Goal: Information Seeking & Learning: Learn about a topic

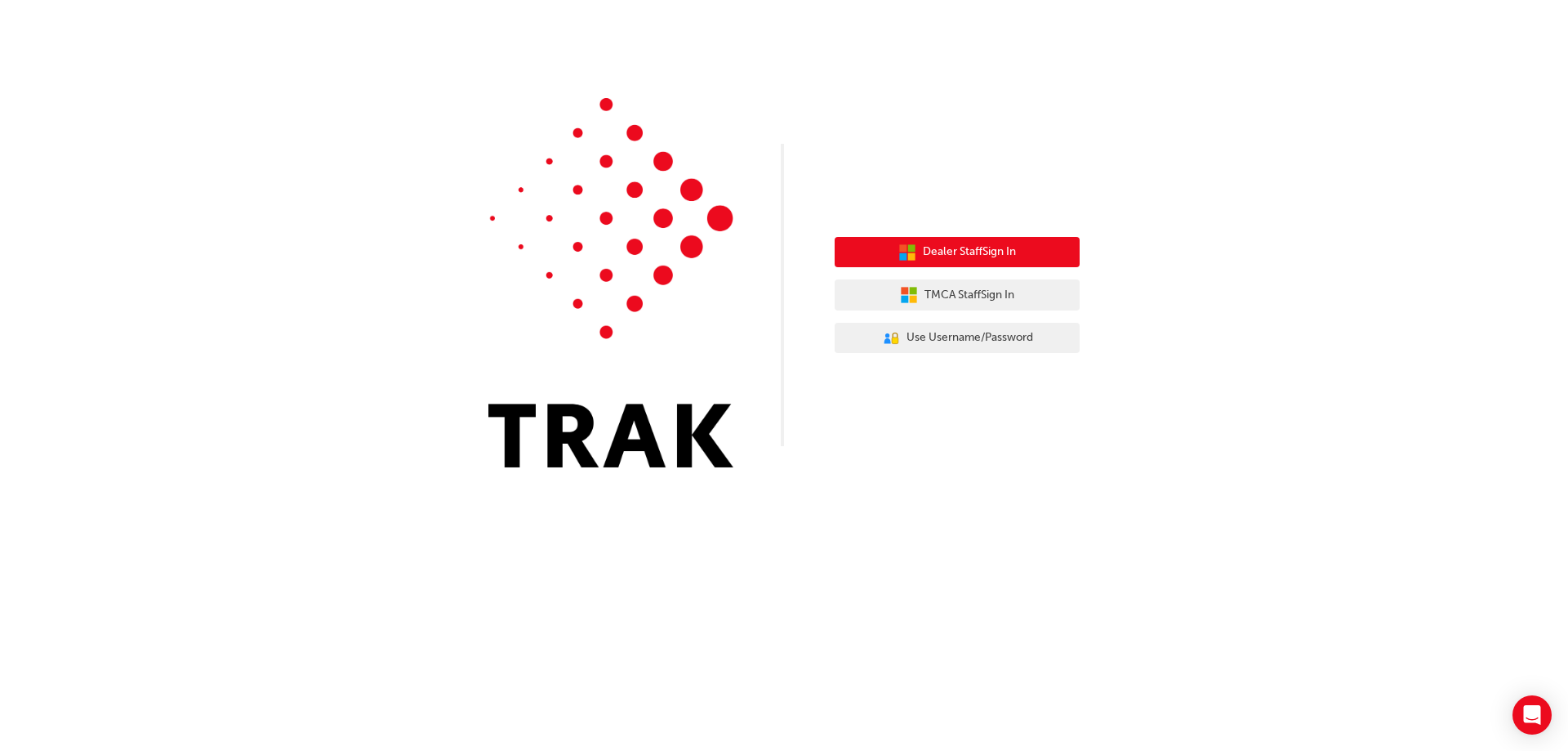
click at [959, 259] on span "Dealer Staff Sign In" at bounding box center [969, 252] width 93 height 19
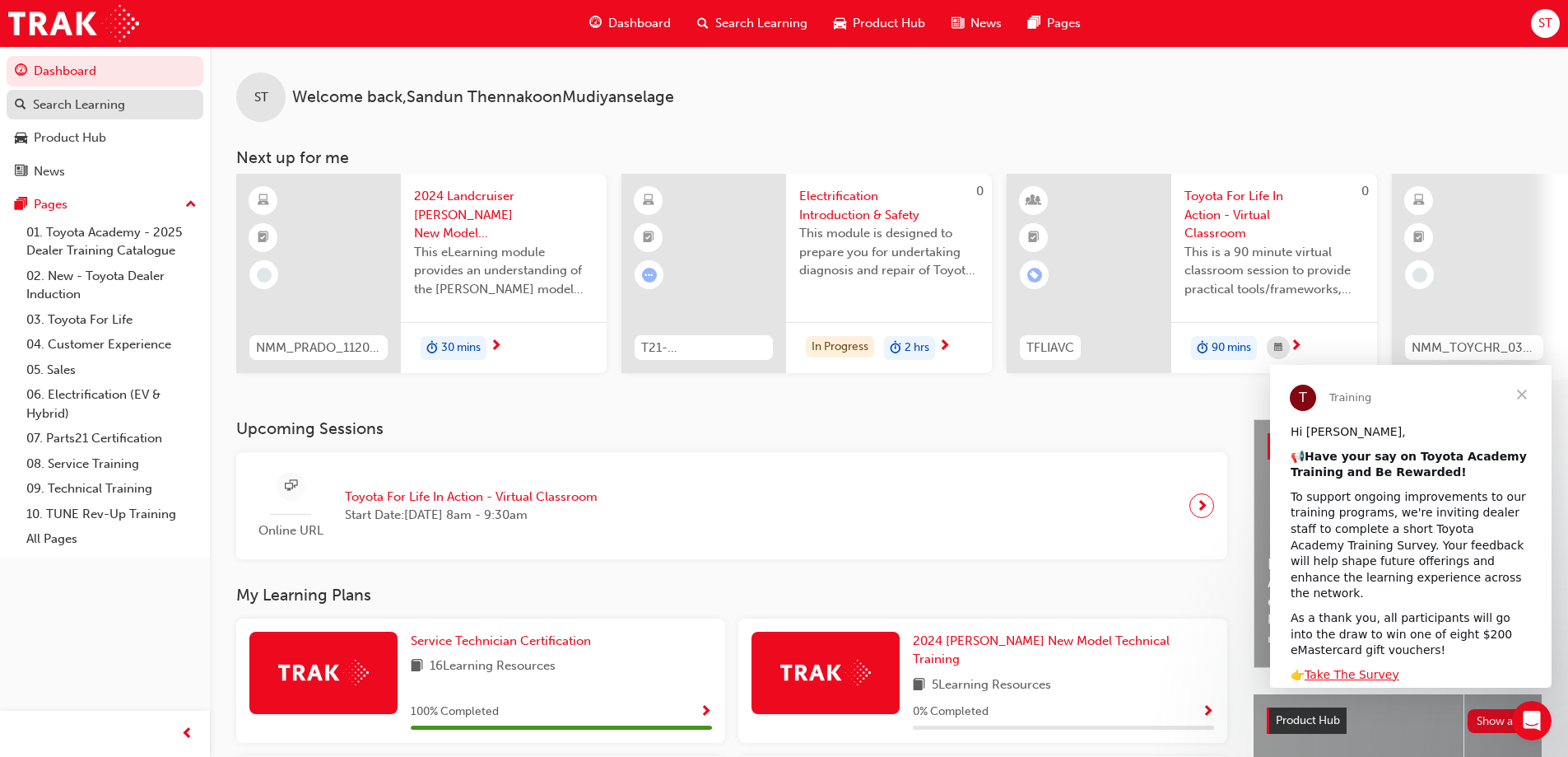
click at [109, 98] on div "Search Learning" at bounding box center [78, 104] width 92 height 19
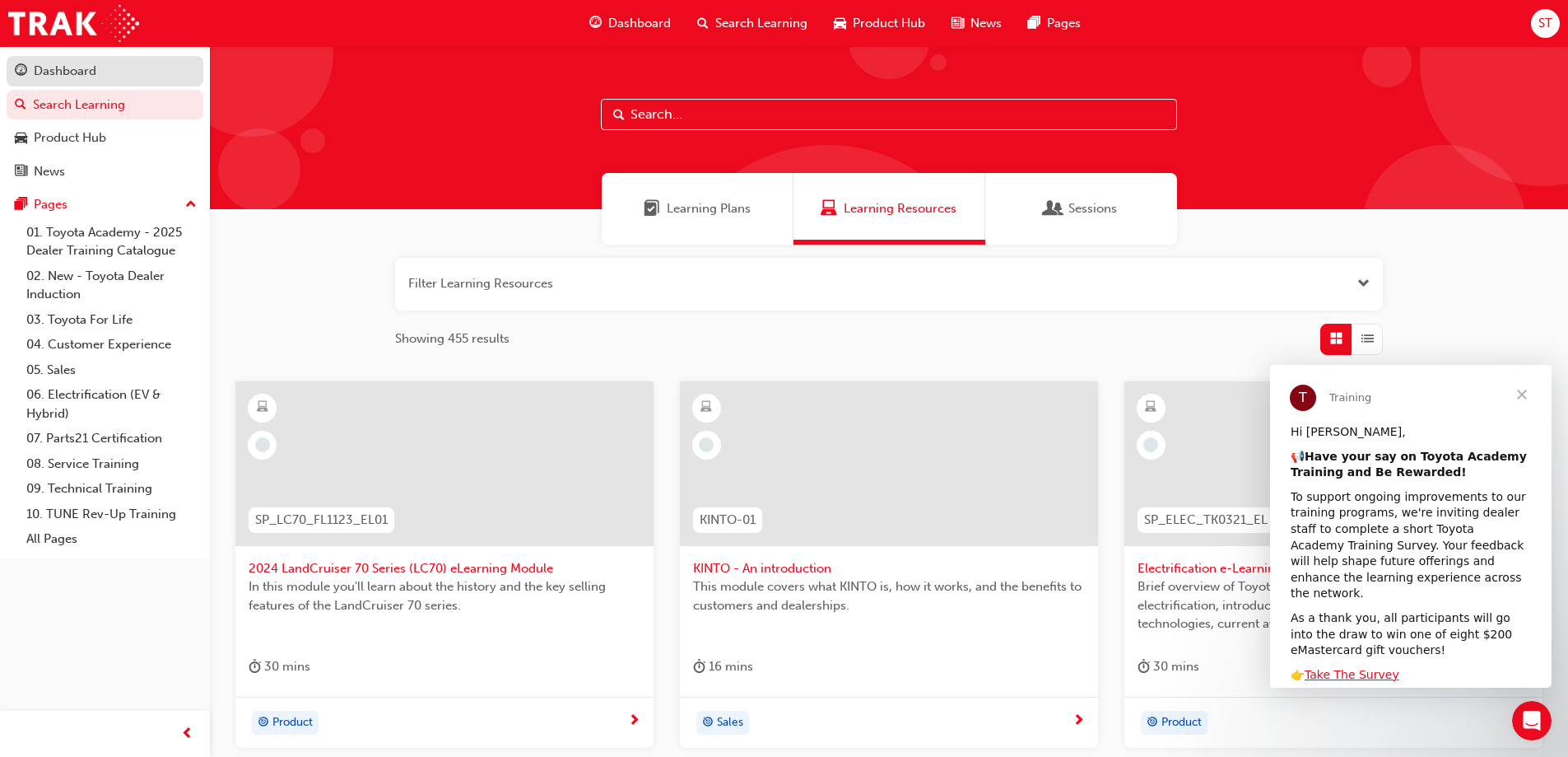
click at [62, 73] on div "Dashboard" at bounding box center [64, 71] width 63 height 19
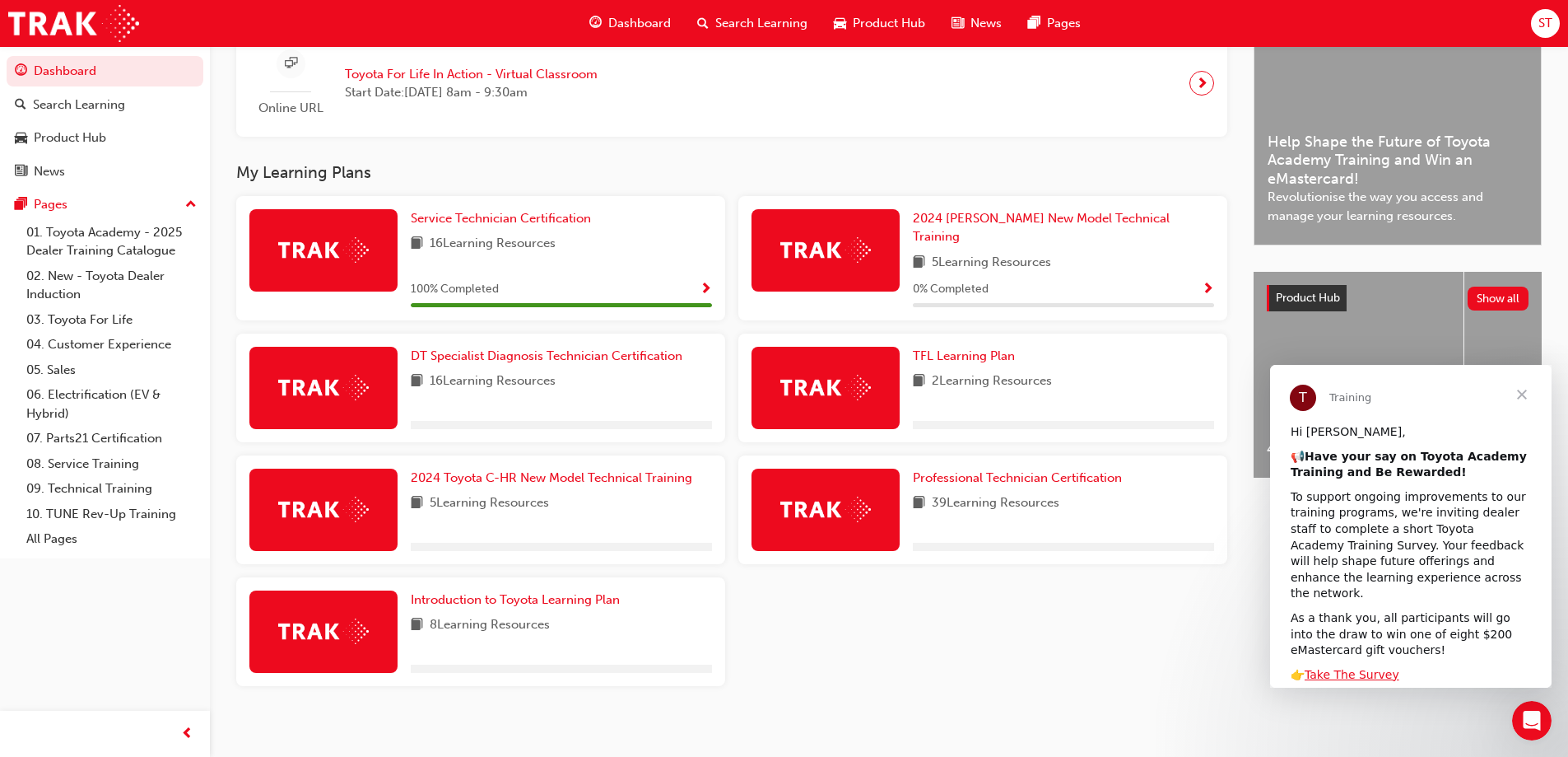
scroll to position [423, 0]
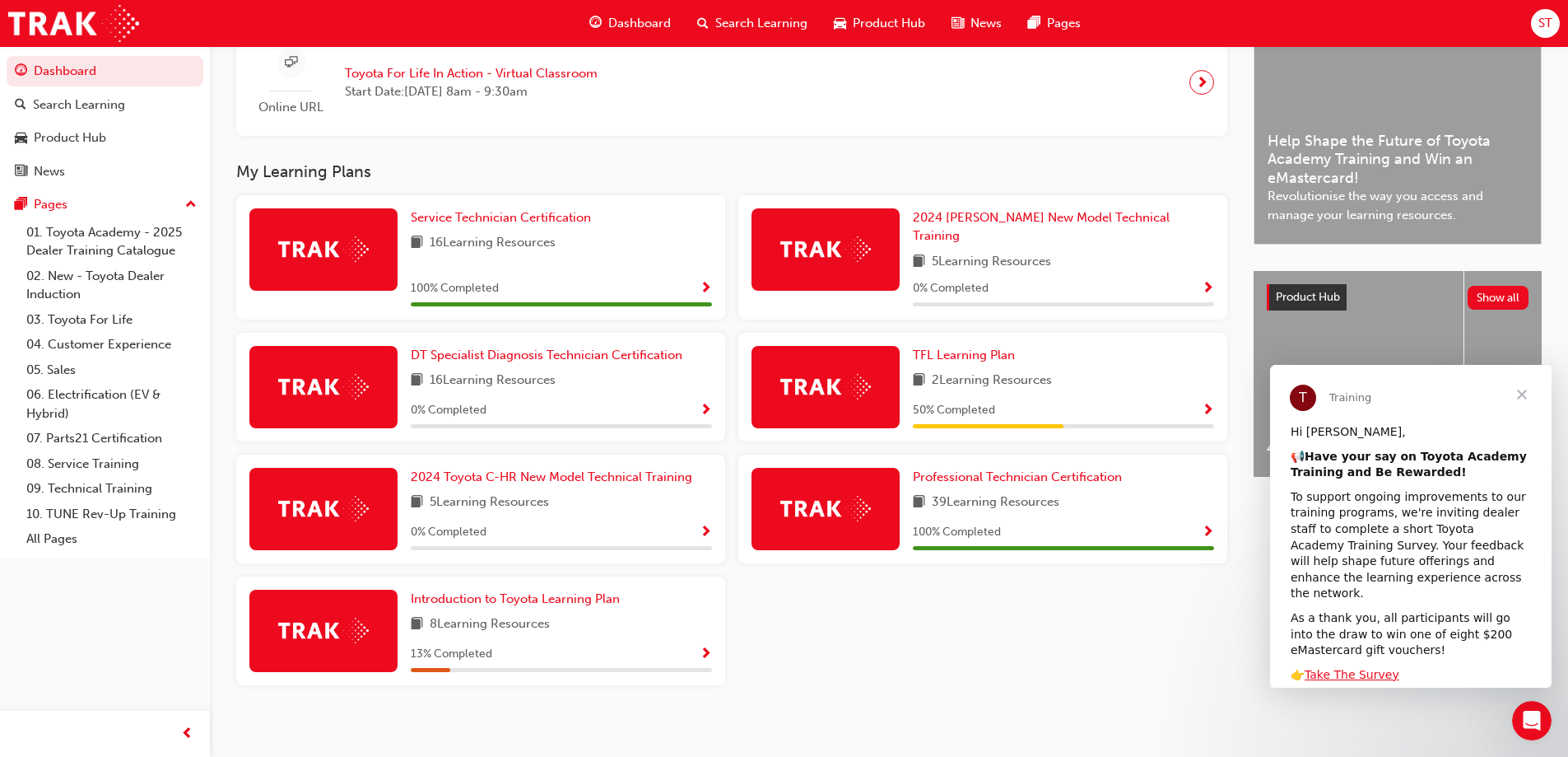
click at [1037, 634] on div "Service Technician Certification 16 Learning Resources 100 % Completed 2024 [PE…" at bounding box center [732, 447] width 1005 height 503
click at [1517, 396] on span "Close" at bounding box center [1522, 394] width 59 height 59
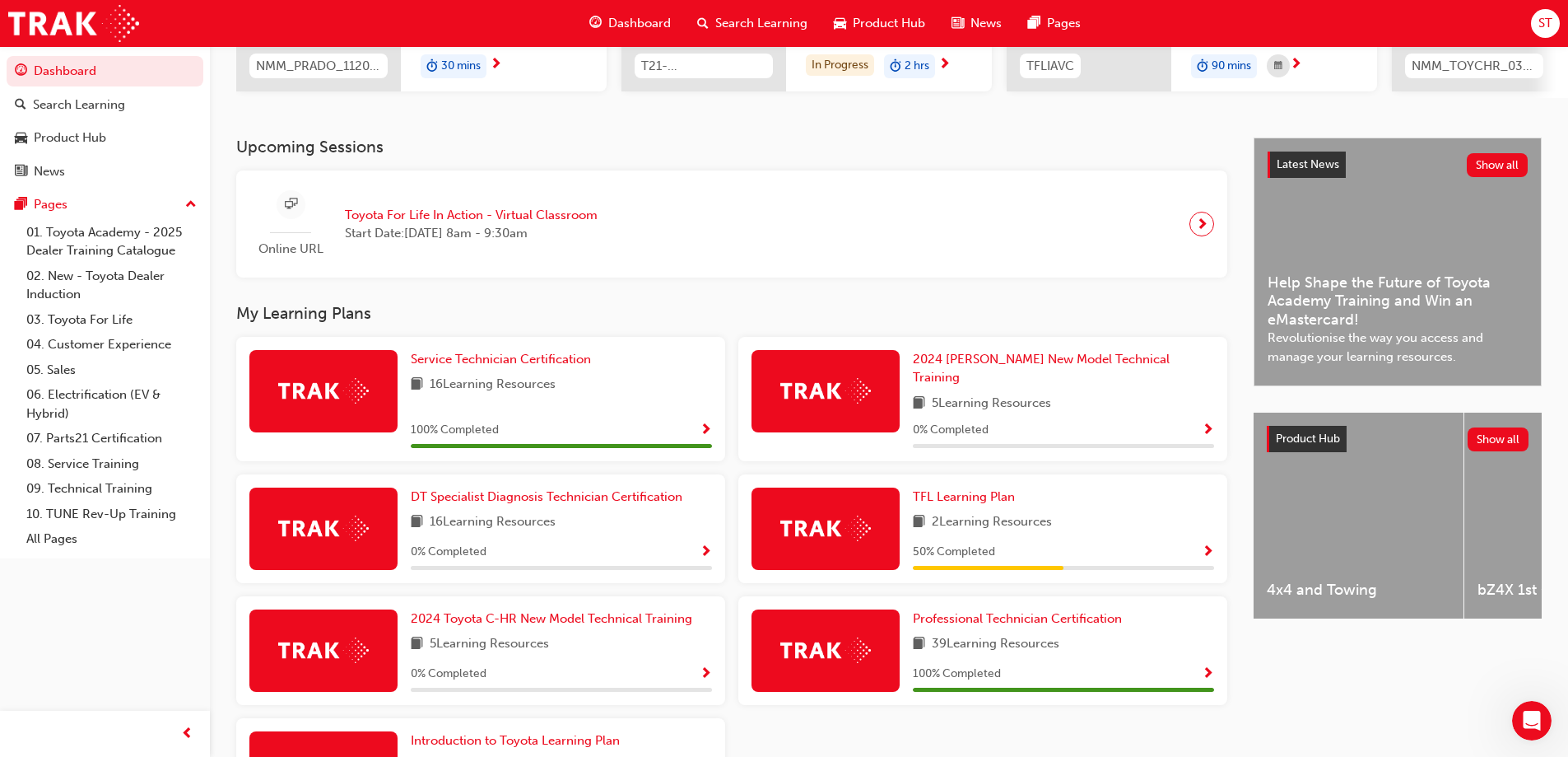
scroll to position [0, 0]
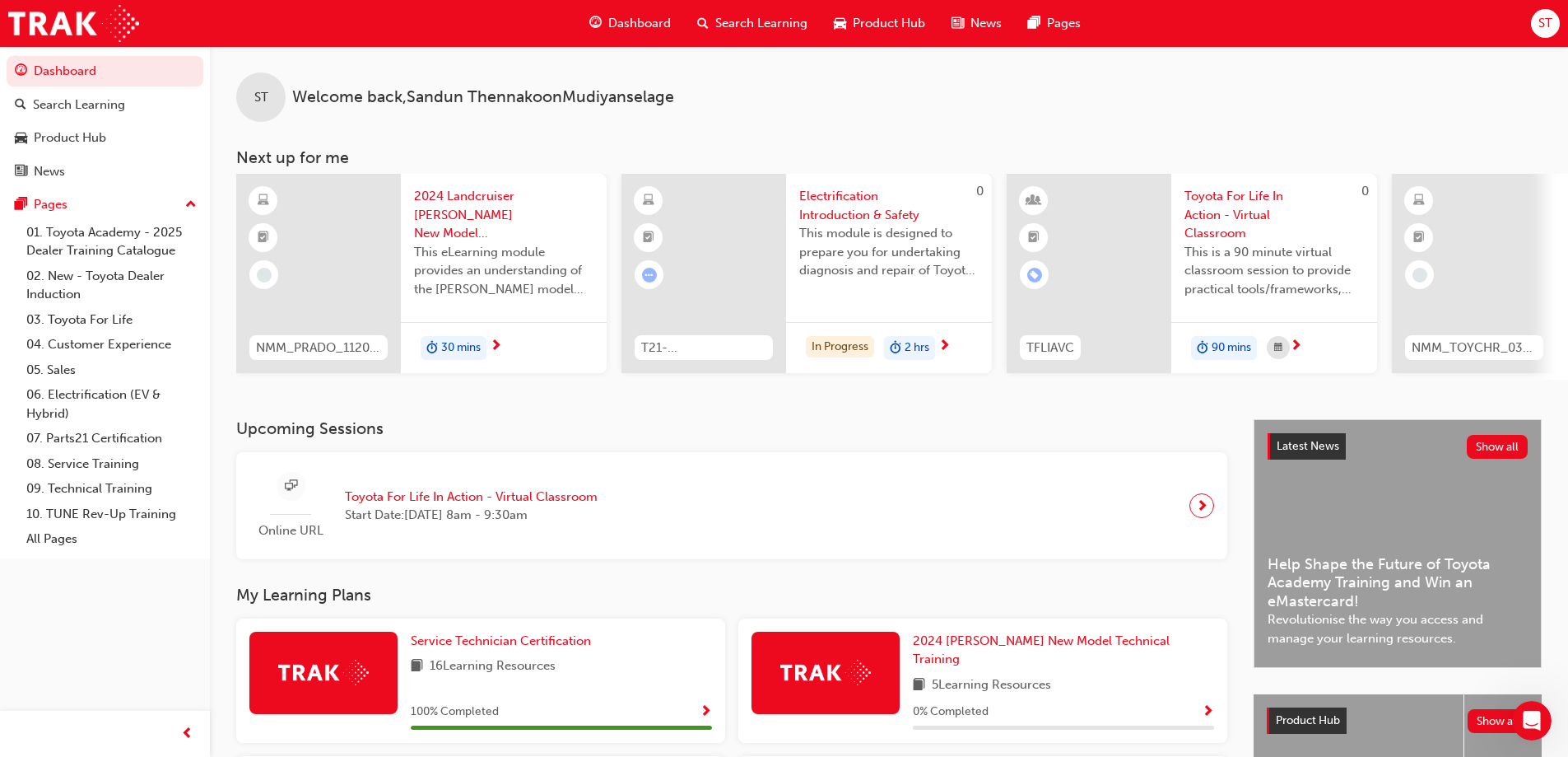
click at [1540, 21] on span "ST" at bounding box center [1545, 23] width 14 height 19
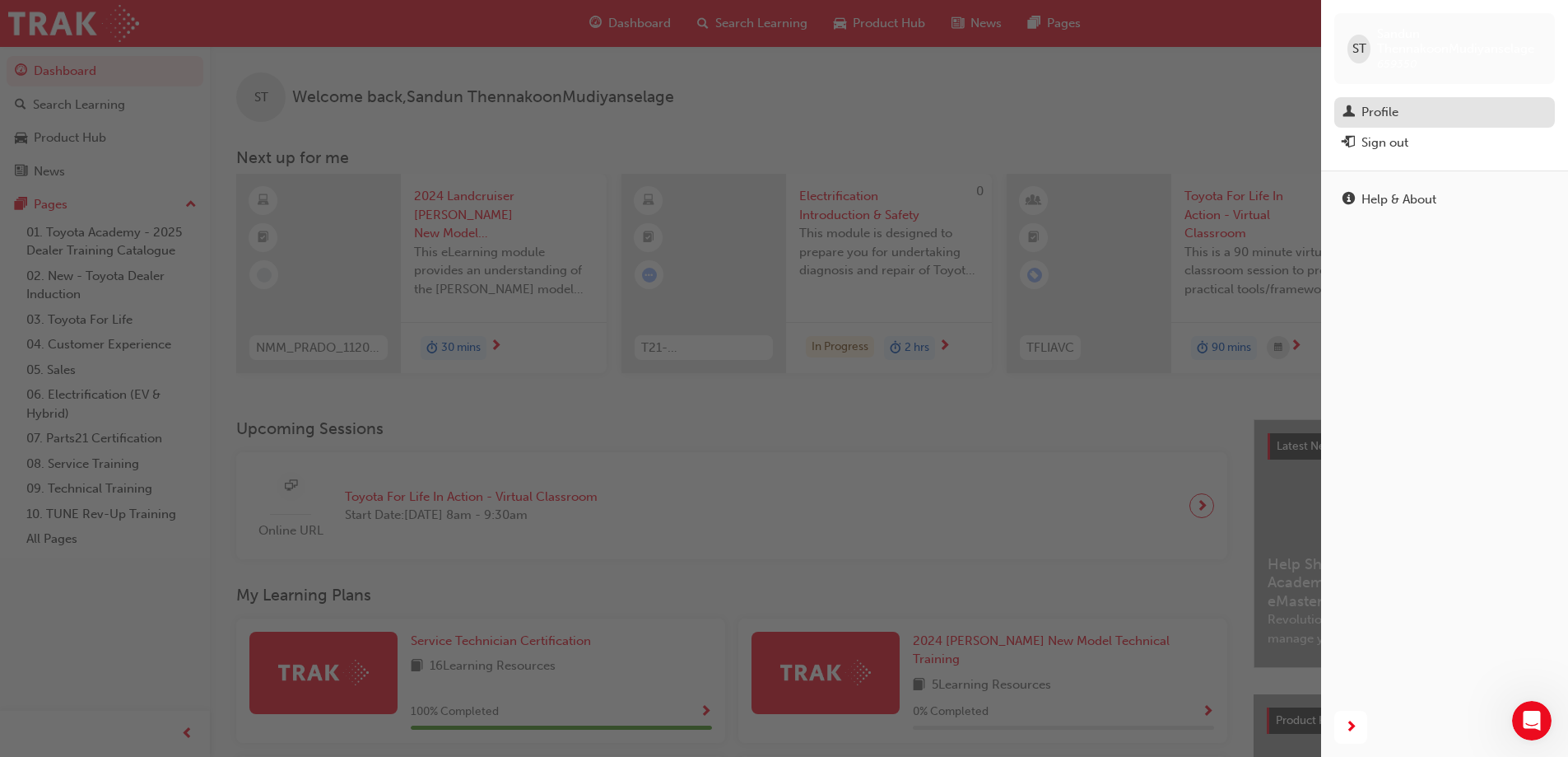
click at [1361, 113] on div "Profile" at bounding box center [1444, 112] width 204 height 21
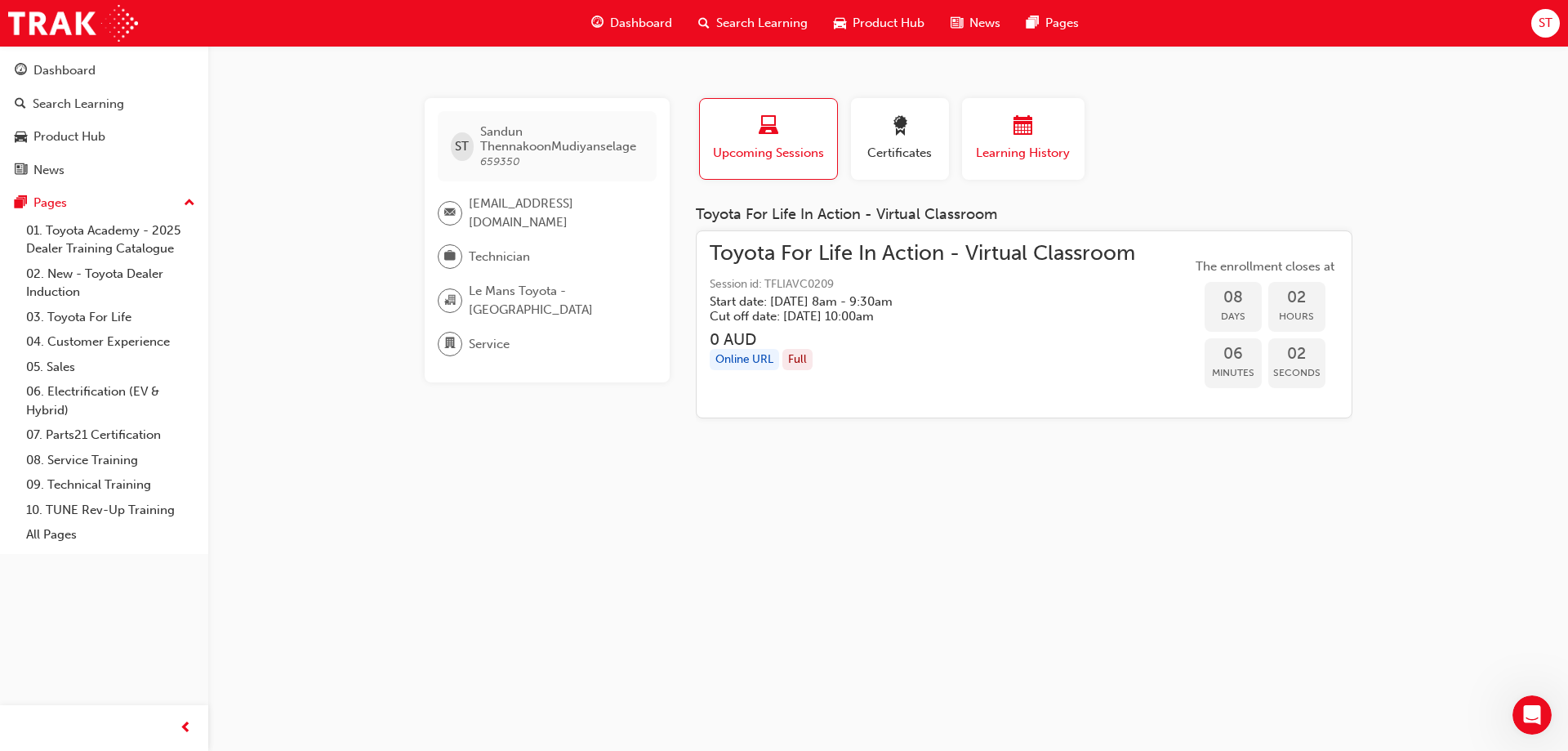
click at [1048, 138] on div "button" at bounding box center [1023, 128] width 98 height 26
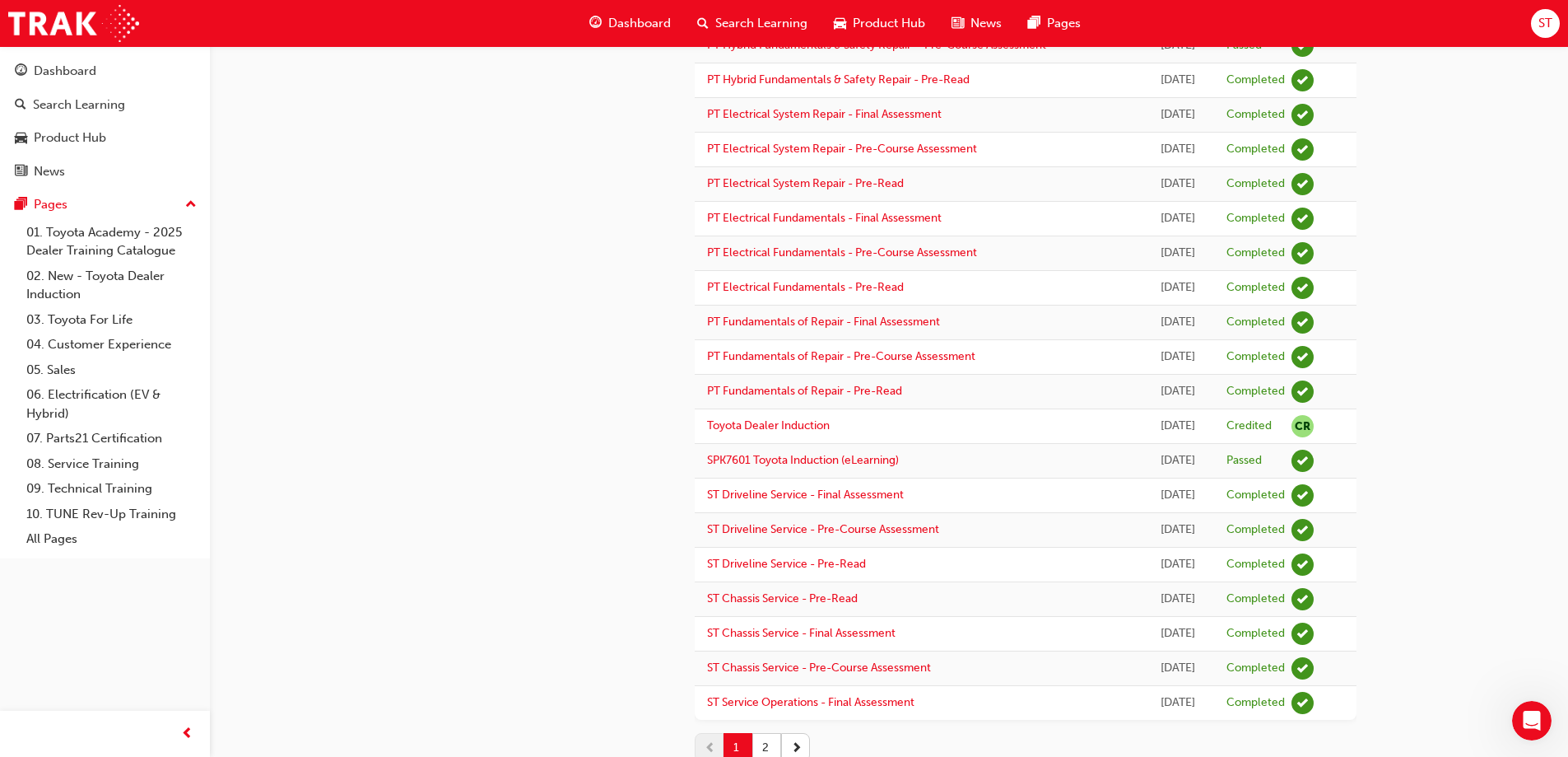
scroll to position [1275, 0]
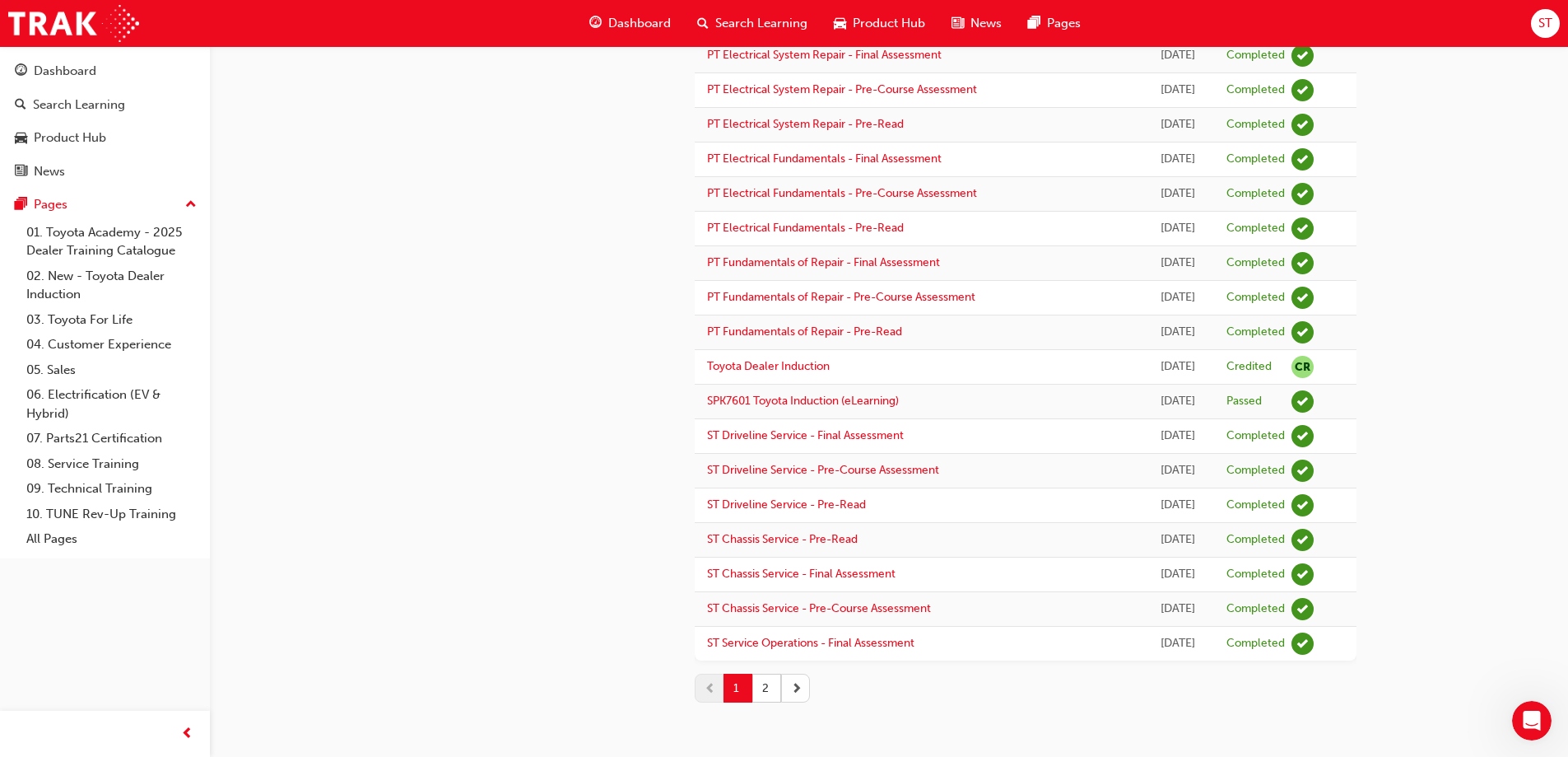
click at [804, 692] on button "button" at bounding box center [795, 688] width 29 height 29
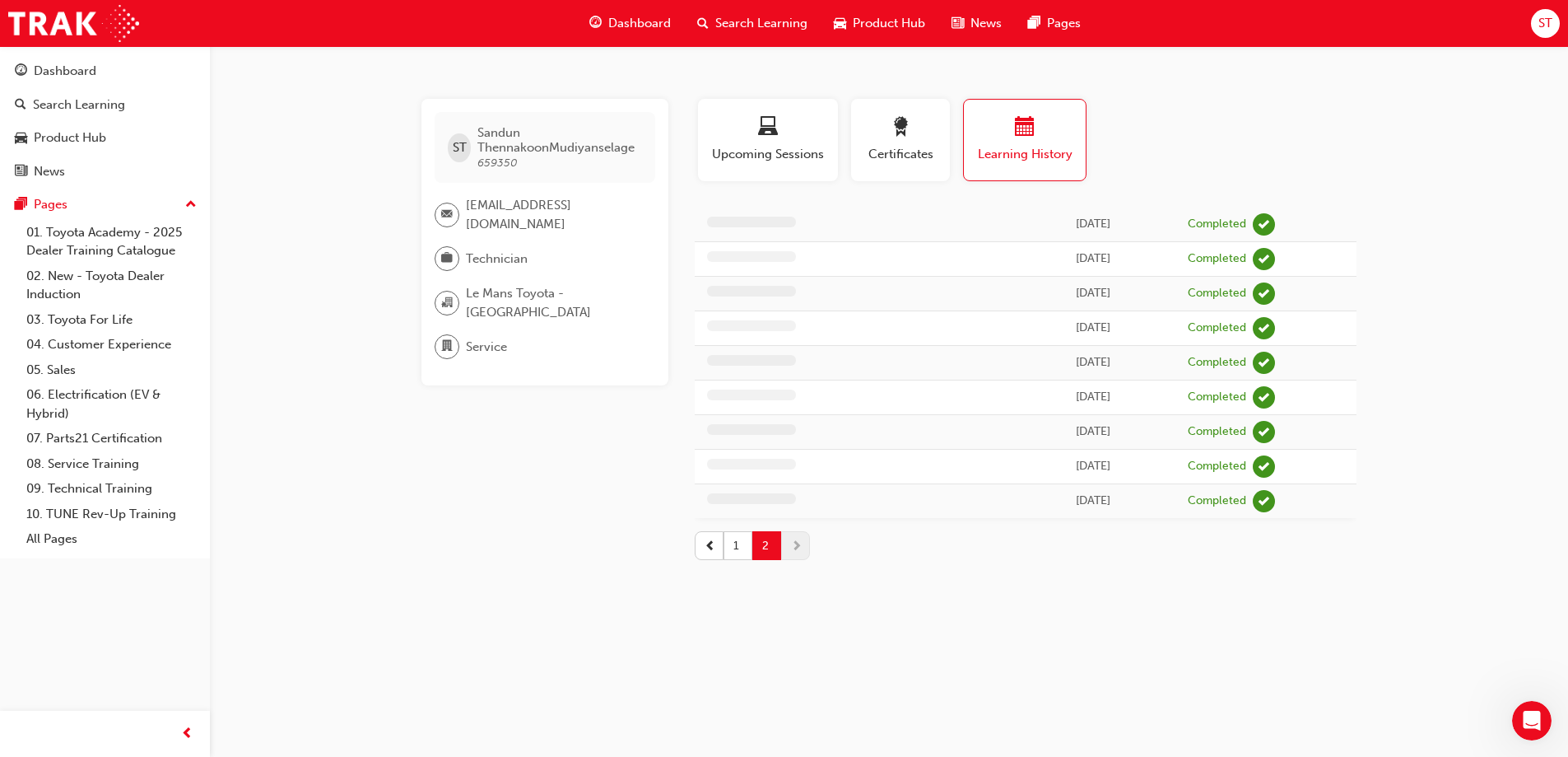
scroll to position [0, 0]
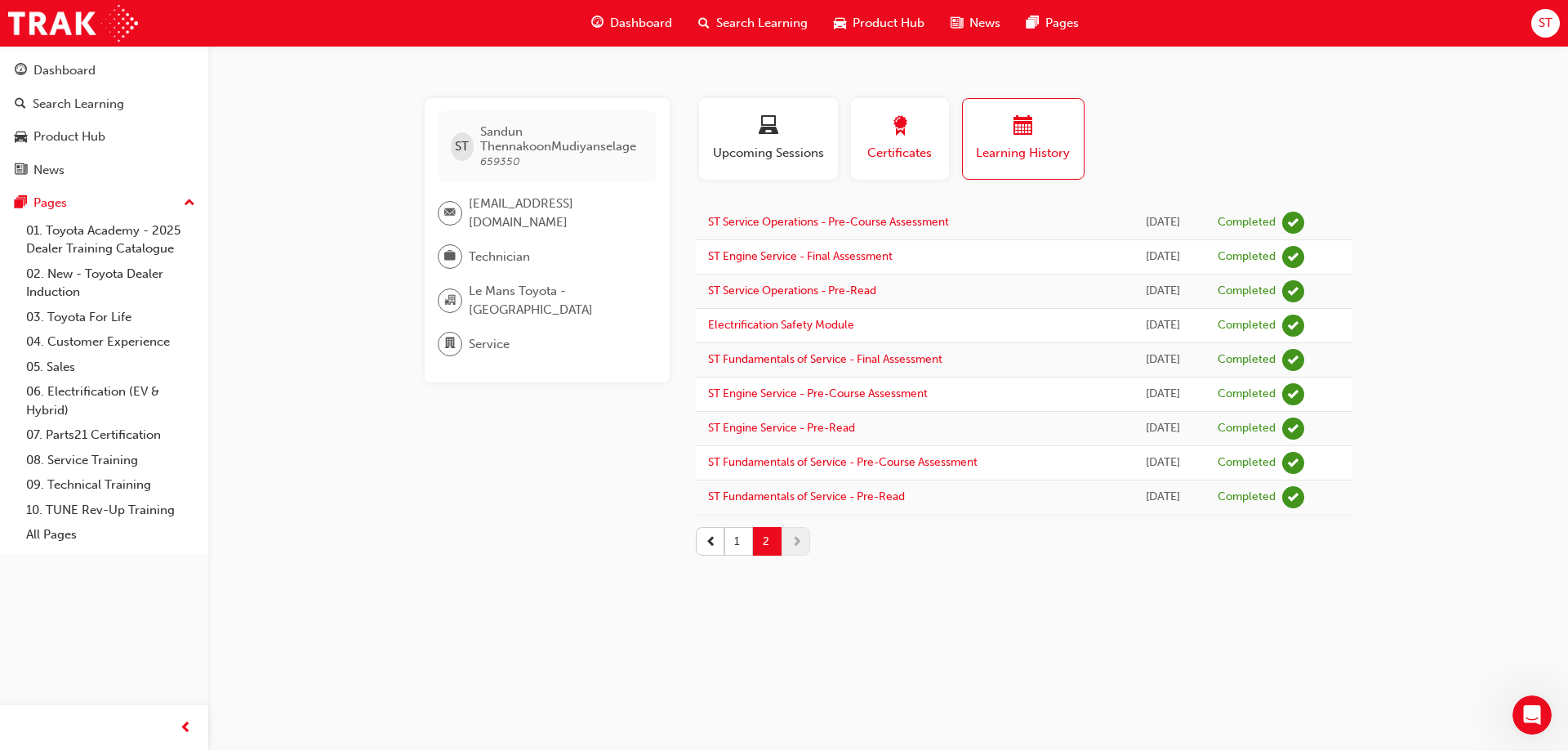
click at [891, 157] on span "Certificates" at bounding box center [900, 153] width 74 height 19
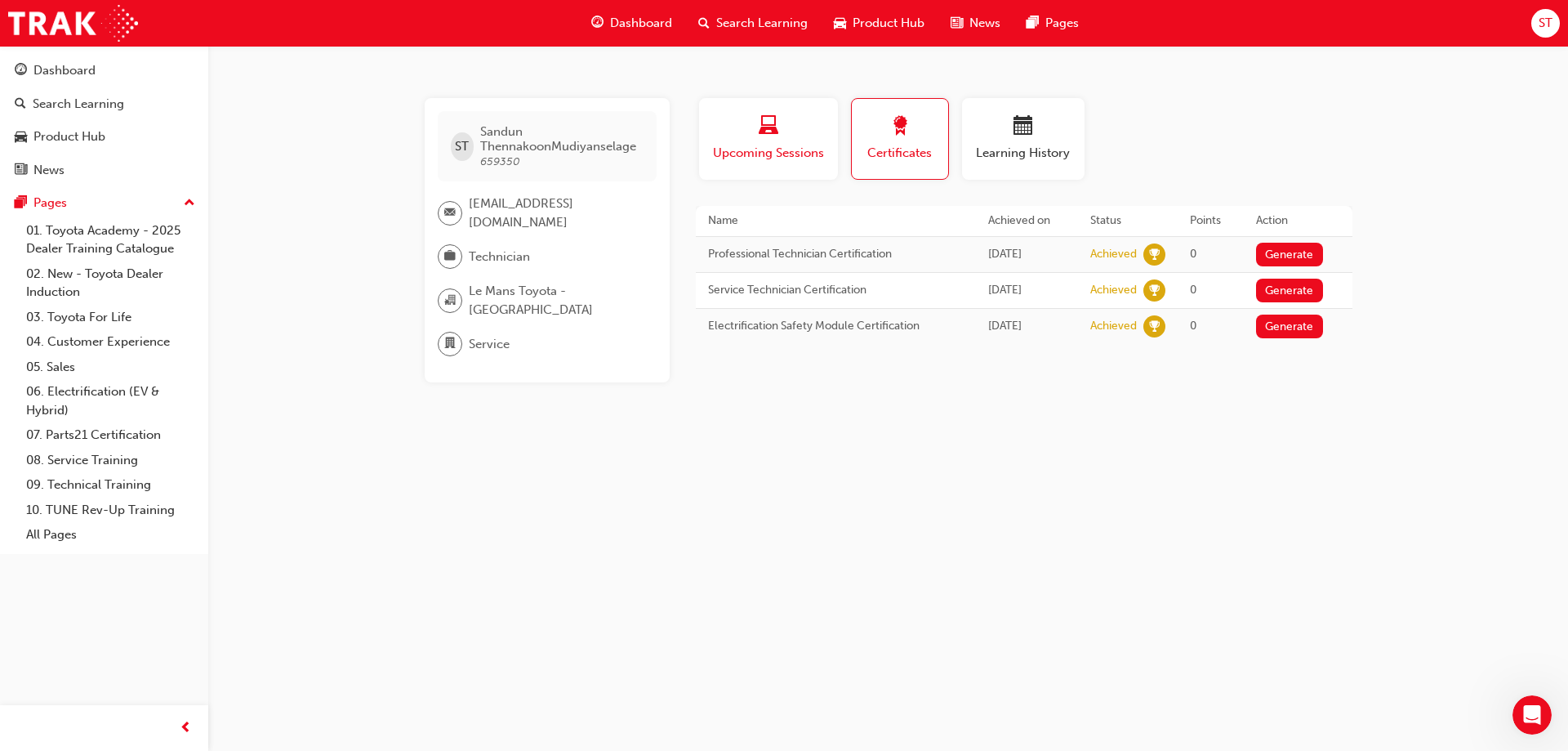
click at [774, 121] on span "laptop-icon" at bounding box center [768, 127] width 20 height 22
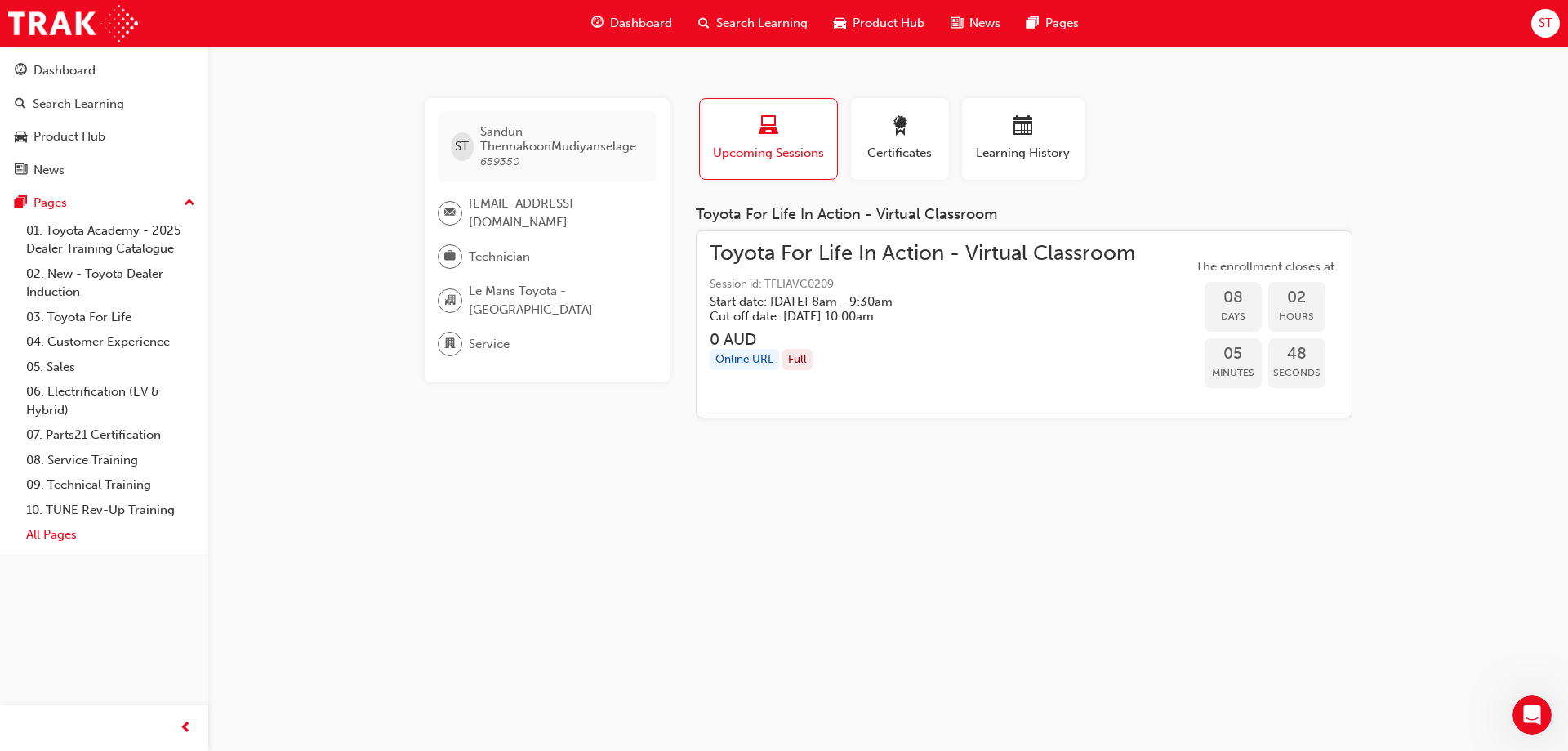
click at [60, 534] on link "All Pages" at bounding box center [111, 534] width 182 height 26
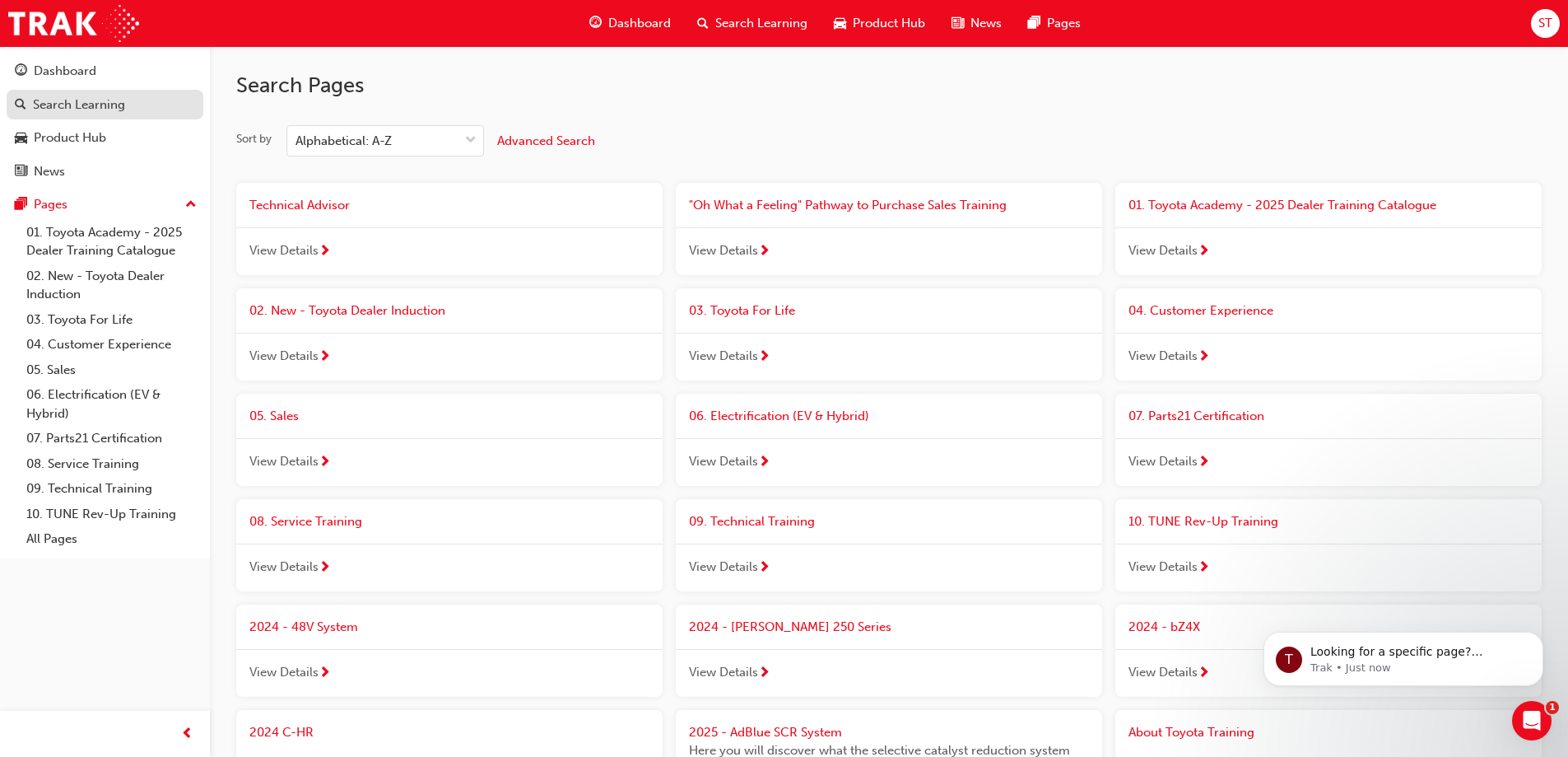
click at [67, 105] on div "Search Learning" at bounding box center [78, 104] width 92 height 19
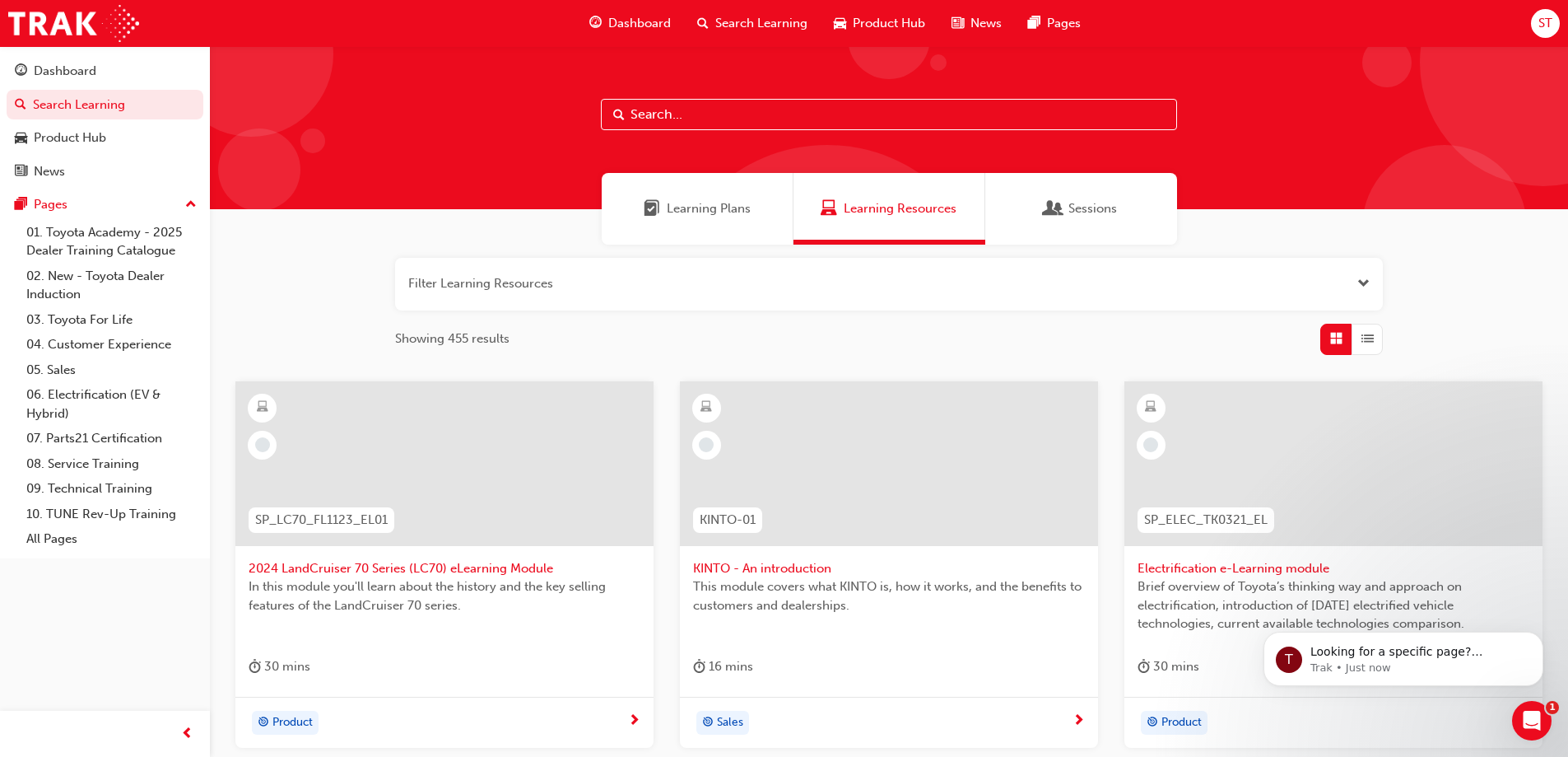
click at [1080, 204] on span "Sessions" at bounding box center [1092, 209] width 48 height 19
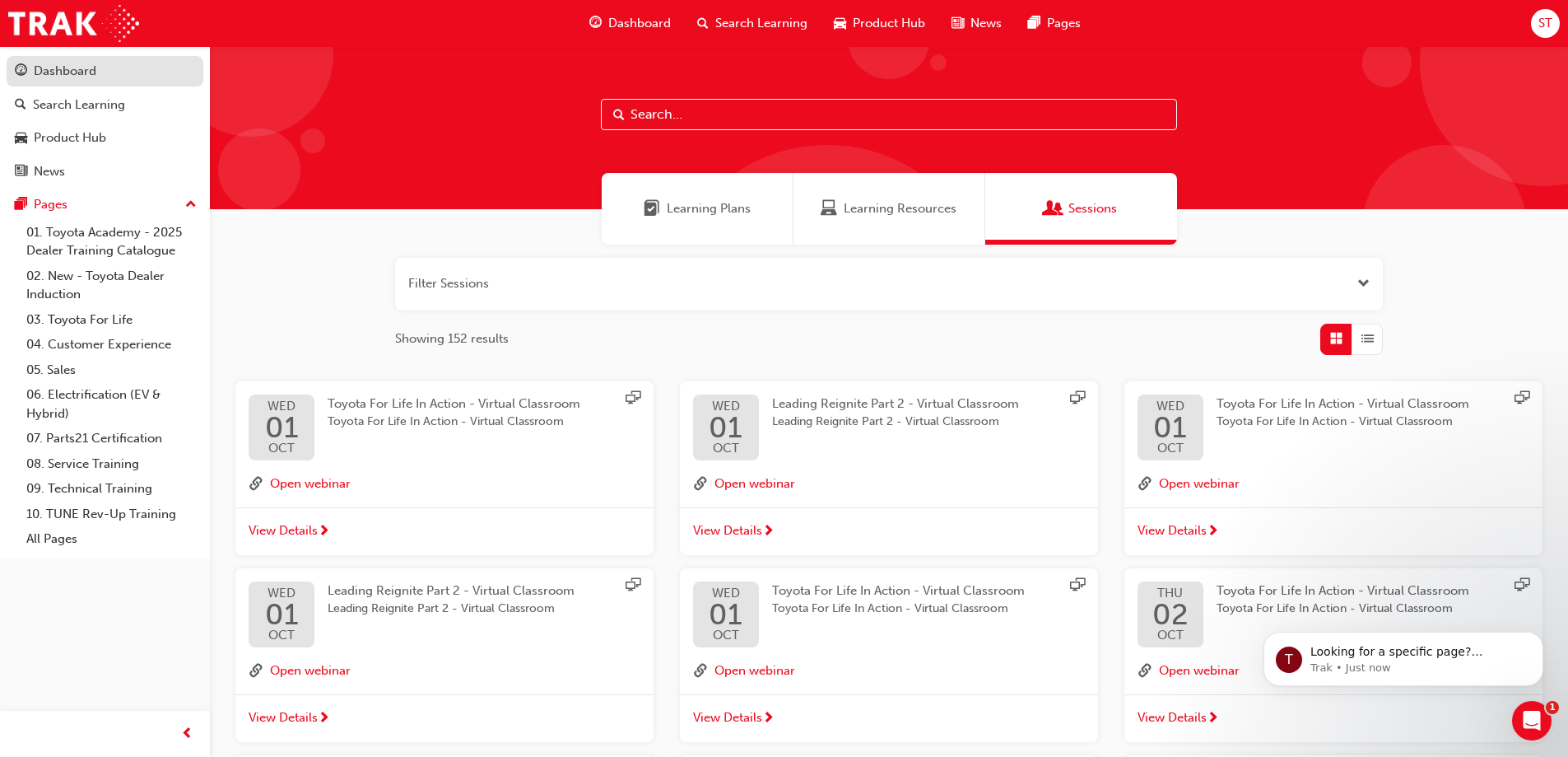
click at [74, 70] on div "Dashboard" at bounding box center [64, 71] width 63 height 19
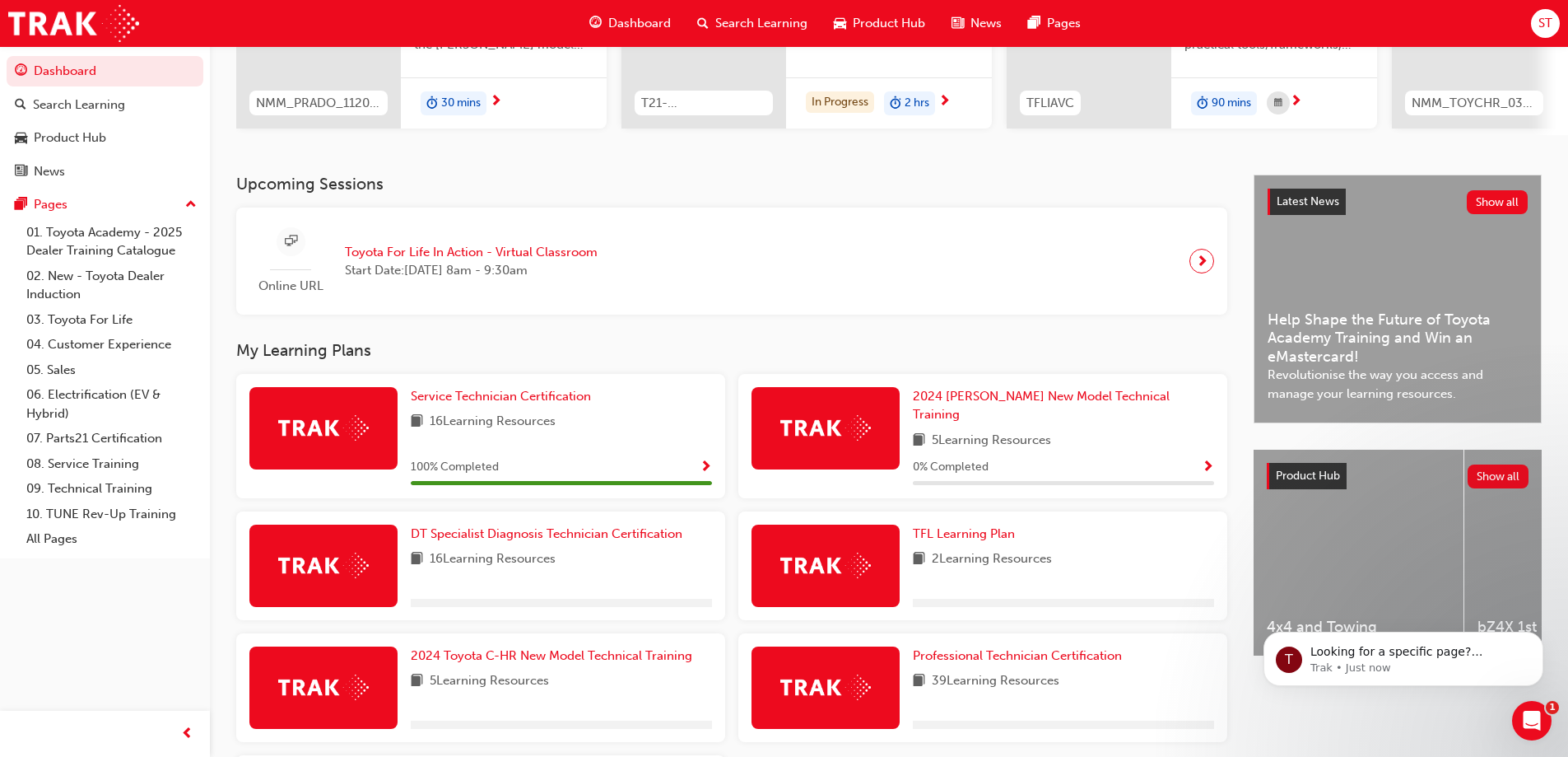
scroll to position [330, 0]
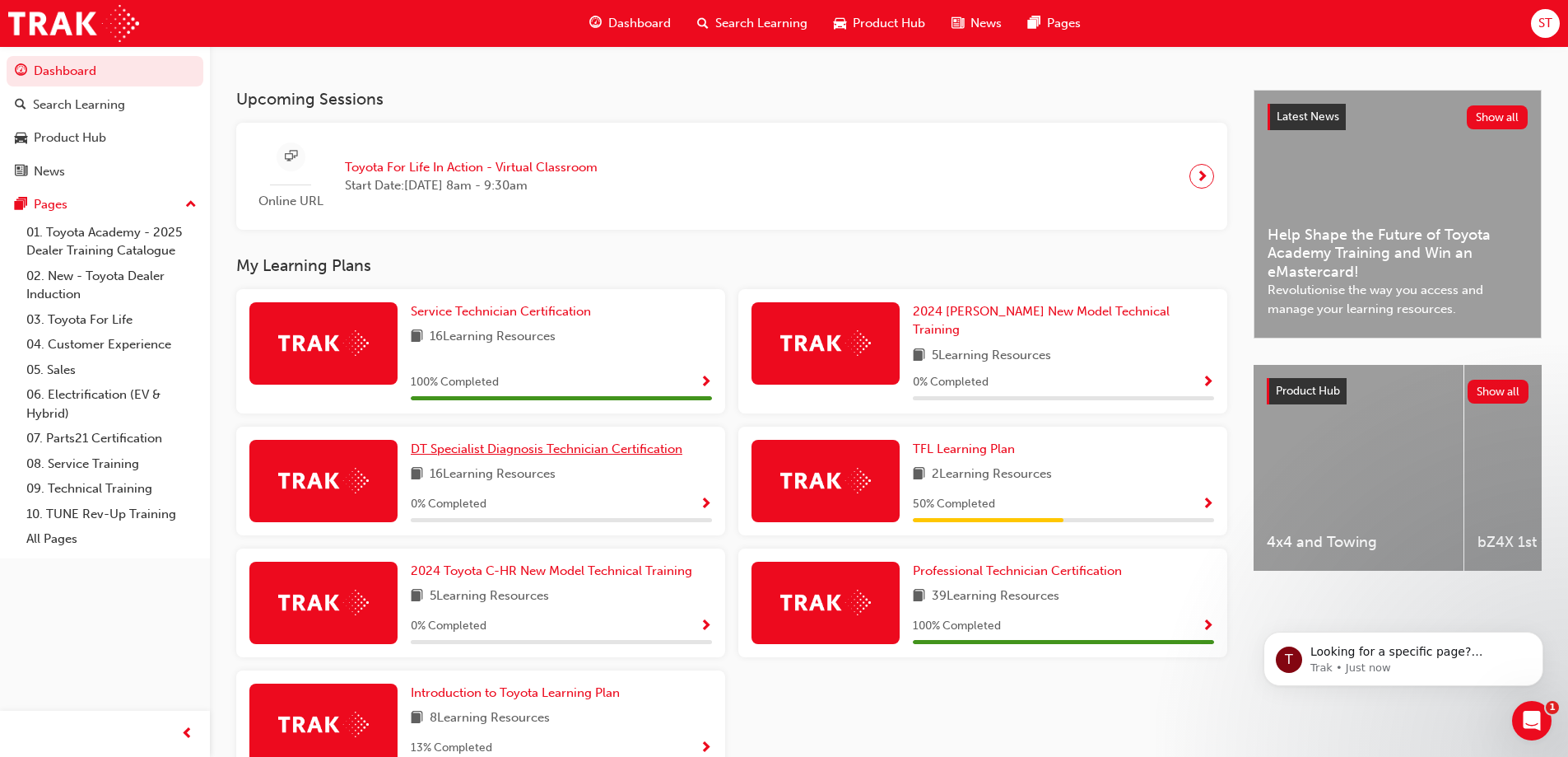
click at [486, 442] on span "DT Specialist Diagnosis Technician Certification" at bounding box center [547, 449] width 272 height 15
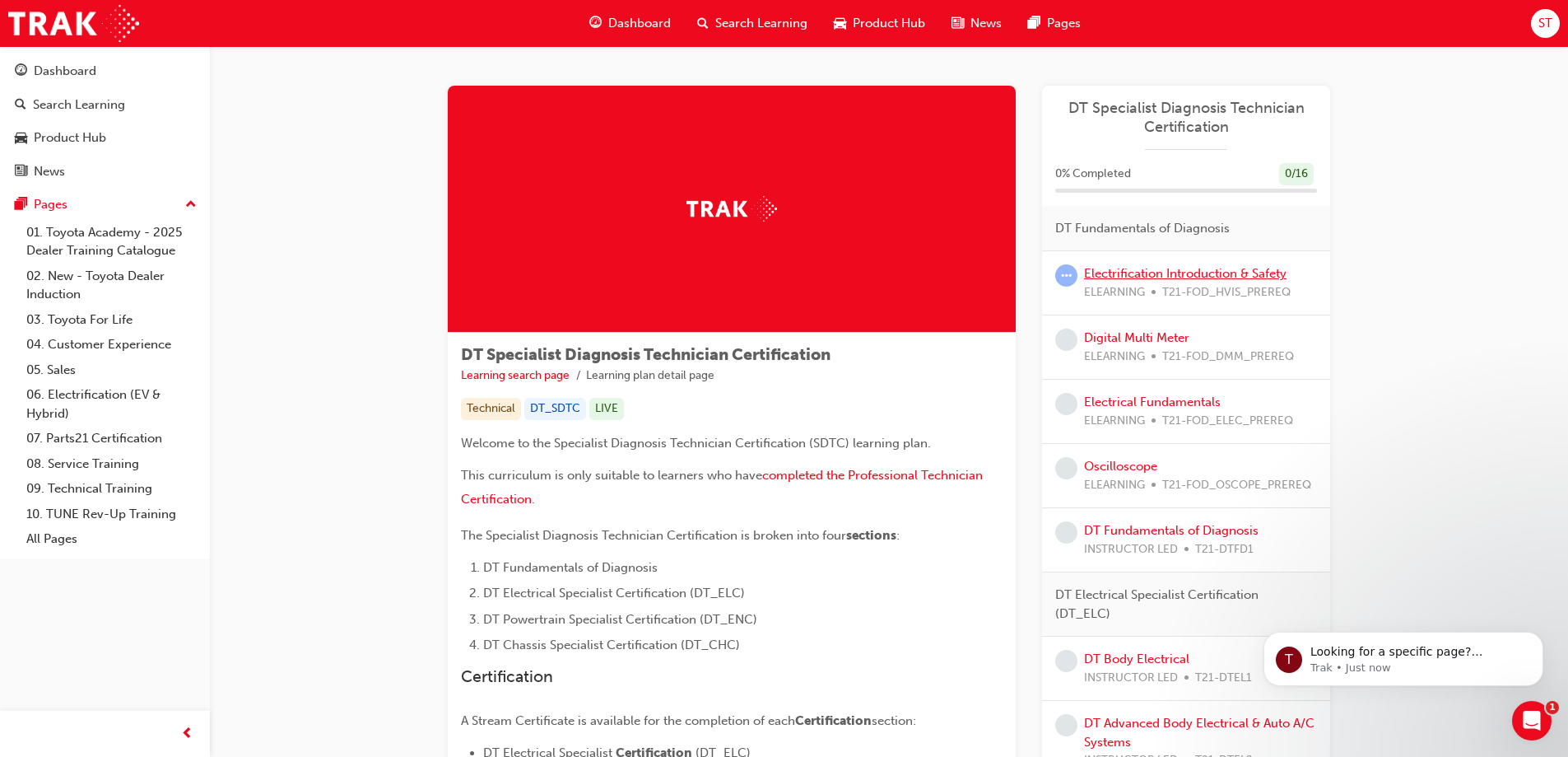
click at [1246, 278] on link "Electrification Introduction & Safety" at bounding box center [1185, 274] width 203 height 15
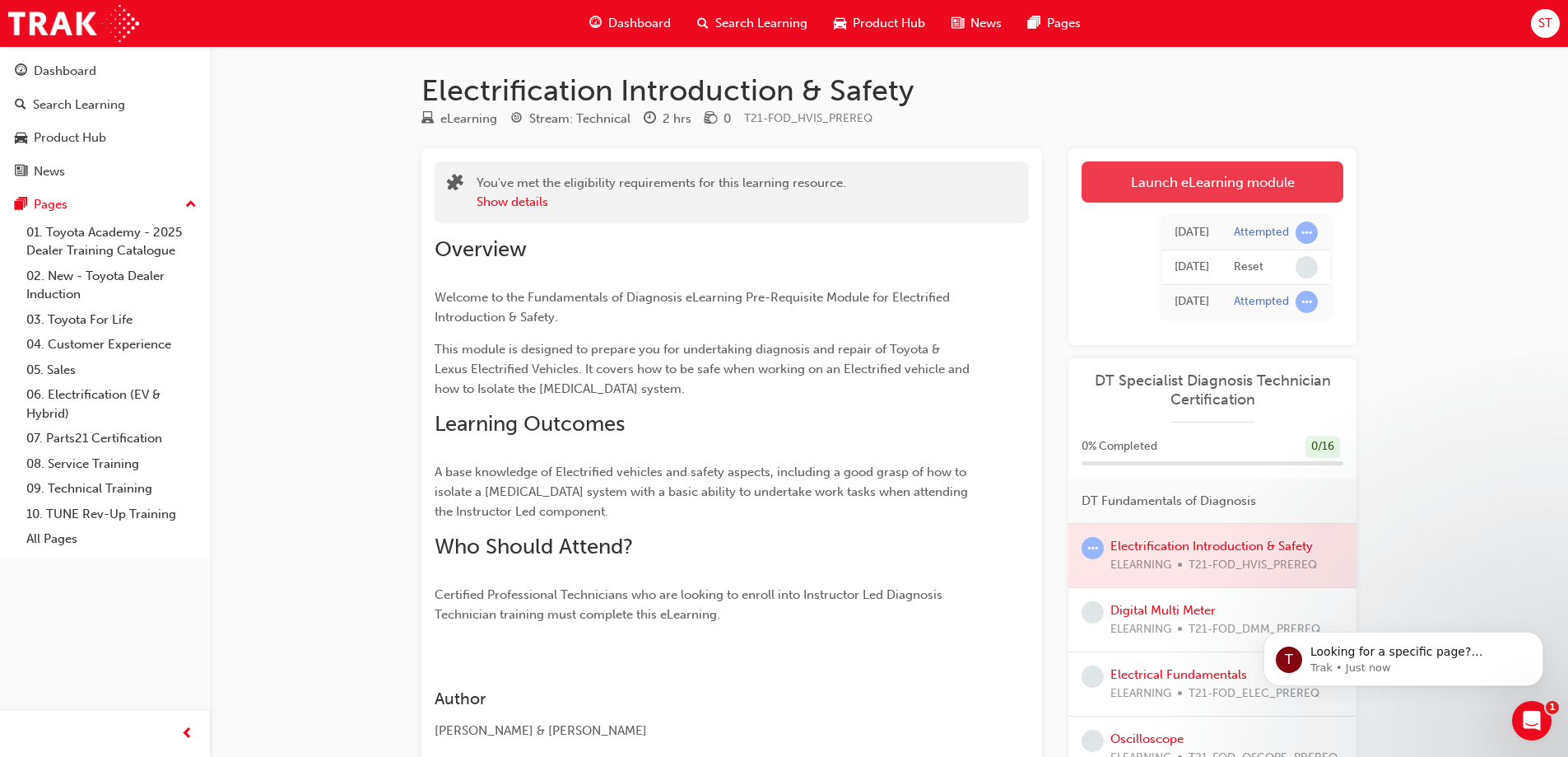
click at [1208, 181] on link "Launch eLearning module" at bounding box center [1213, 181] width 262 height 41
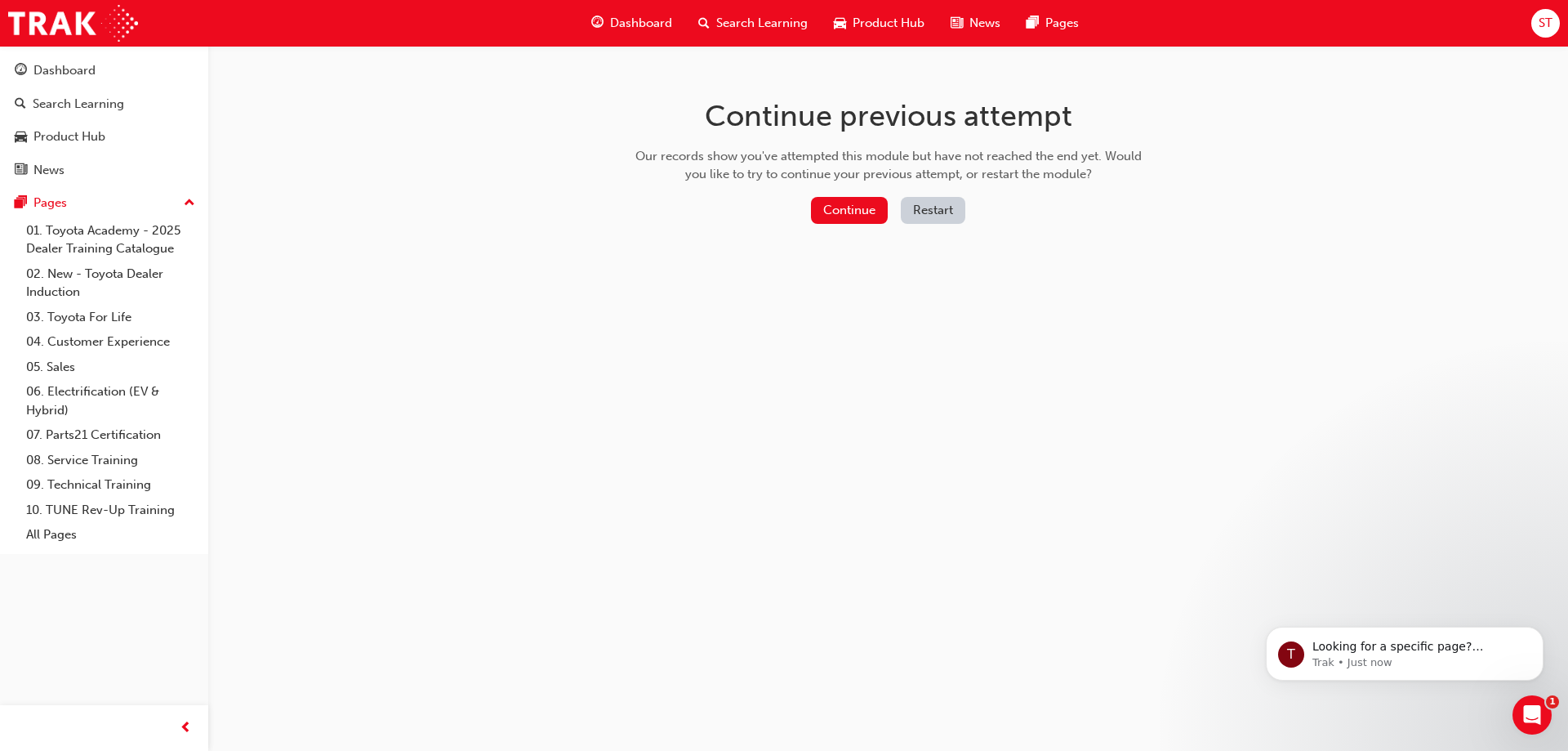
click at [928, 211] on button "Restart" at bounding box center [933, 210] width 65 height 27
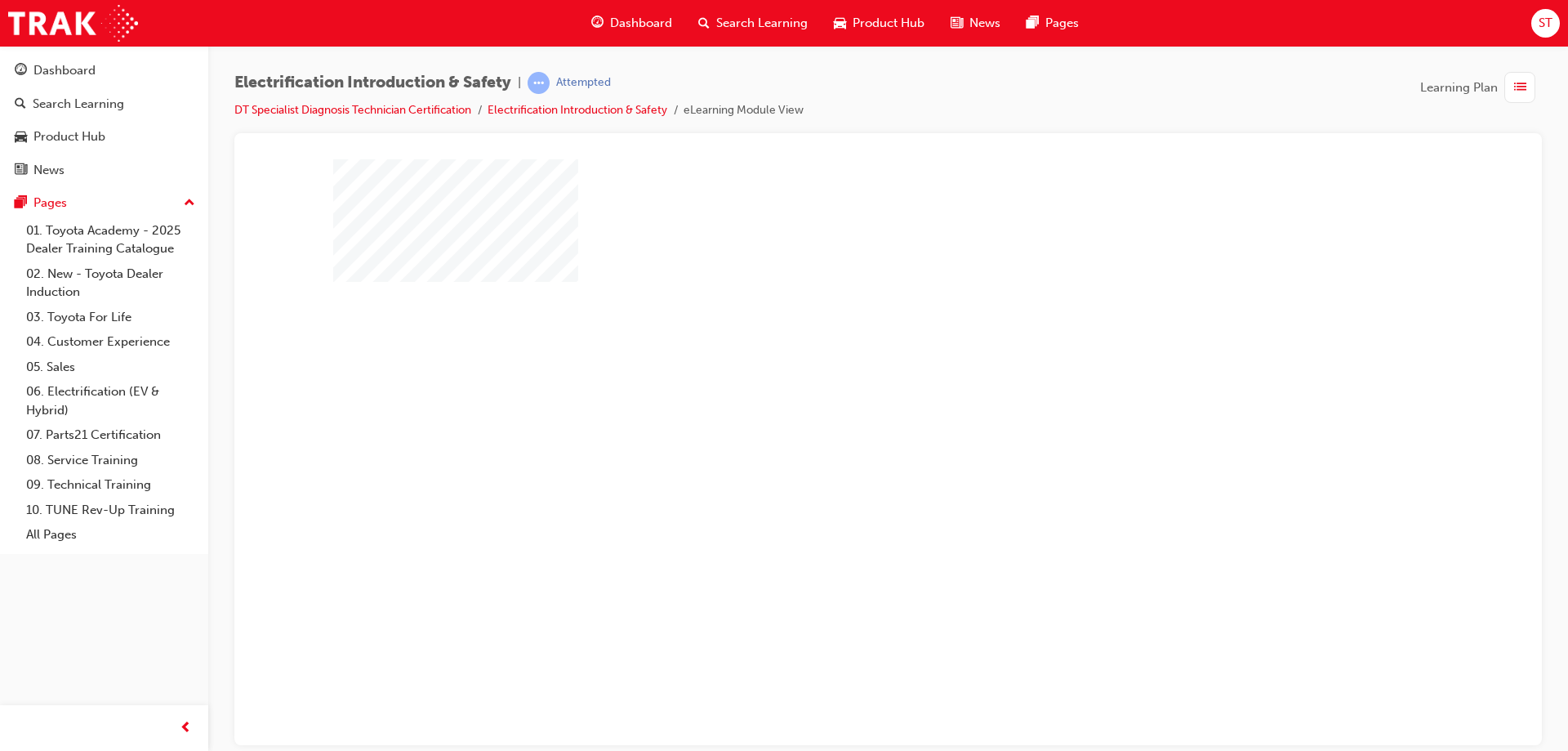
scroll to position [39, 0]
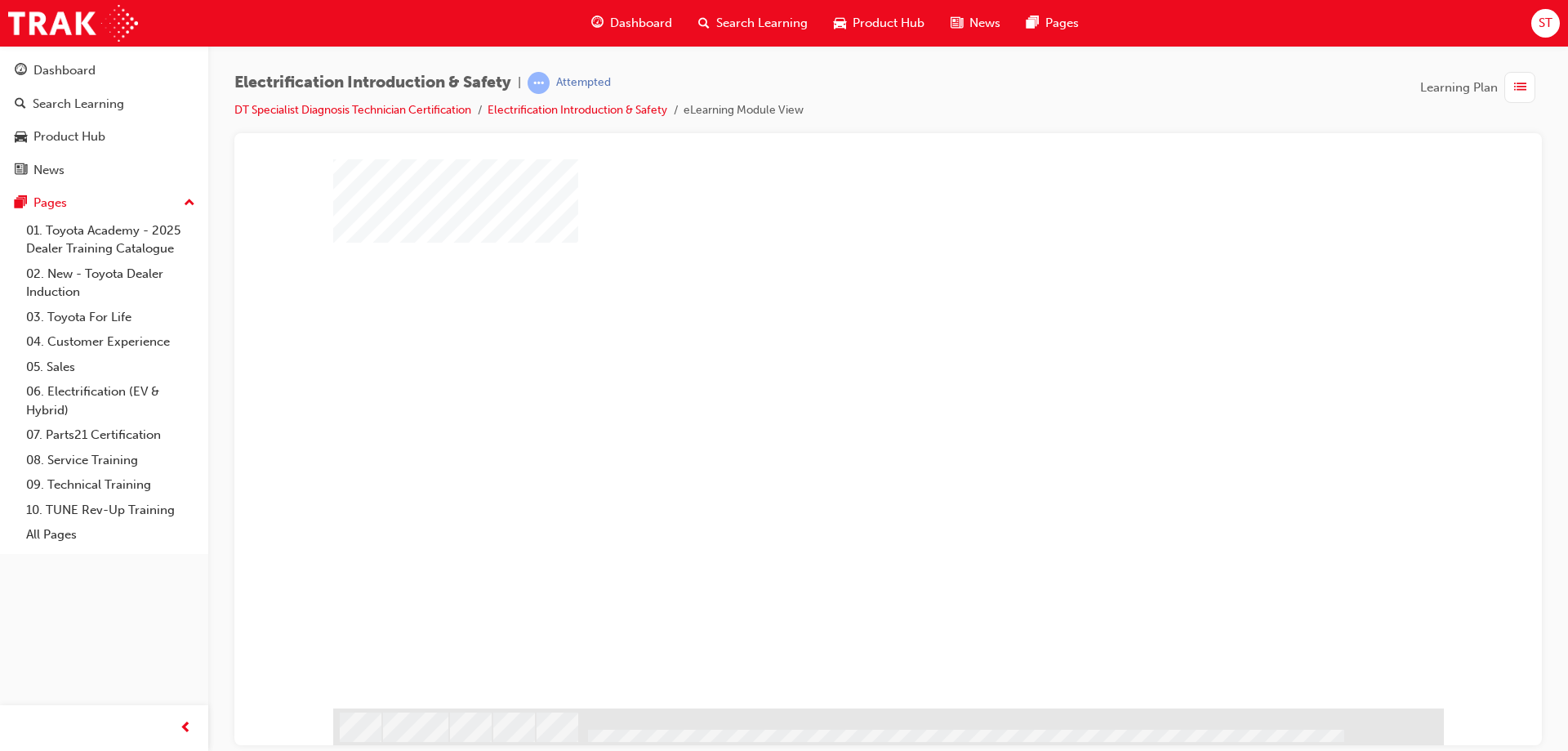
click at [841, 365] on div "play" at bounding box center [841, 365] width 0 height 0
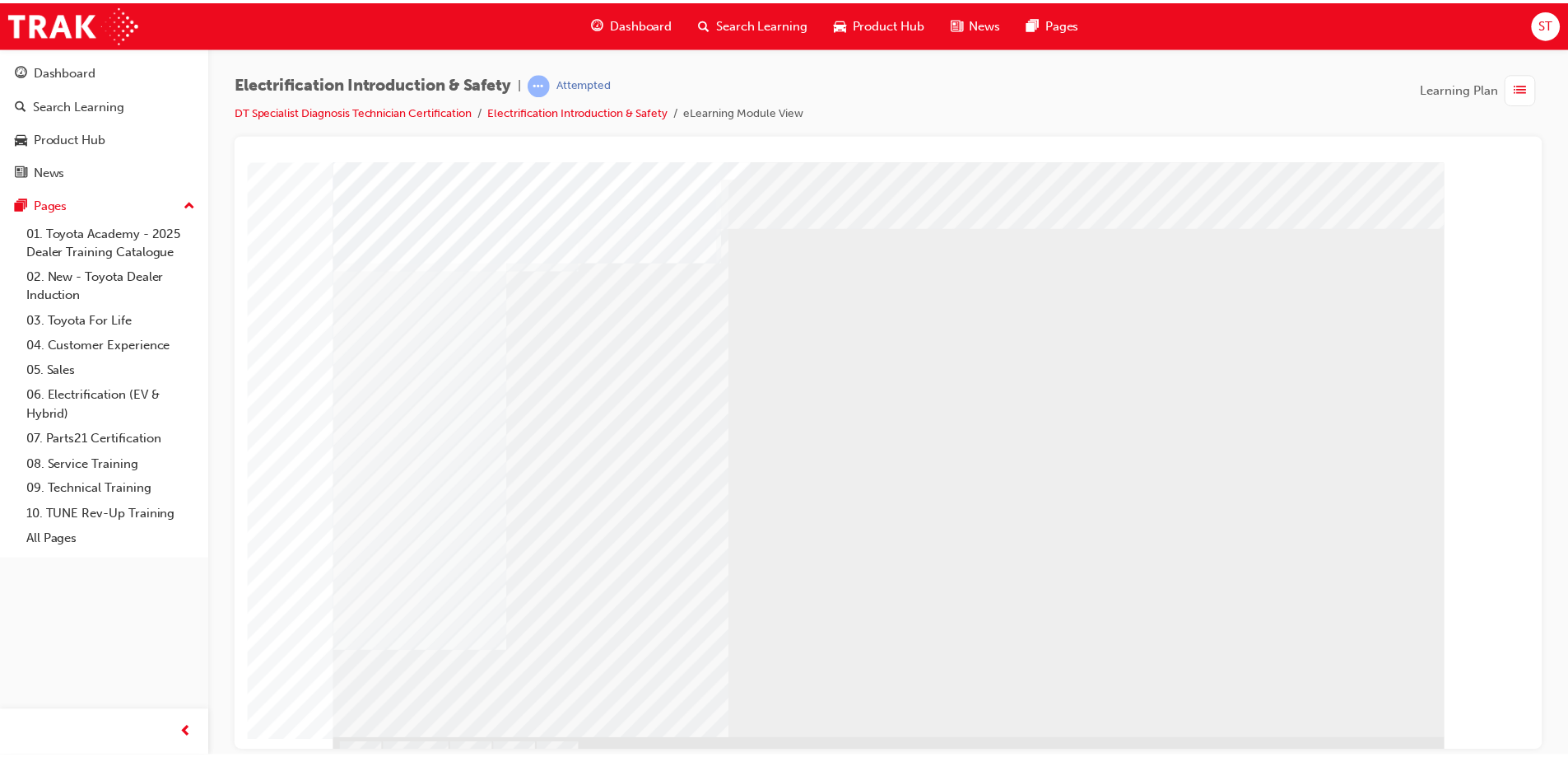
scroll to position [0, 0]
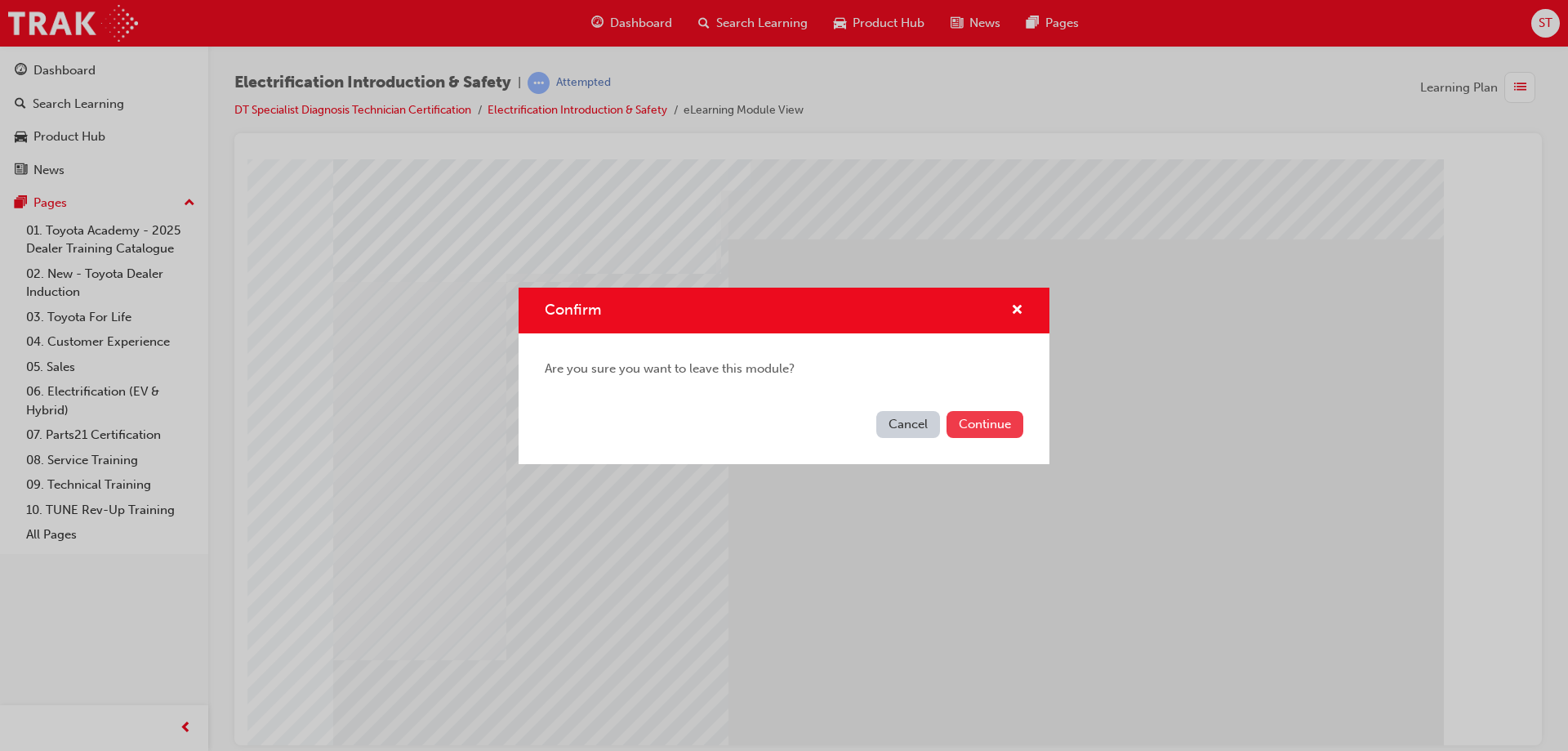
click at [991, 425] on button "Continue" at bounding box center [984, 424] width 77 height 27
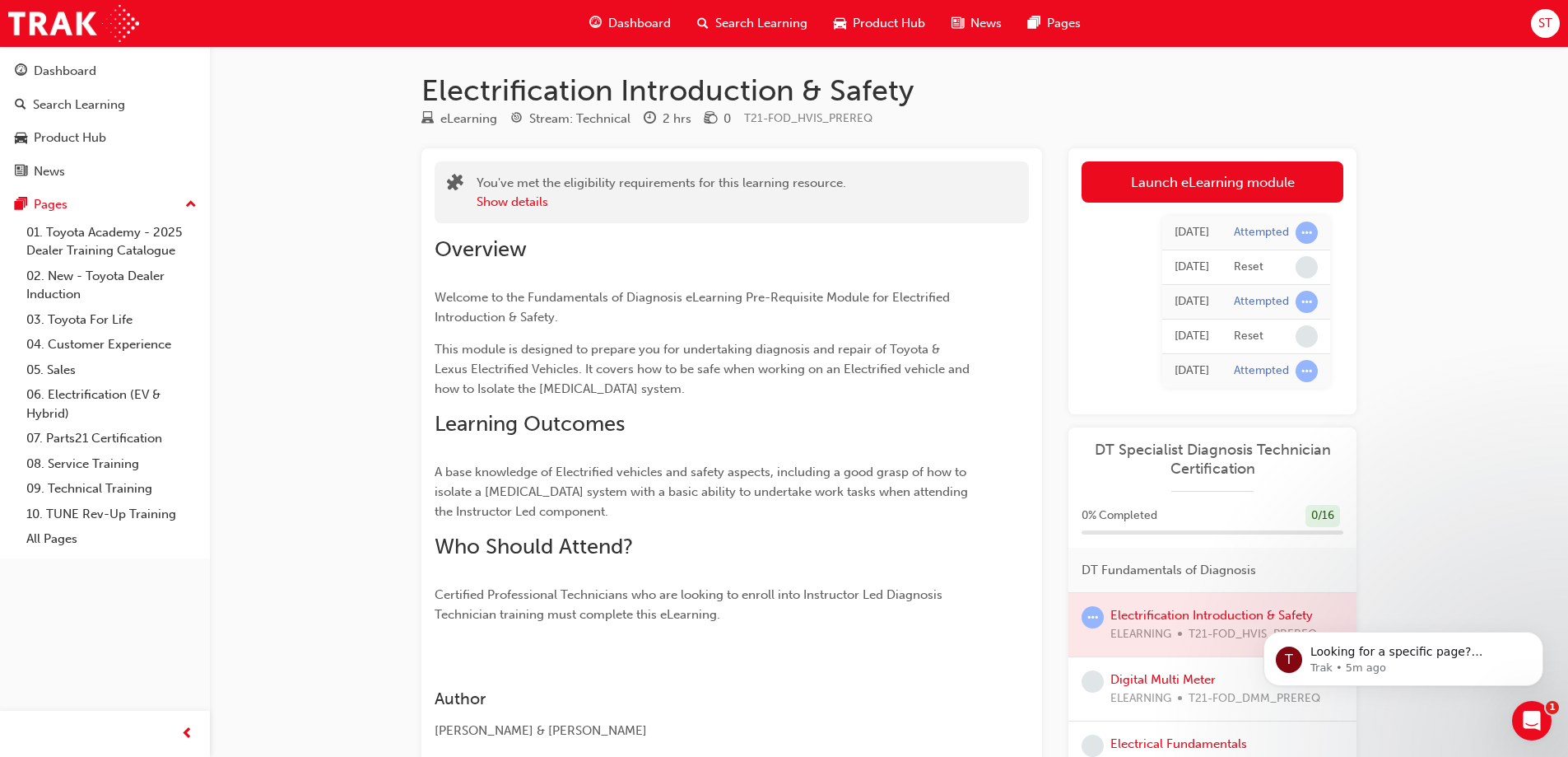
click at [1157, 613] on div at bounding box center [1212, 624] width 288 height 63
click at [1161, 617] on div at bounding box center [1212, 624] width 288 height 63
click at [1161, 618] on div at bounding box center [1212, 624] width 288 height 63
click at [1252, 189] on link "Launch eLearning module" at bounding box center [1213, 181] width 262 height 41
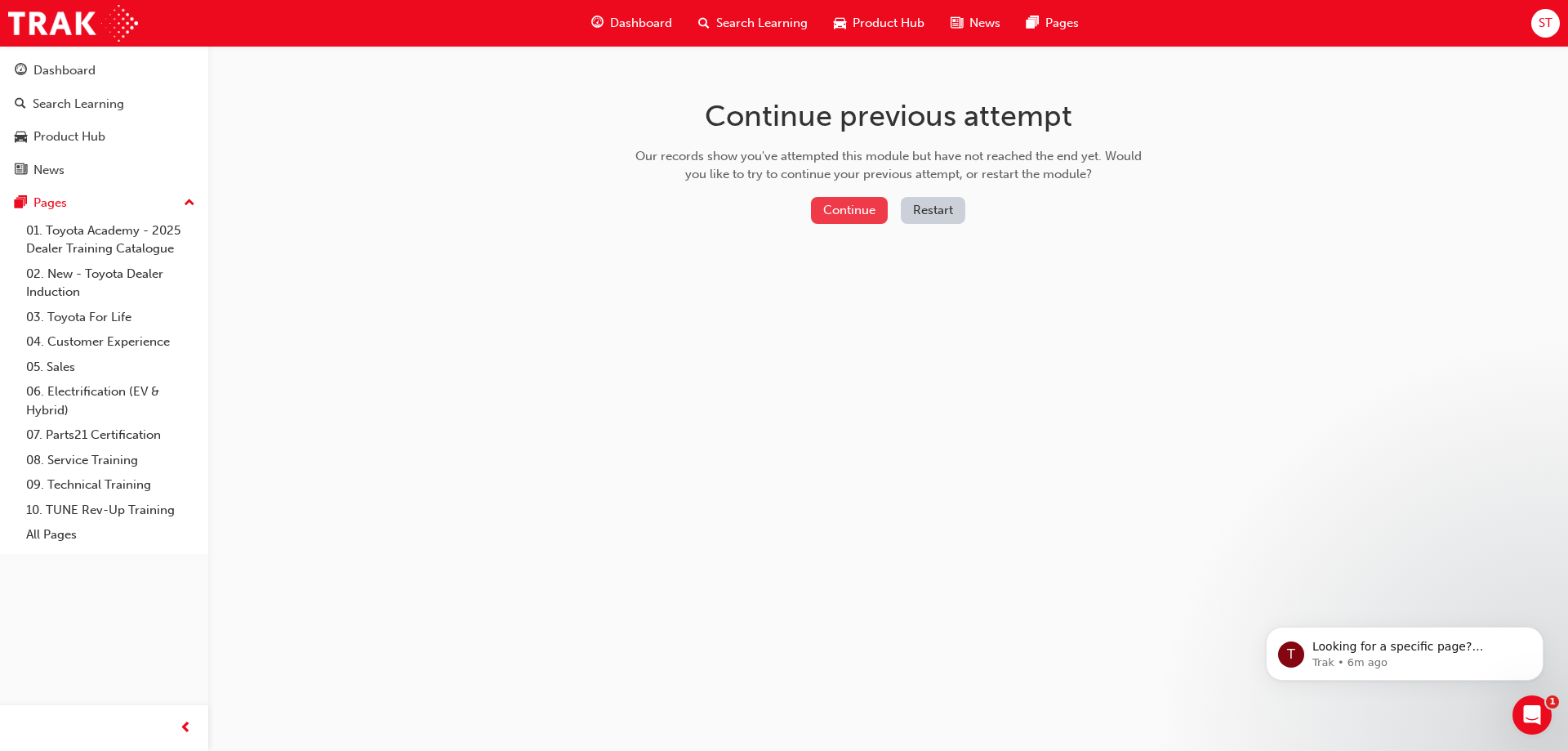
click at [854, 212] on button "Continue" at bounding box center [849, 210] width 77 height 27
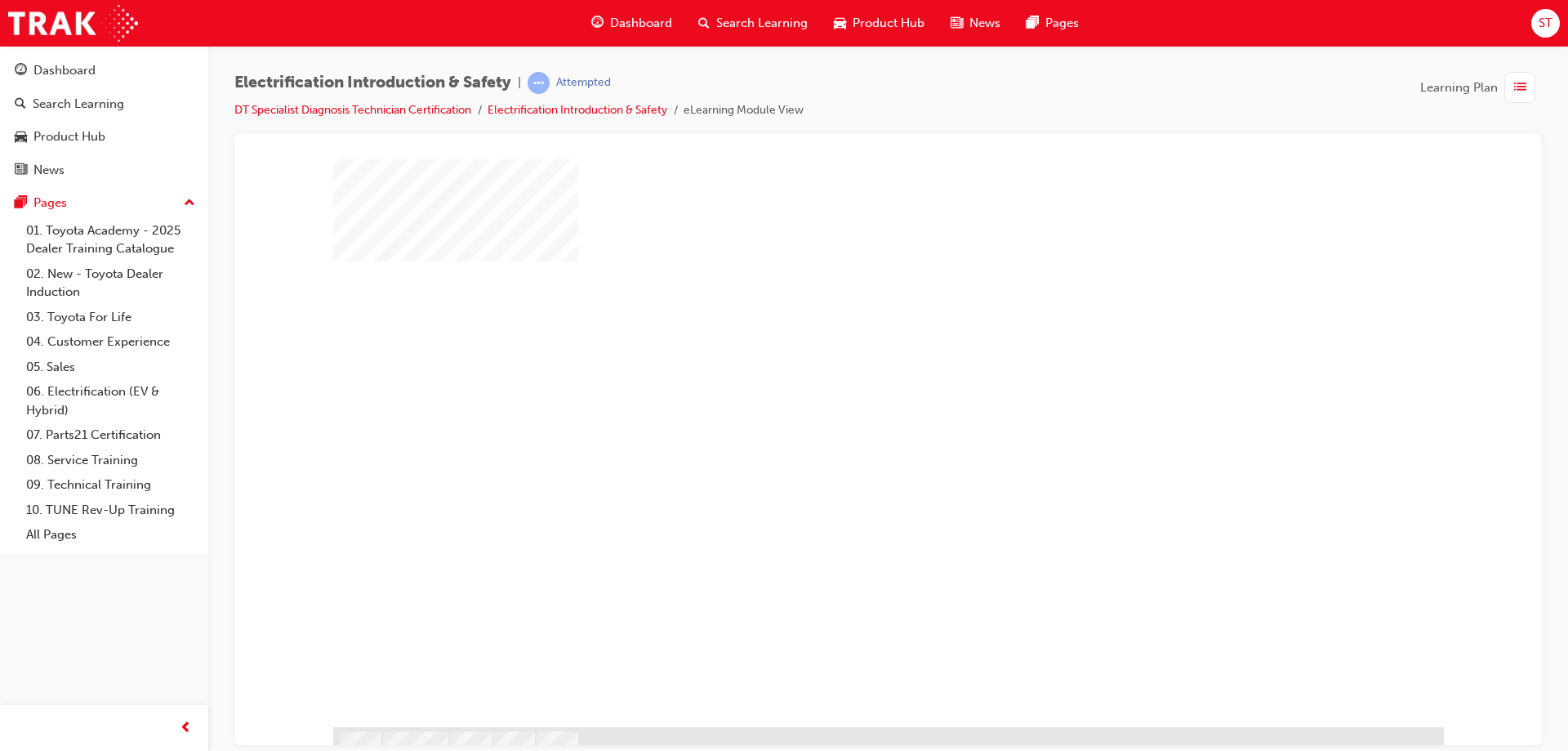
scroll to position [39, 0]
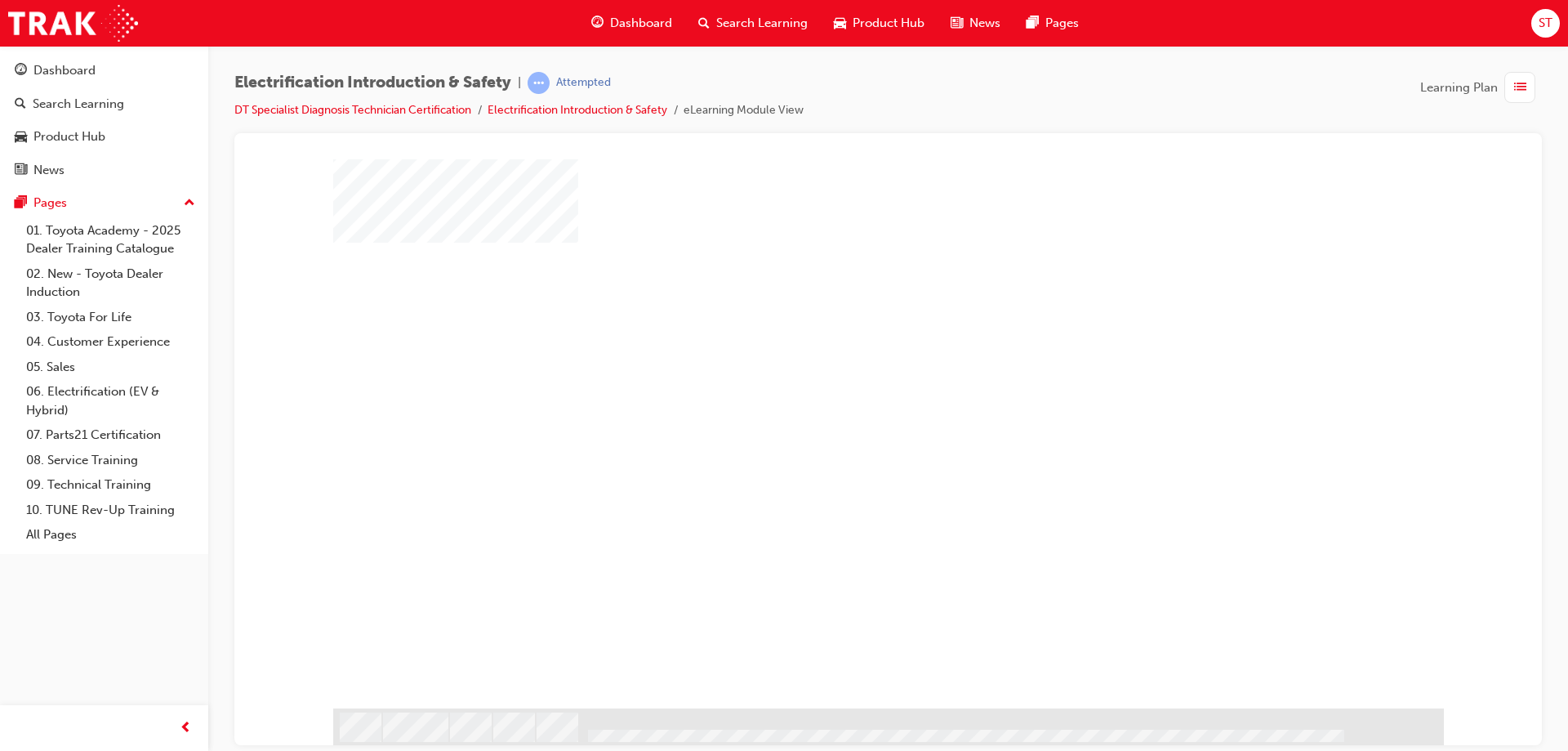
click at [841, 365] on div "play" at bounding box center [841, 365] width 0 height 0
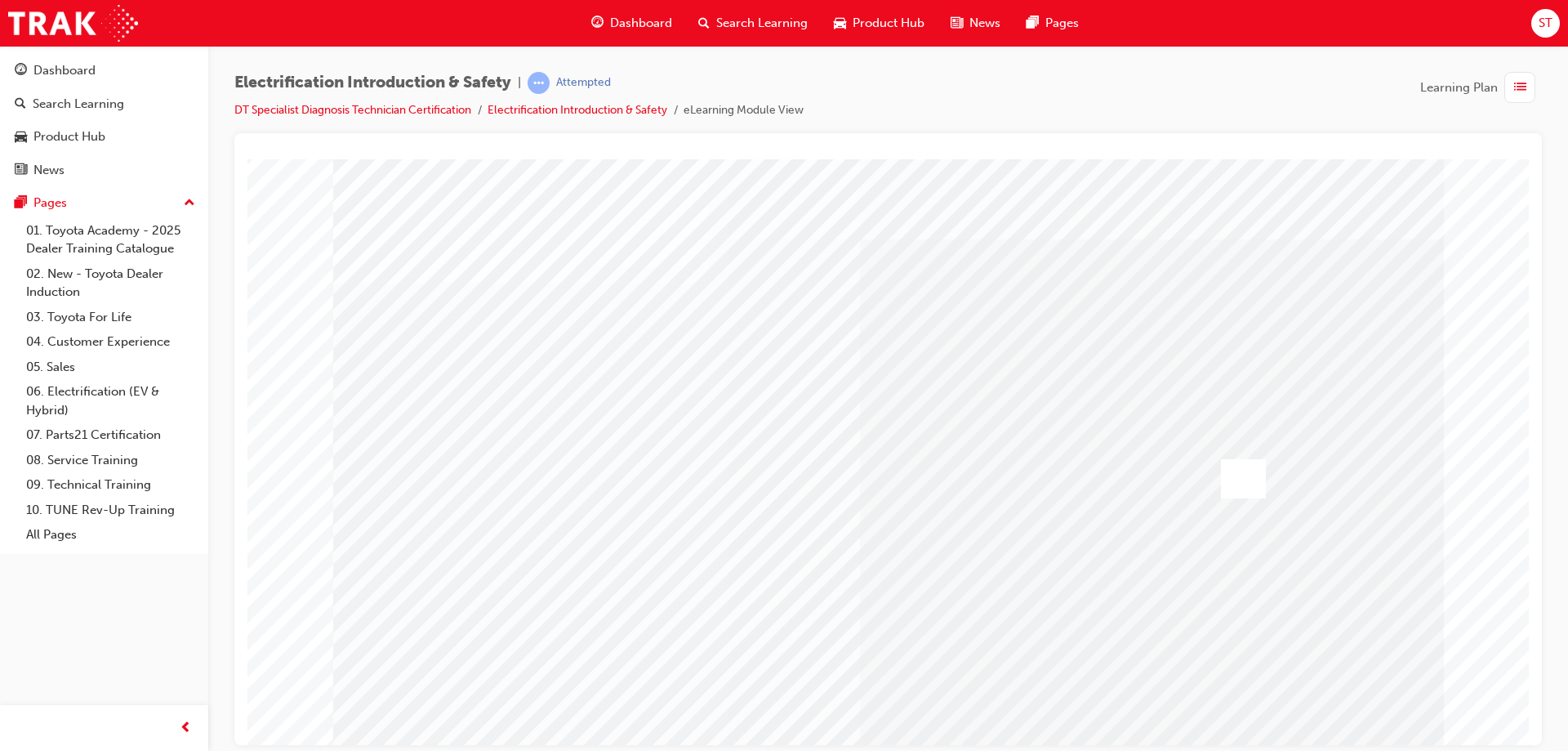
click at [1248, 486] on div at bounding box center [1243, 477] width 45 height 39
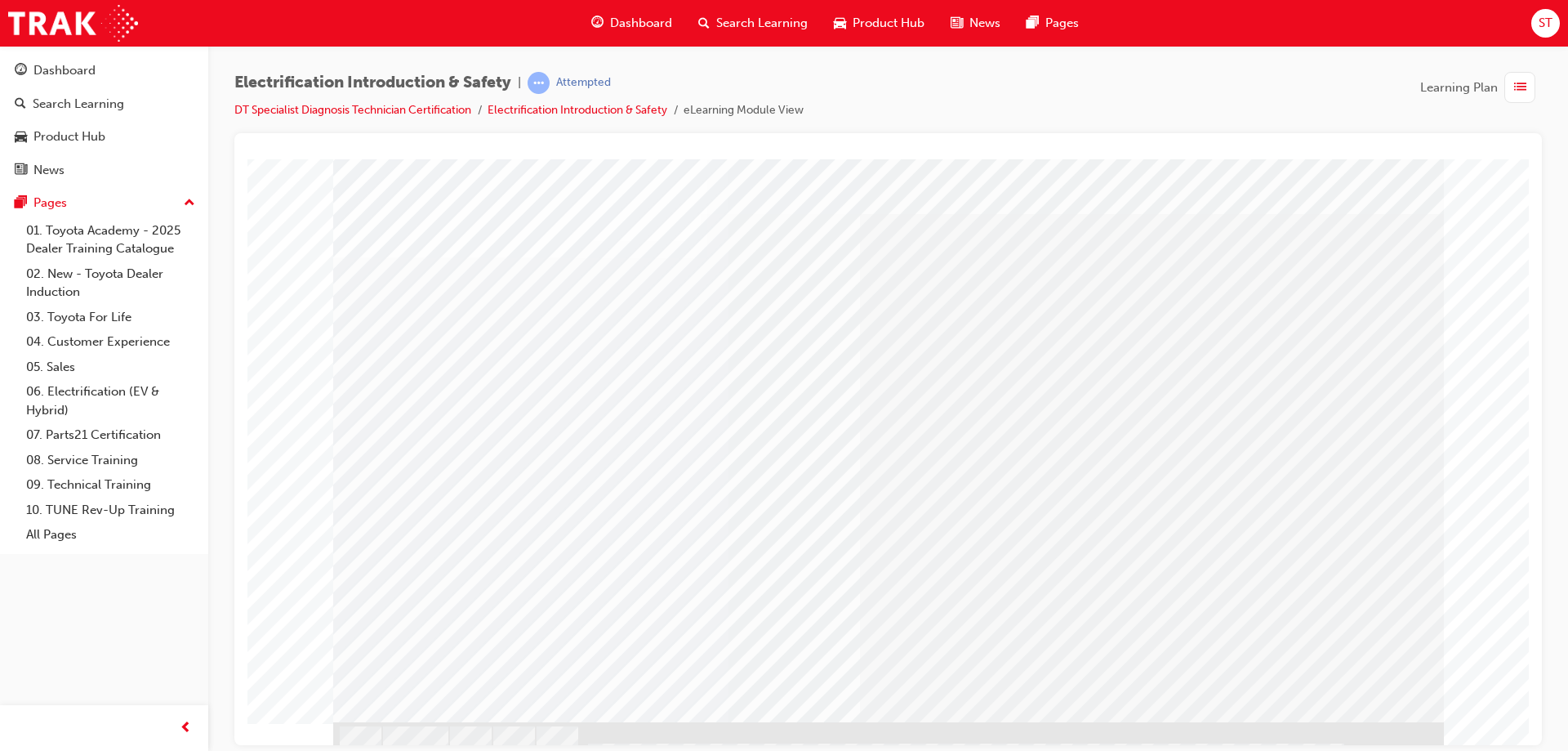
scroll to position [39, 0]
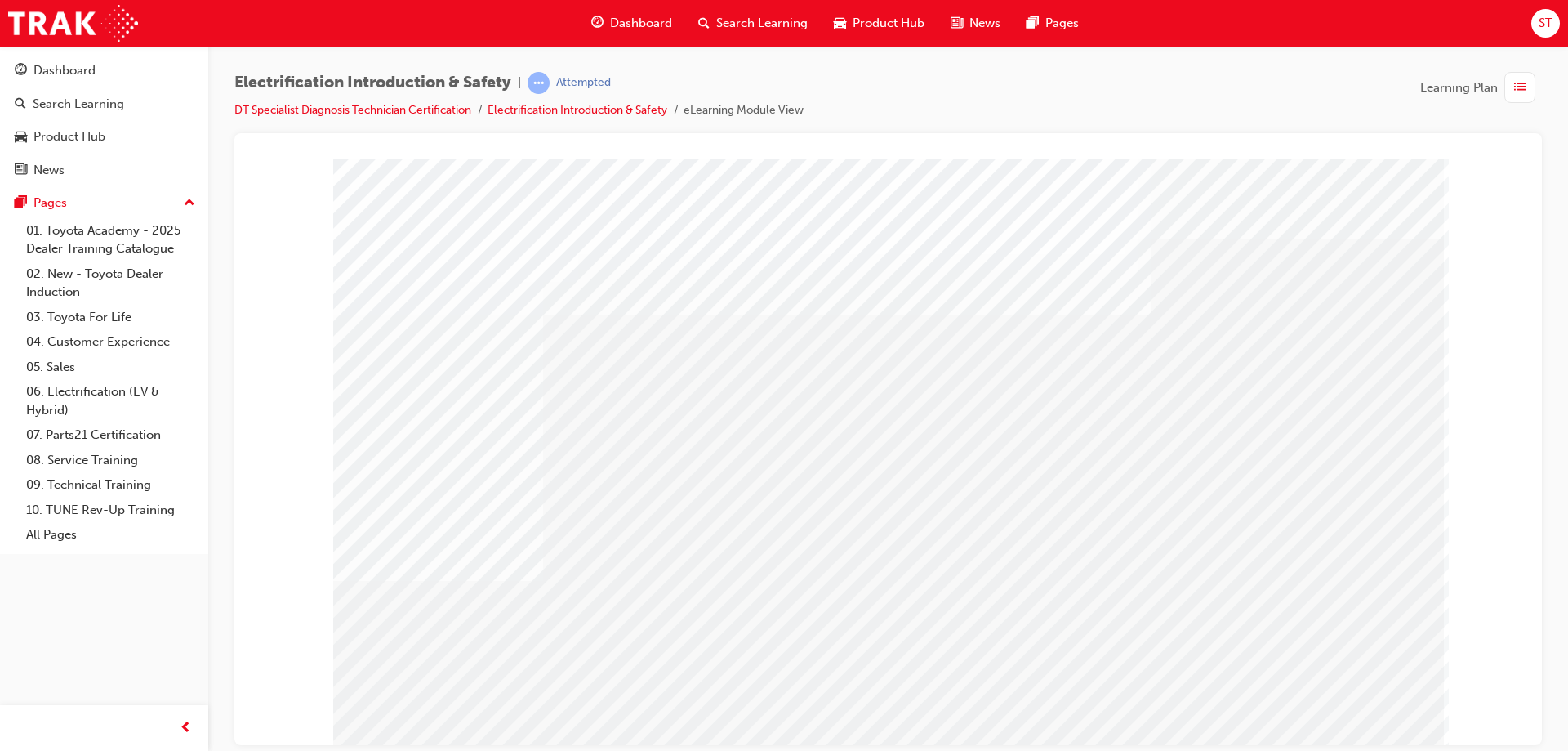
click at [726, 428] on div "multistate" at bounding box center [888, 452] width 1111 height 588
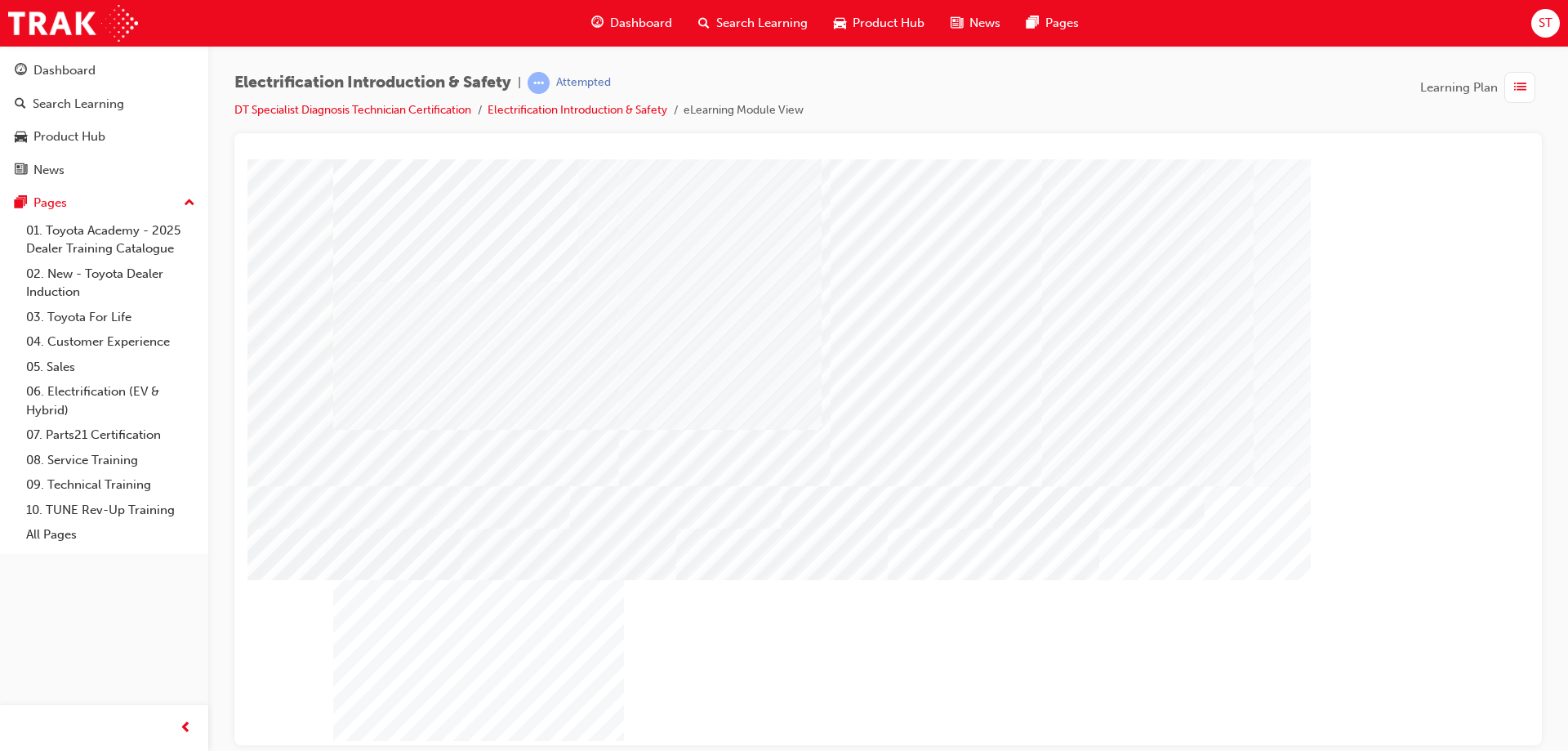
scroll to position [39, 0]
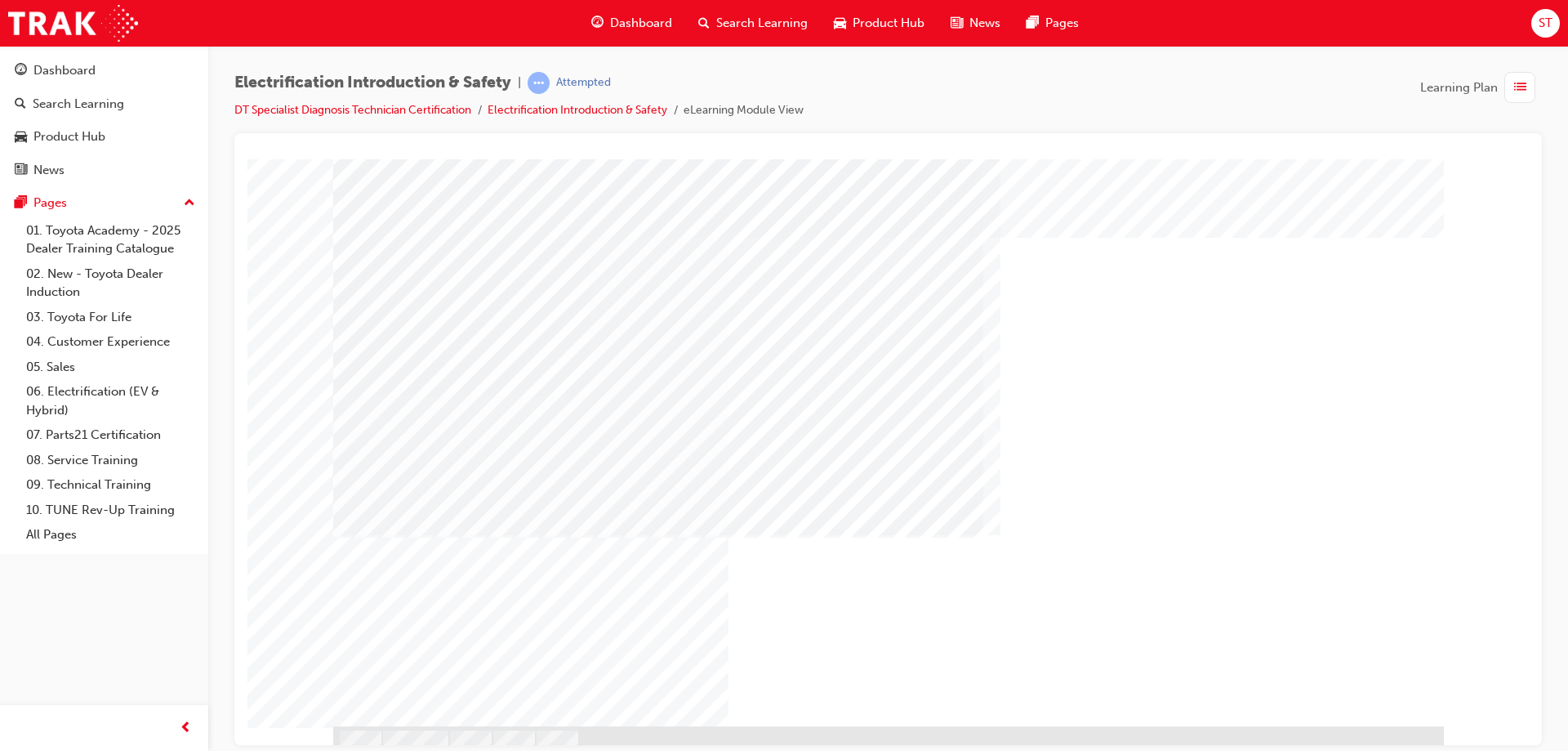
scroll to position [39, 0]
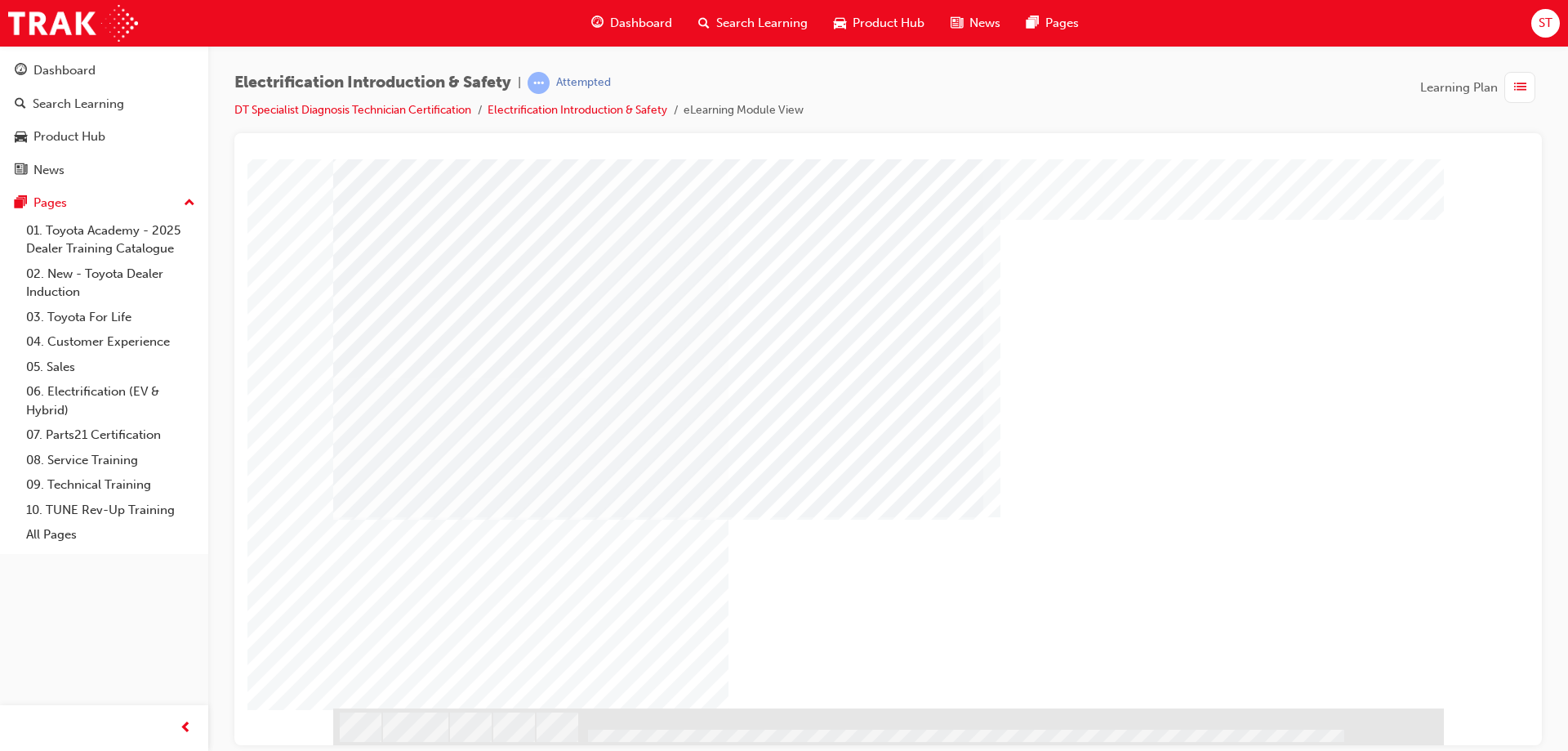
drag, startPoint x: 883, startPoint y: 296, endPoint x: 684, endPoint y: 267, distance: 201.1
drag, startPoint x: 417, startPoint y: 261, endPoint x: 474, endPoint y: 260, distance: 57.0
drag, startPoint x: 422, startPoint y: 262, endPoint x: 517, endPoint y: 270, distance: 95.3
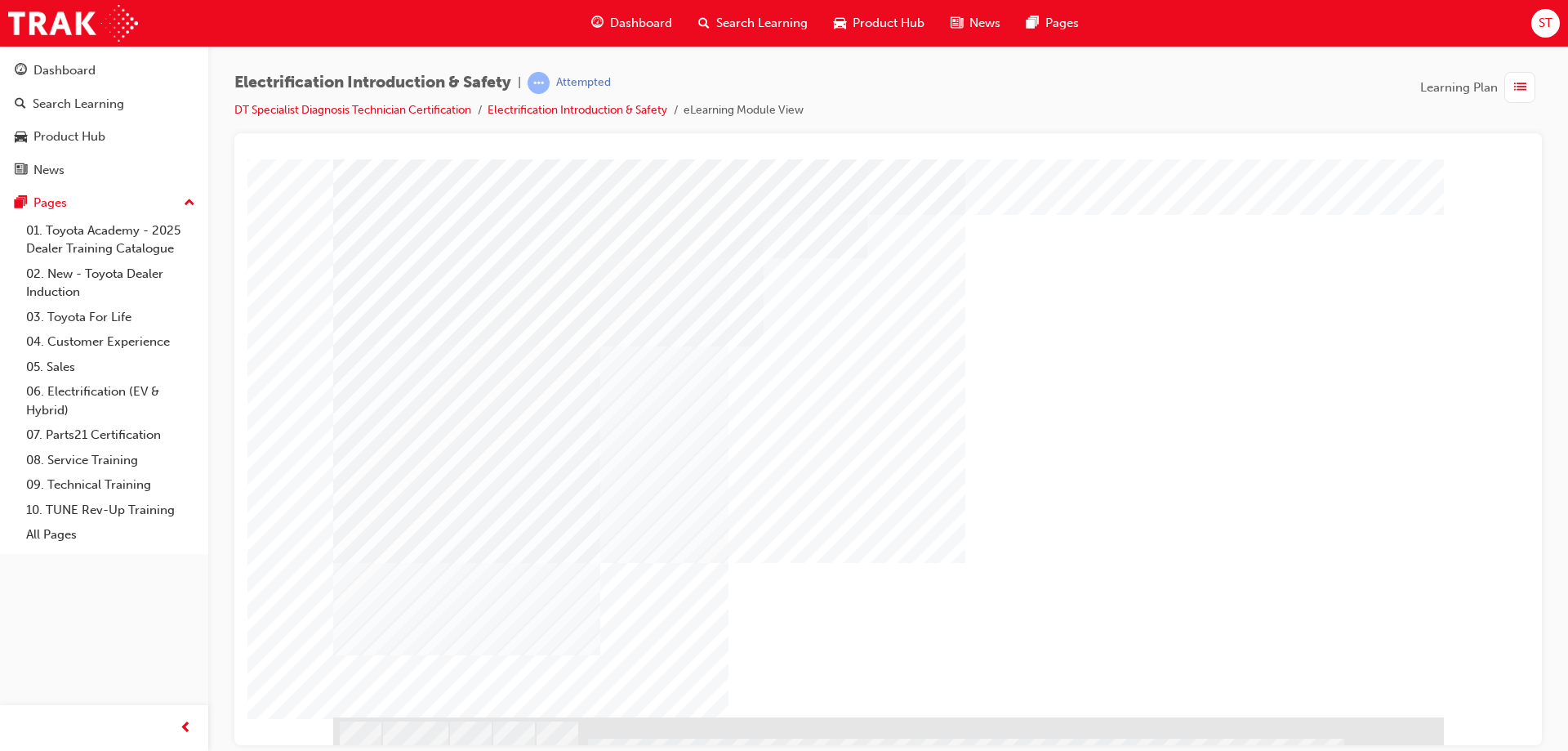
scroll to position [39, 0]
click at [436, 737] on div "NEXT Trigger this button to go to the next slide" at bounding box center [384, 752] width 103 height 30
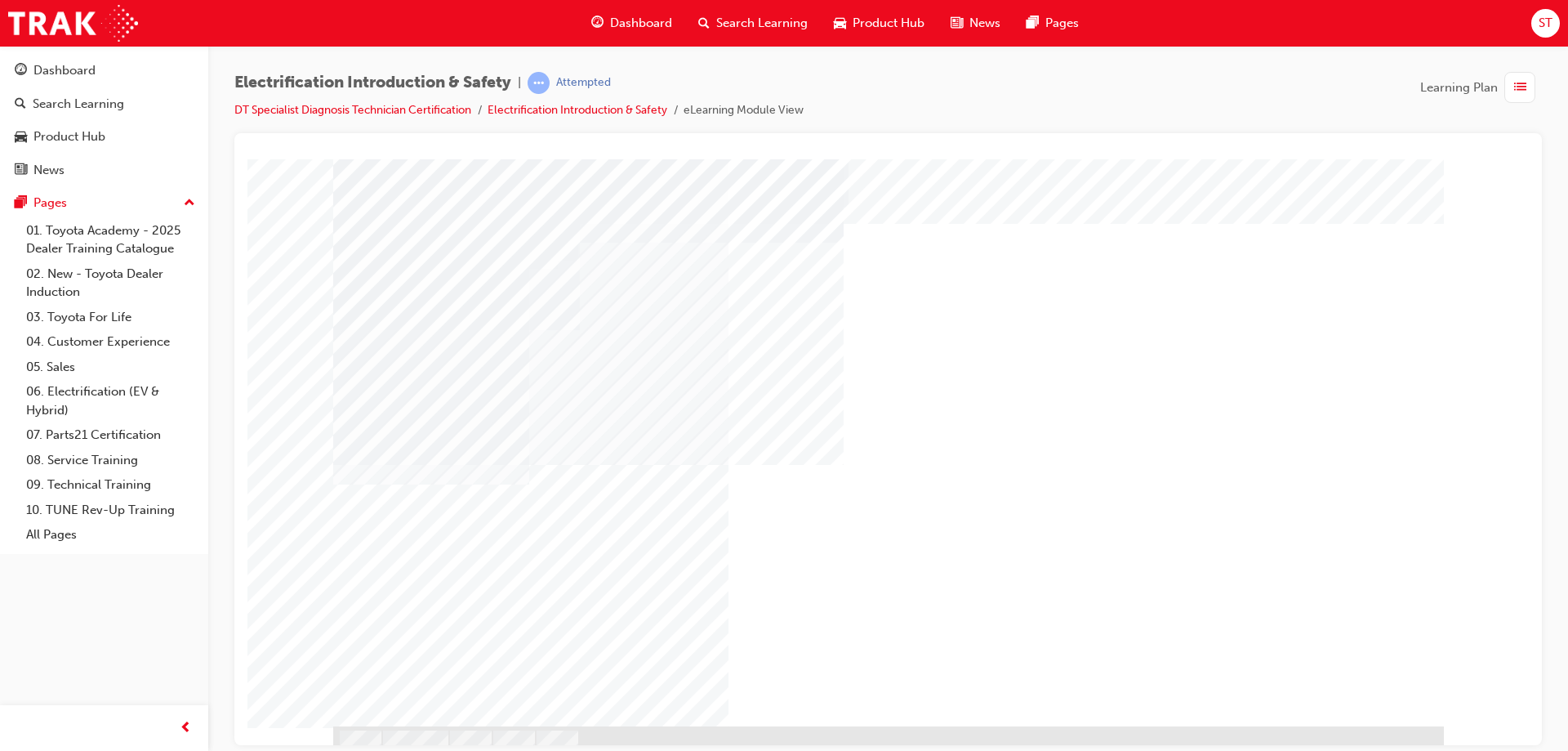
scroll to position [39, 0]
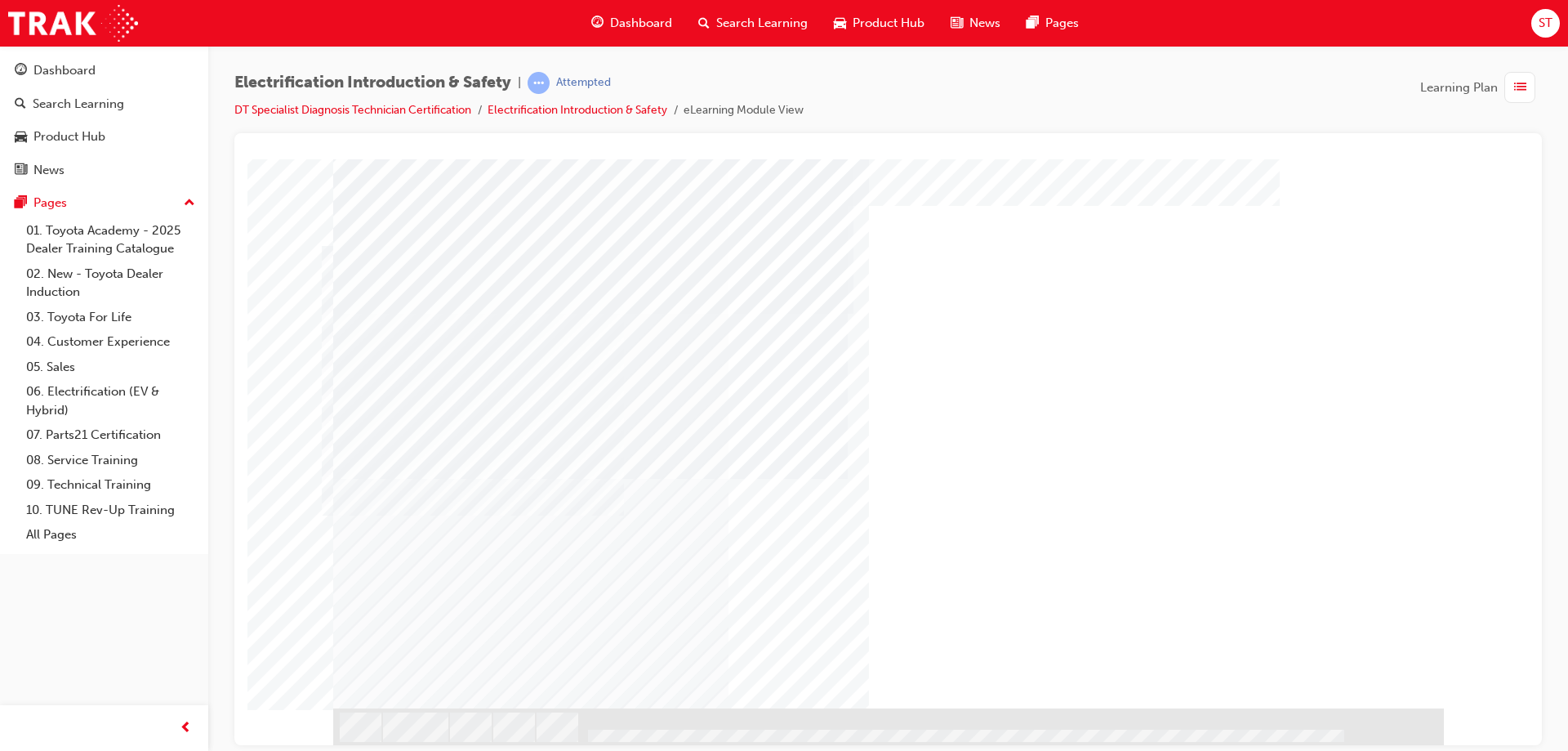
click at [436, 737] on div "NEXT Trigger this button to go to the next slide" at bounding box center [384, 752] width 103 height 30
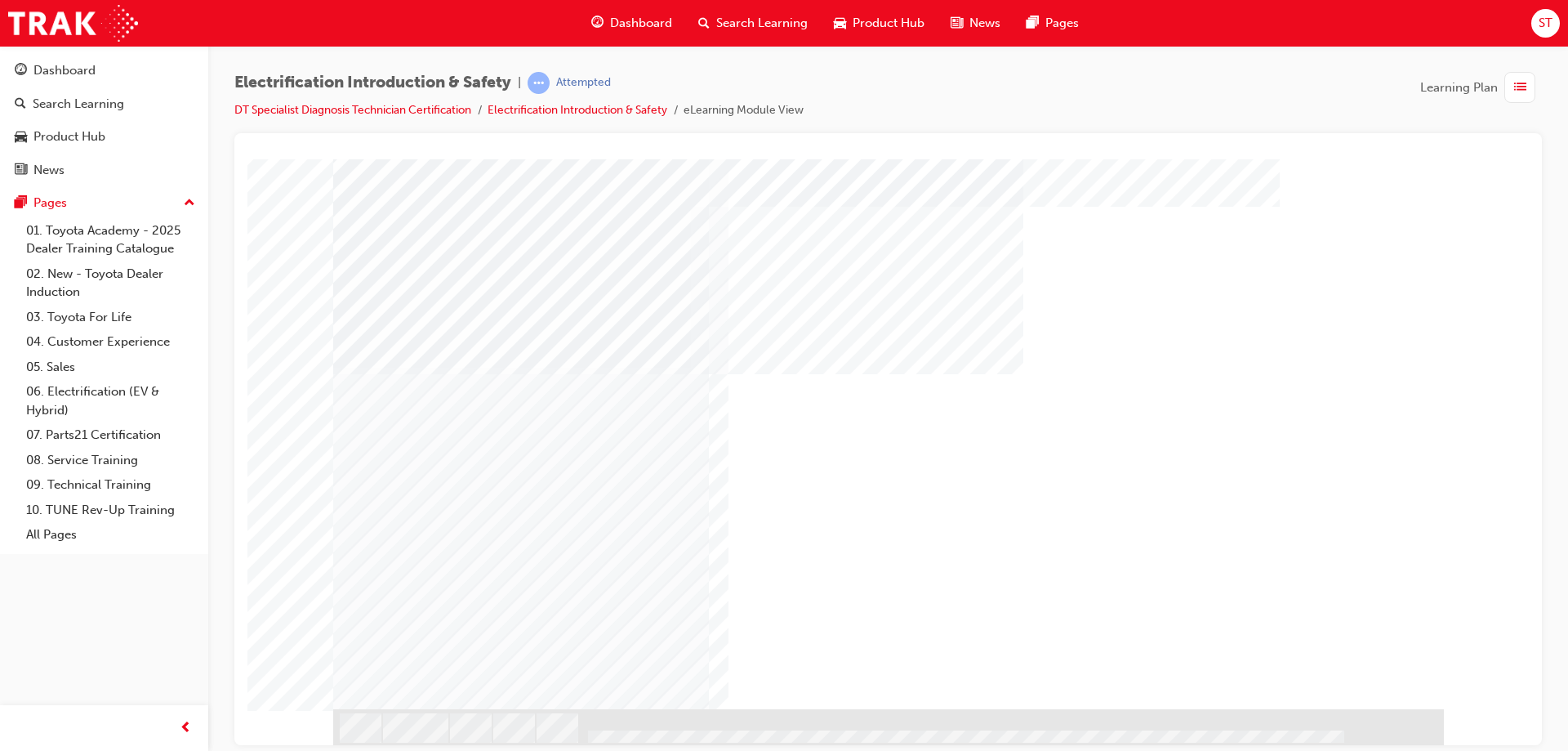
scroll to position [39, 0]
drag, startPoint x: 940, startPoint y: 593, endPoint x: 945, endPoint y: 599, distance: 7.8
click at [945, 599] on div at bounding box center [939, 590] width 45 height 39
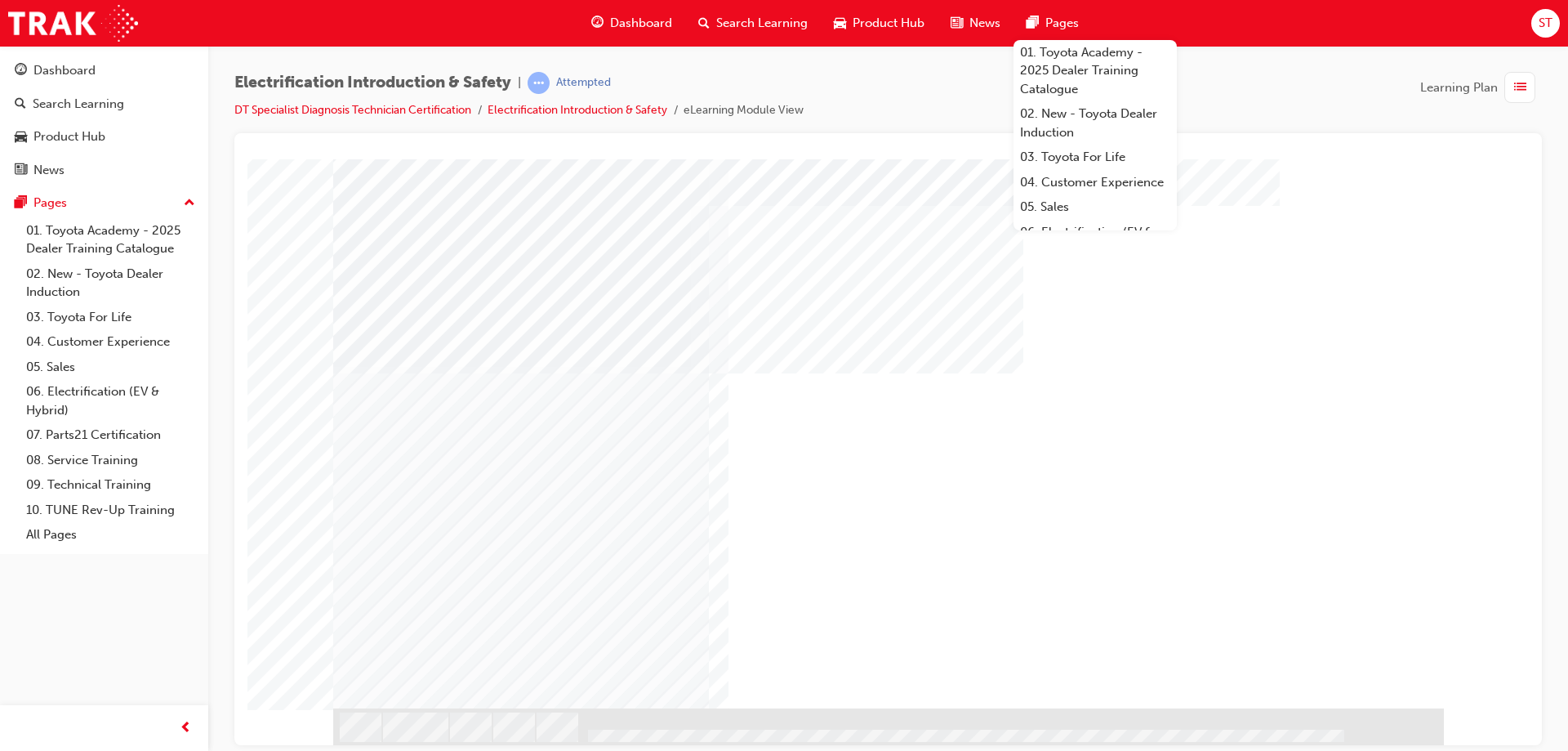
click at [946, 591] on div at bounding box center [939, 590] width 45 height 39
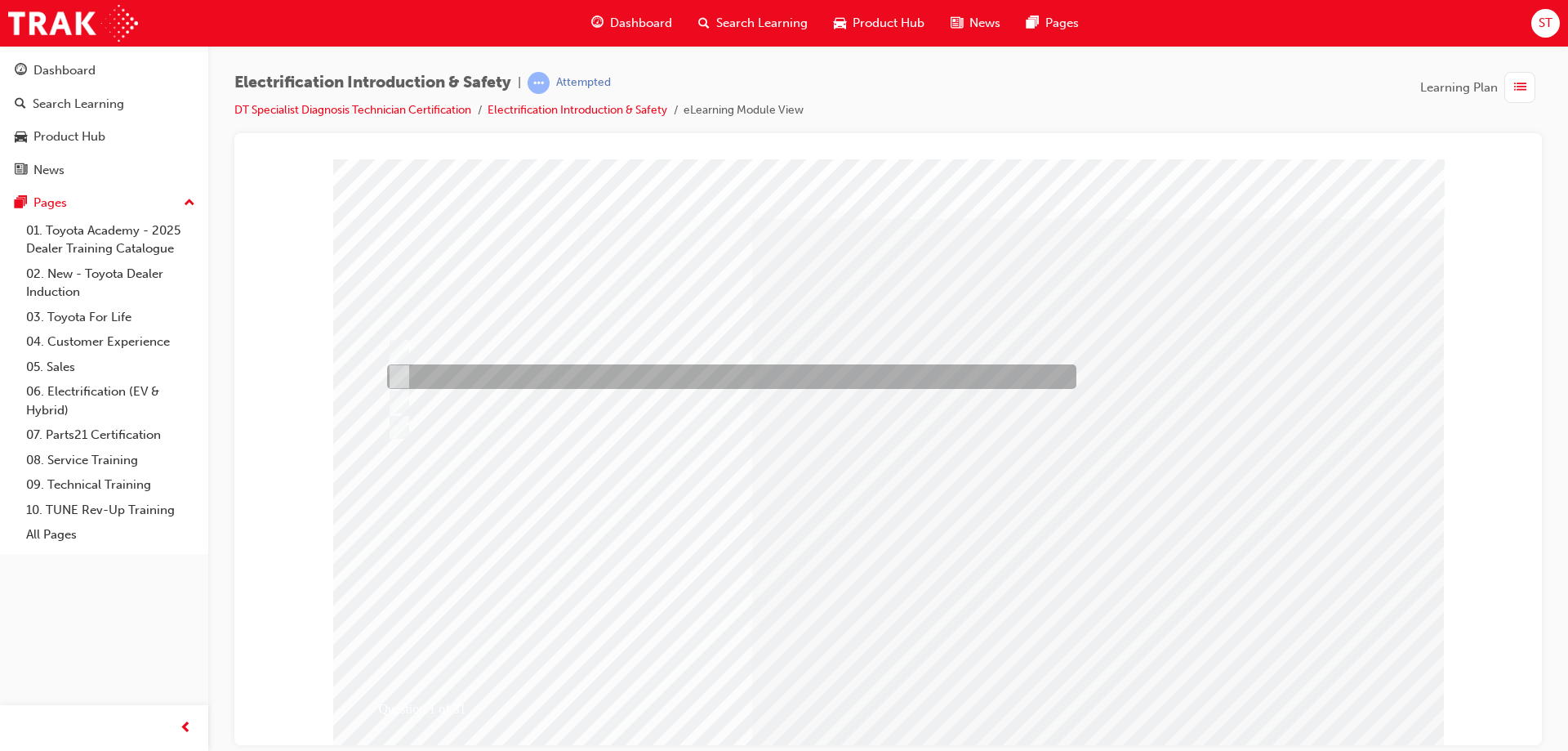
click at [493, 376] on div at bounding box center [728, 377] width 690 height 25
radio input "true"
click at [426, 374] on div at bounding box center [728, 377] width 690 height 25
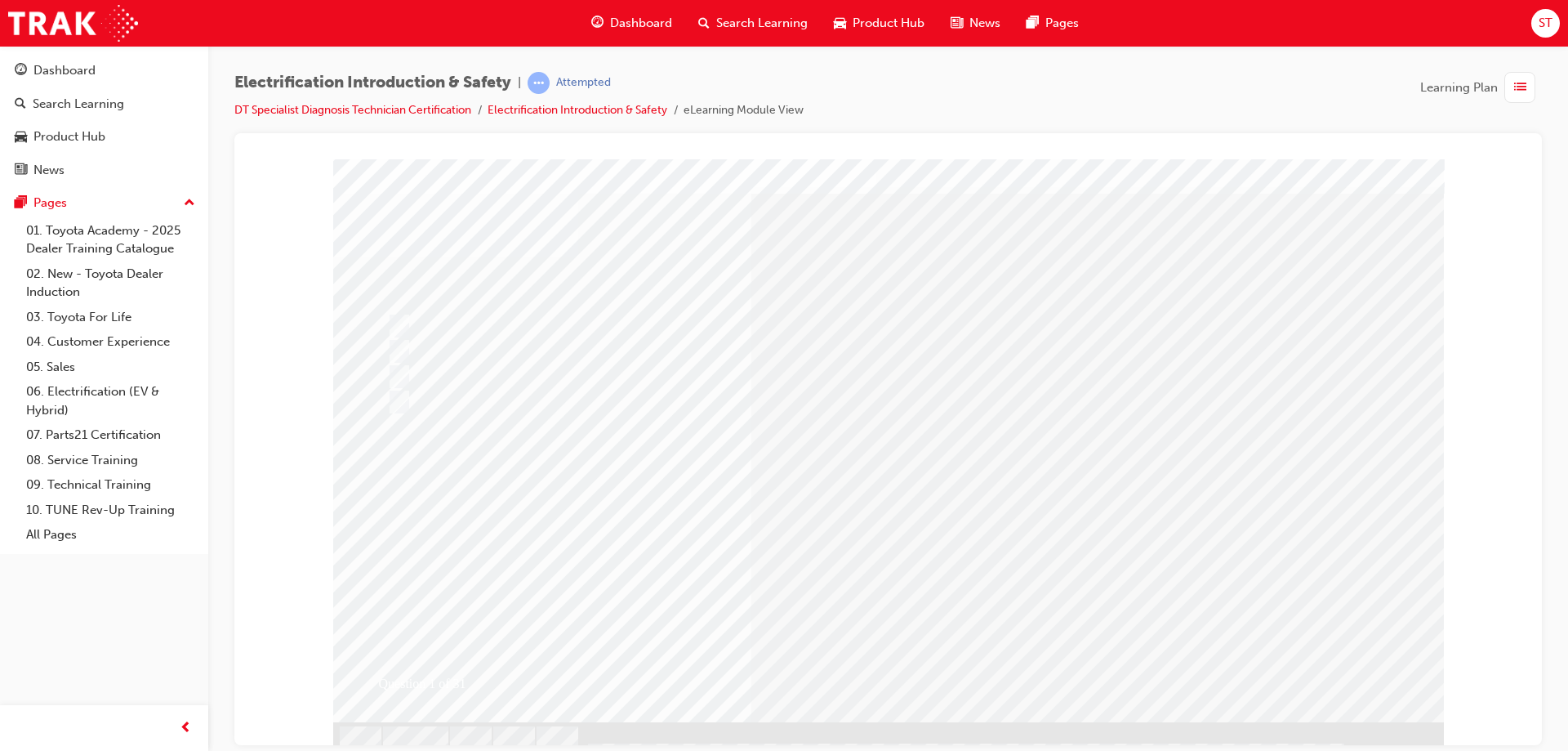
scroll to position [39, 0]
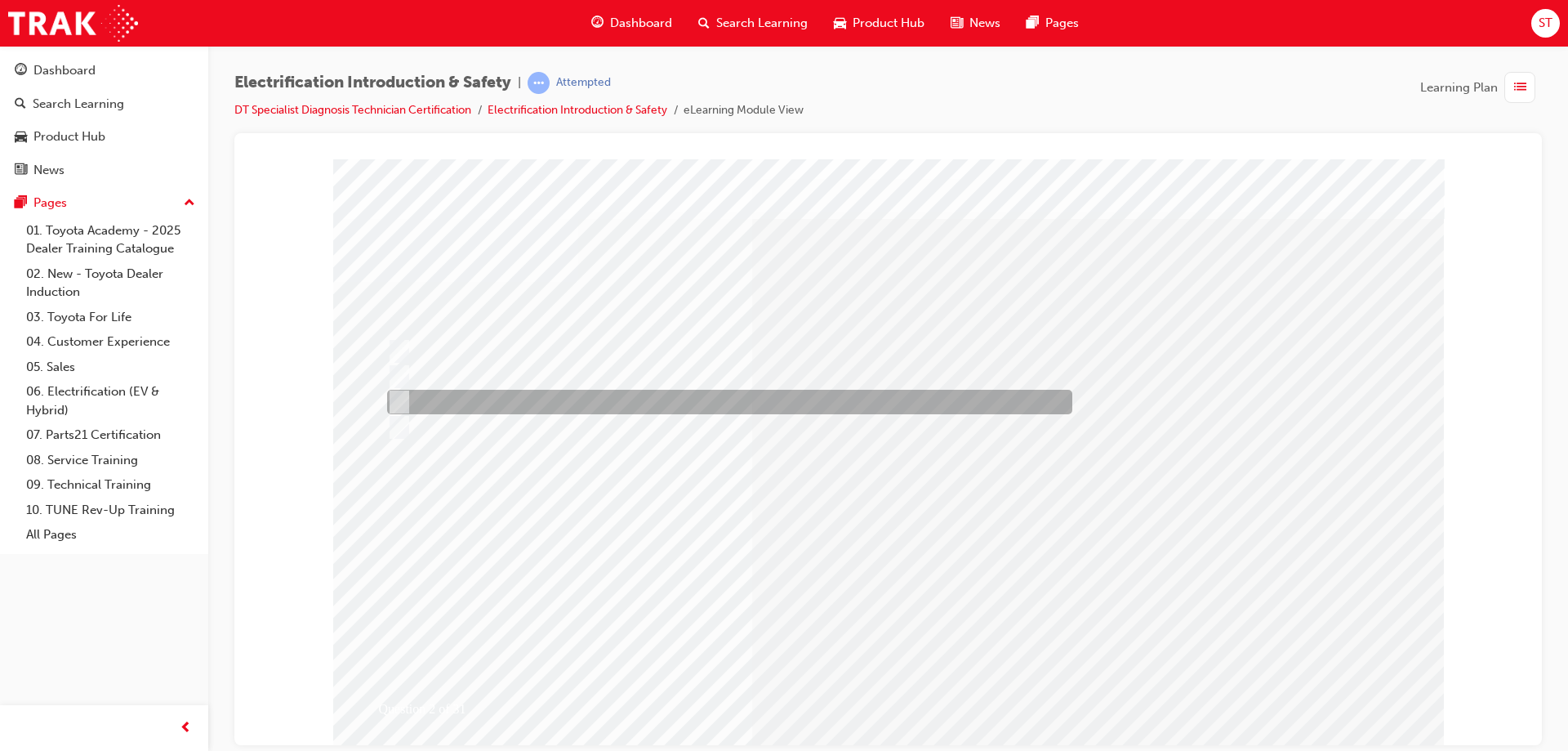
click at [403, 400] on input "Orange" at bounding box center [397, 402] width 18 height 18
radio input "true"
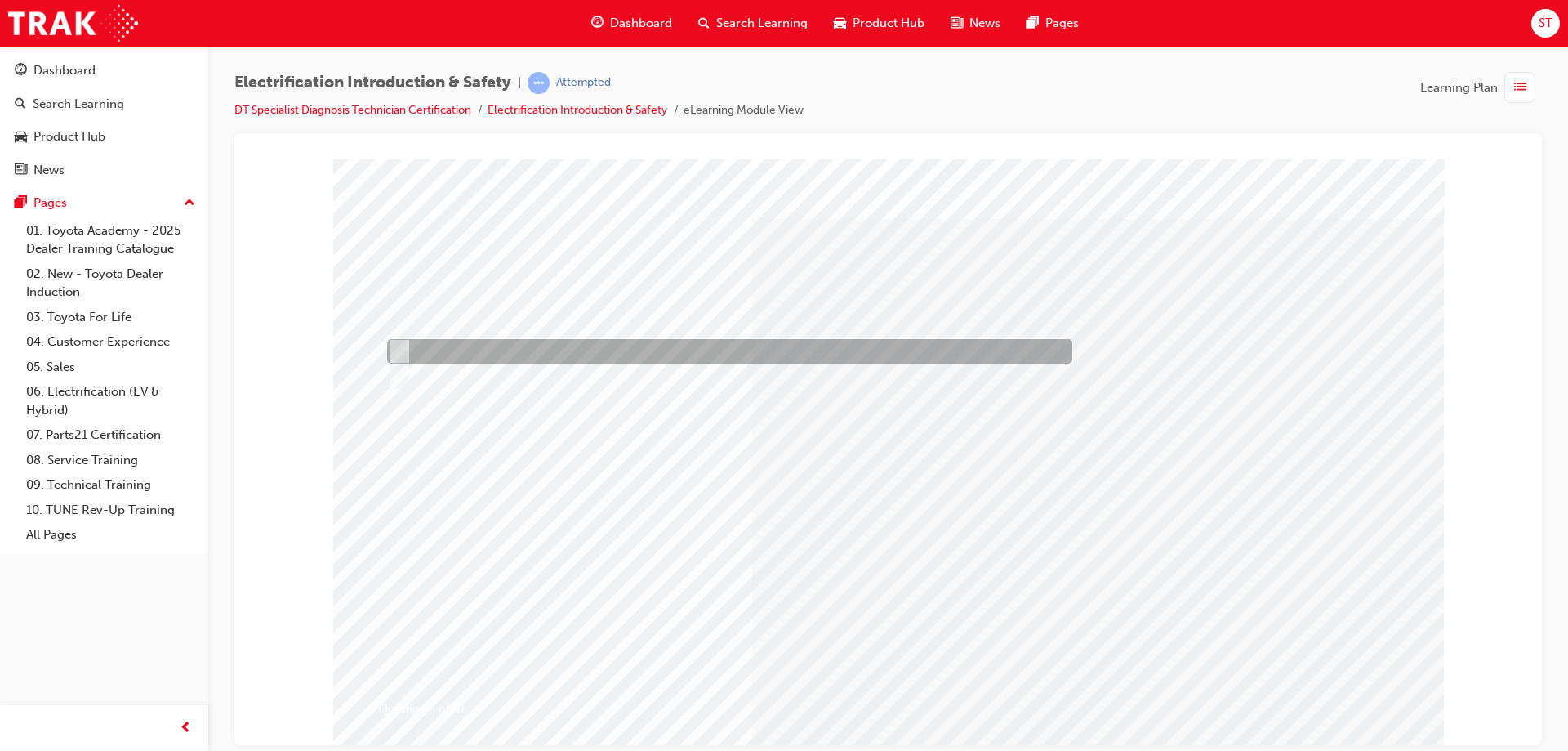
click at [443, 353] on div at bounding box center [726, 351] width 685 height 25
radio input "true"
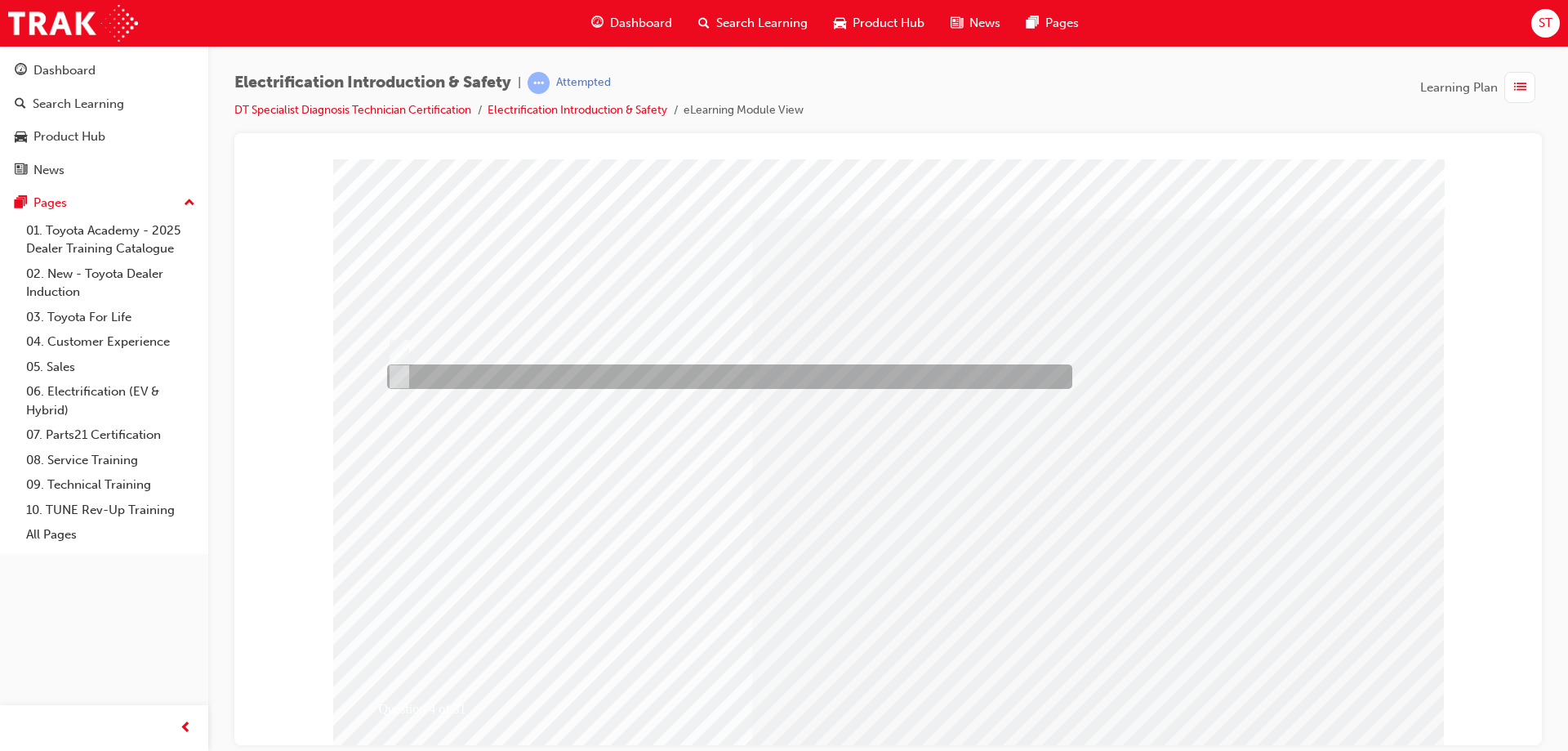
click at [399, 379] on input "False" at bounding box center [397, 377] width 18 height 18
radio input "true"
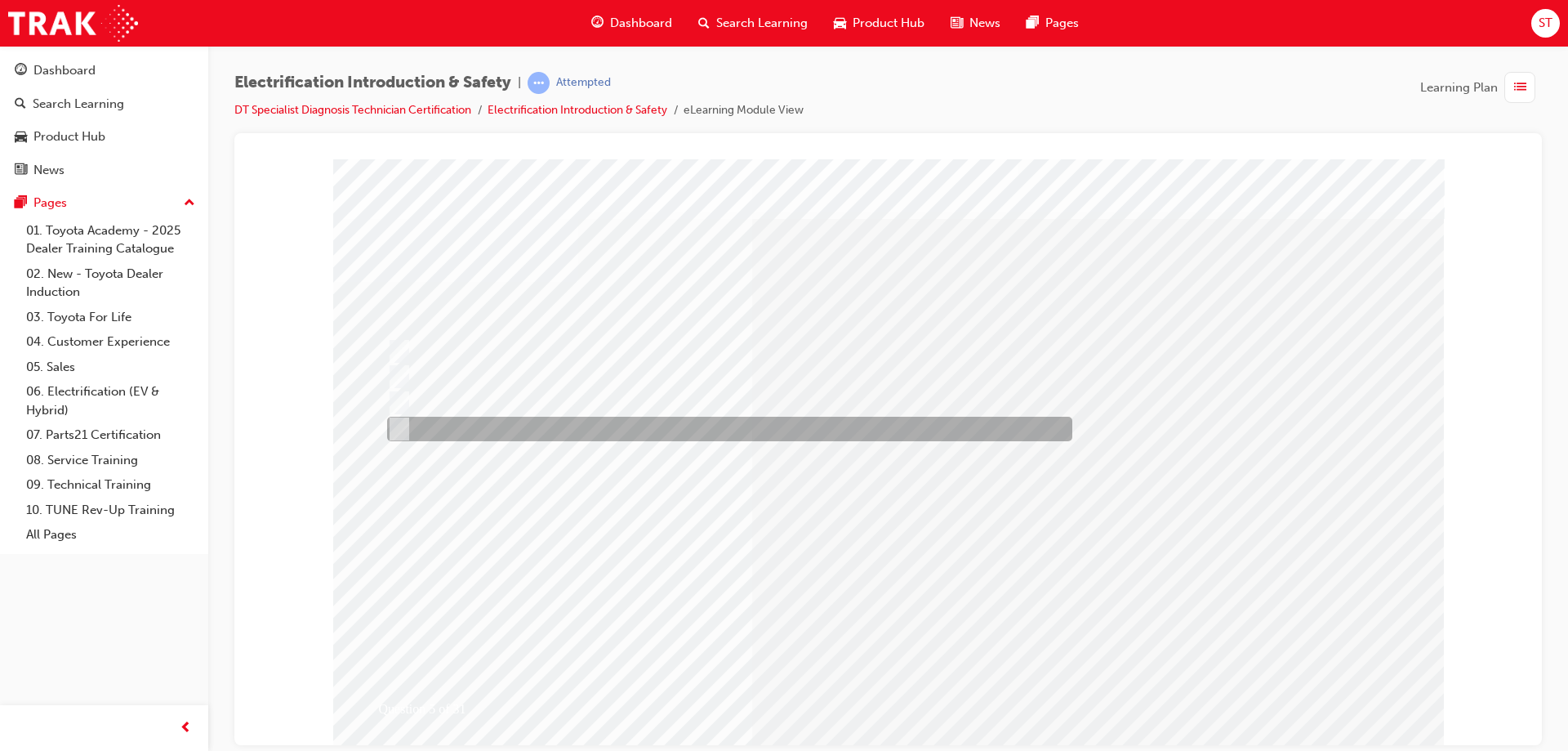
click at [406, 420] on div at bounding box center [726, 429] width 685 height 25
checkbox input "true"
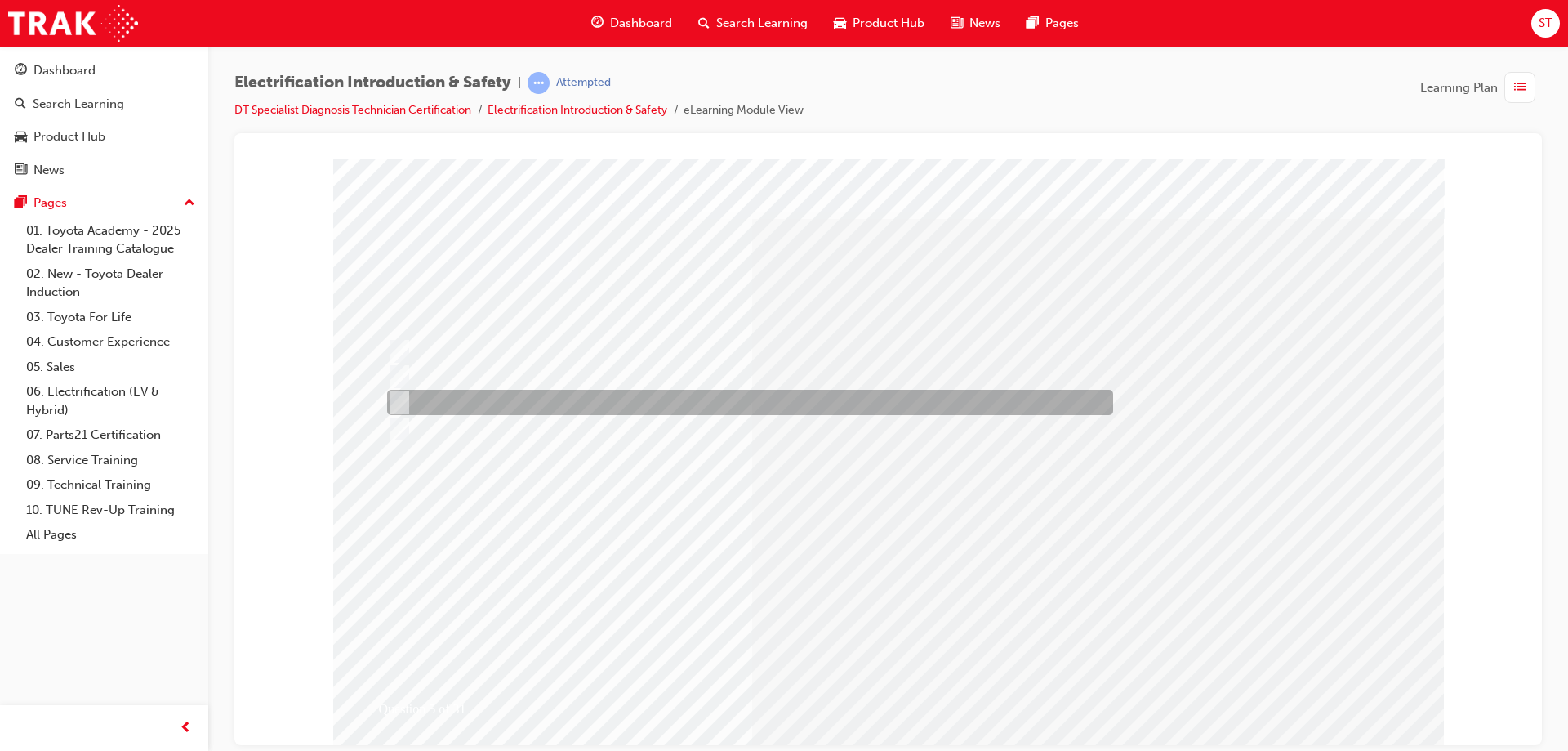
click at [407, 402] on div at bounding box center [746, 402] width 726 height 26
checkbox input "true"
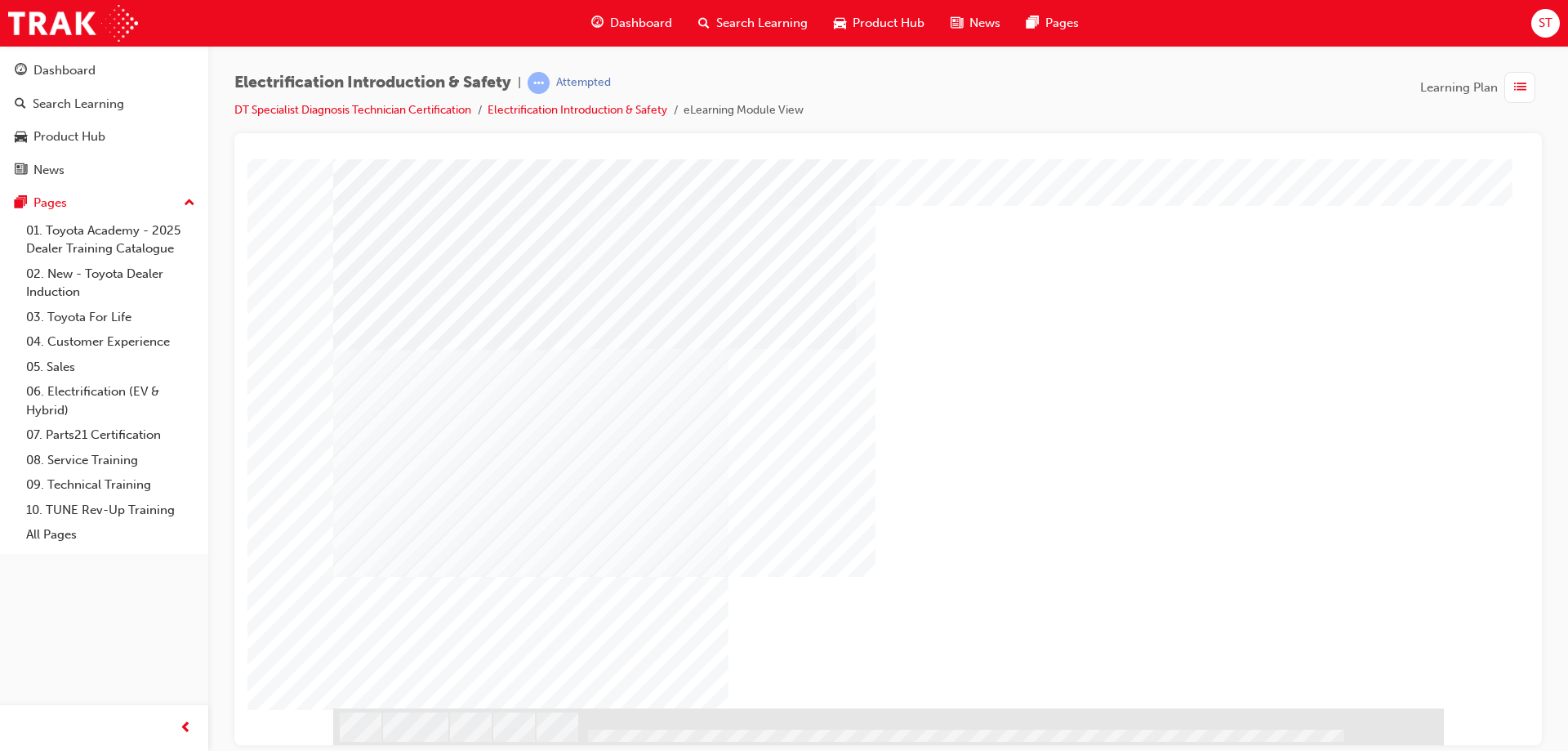
click at [436, 737] on div "NEXT Trigger this button to go to the next slide" at bounding box center [384, 752] width 103 height 30
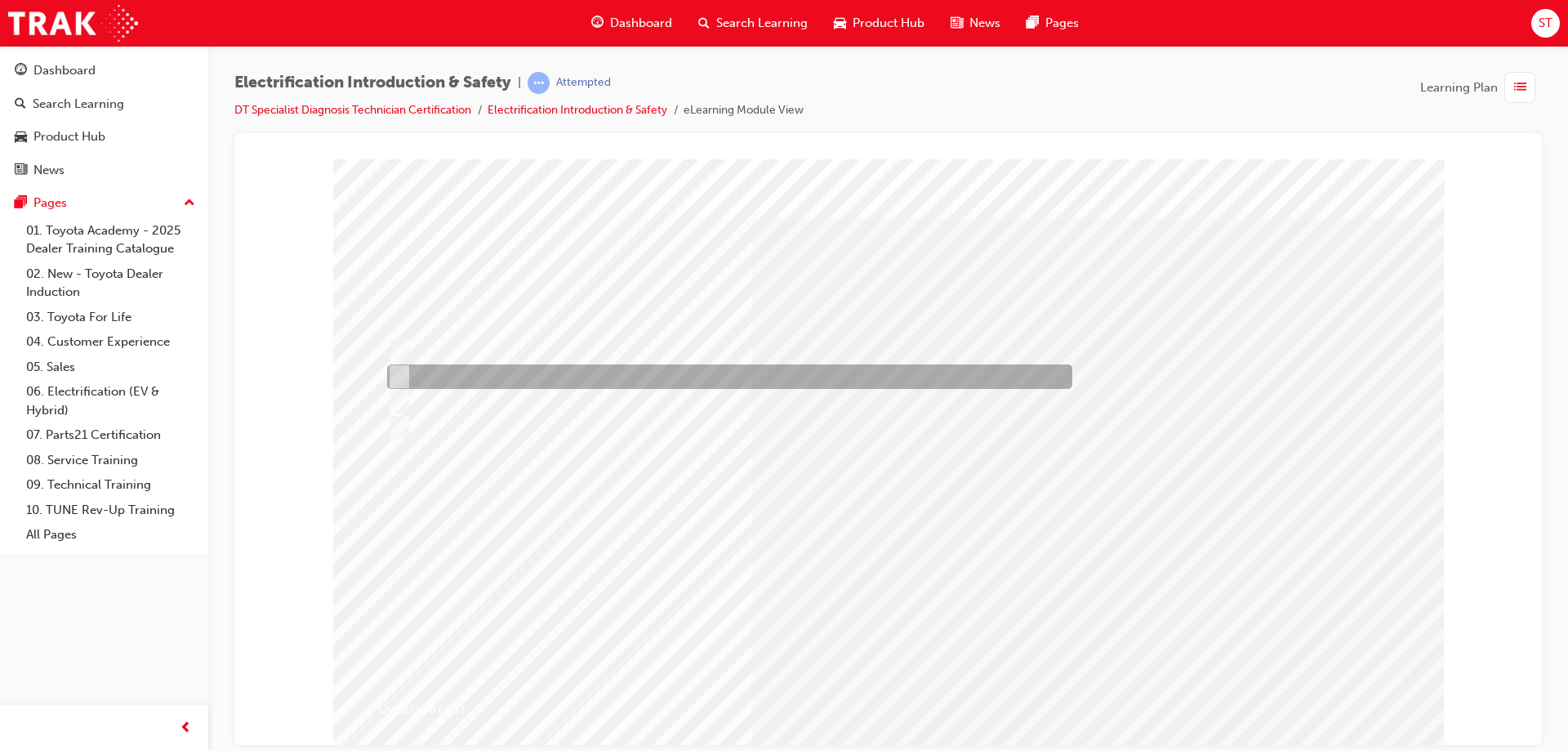
click at [394, 373] on input "CO2 type extinguisher" at bounding box center [397, 377] width 18 height 18
radio input "true"
click at [407, 369] on div at bounding box center [726, 377] width 685 height 25
click at [396, 381] on input "CO2 type extinguisher" at bounding box center [397, 377] width 18 height 18
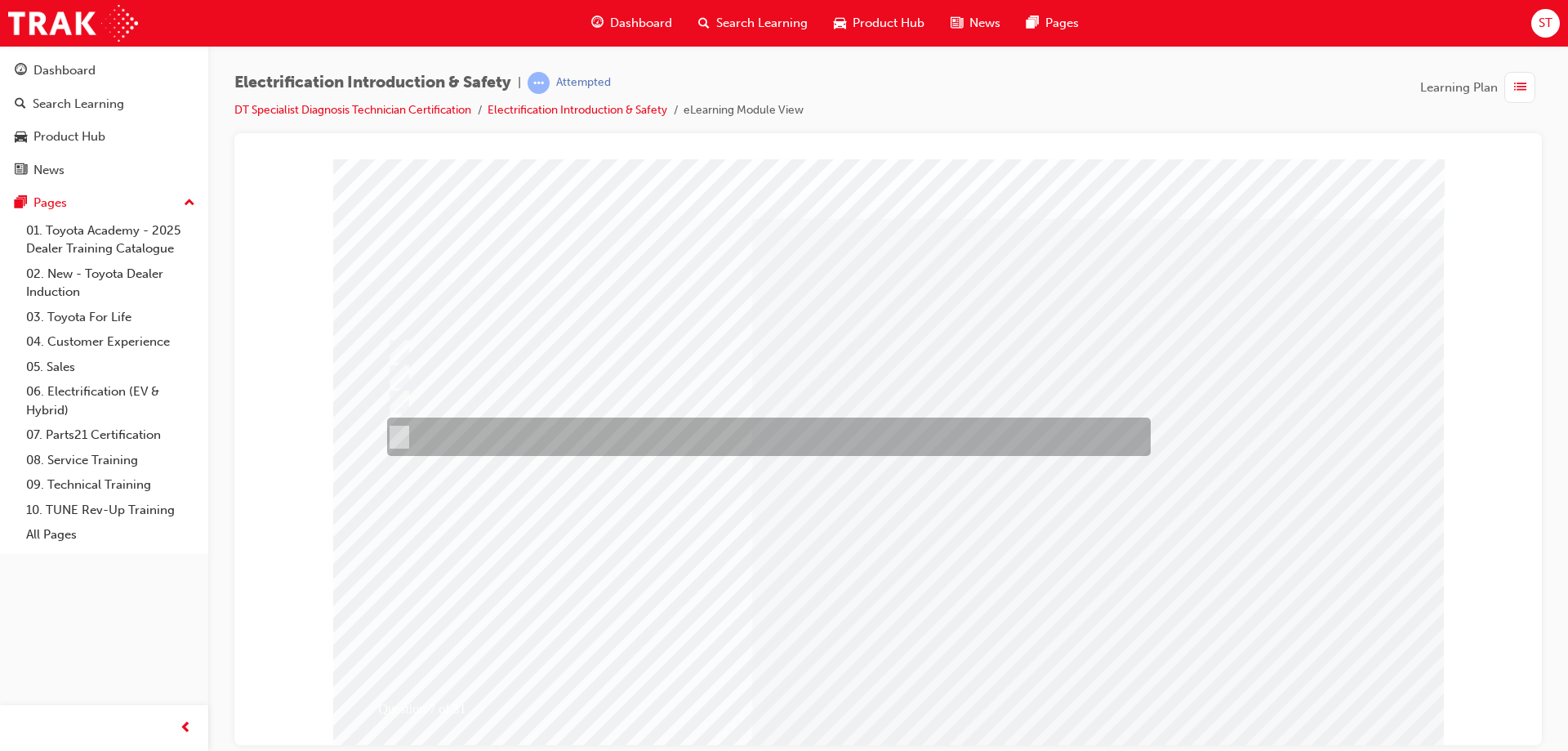
click at [647, 439] on div at bounding box center [765, 436] width 763 height 38
radio input "true"
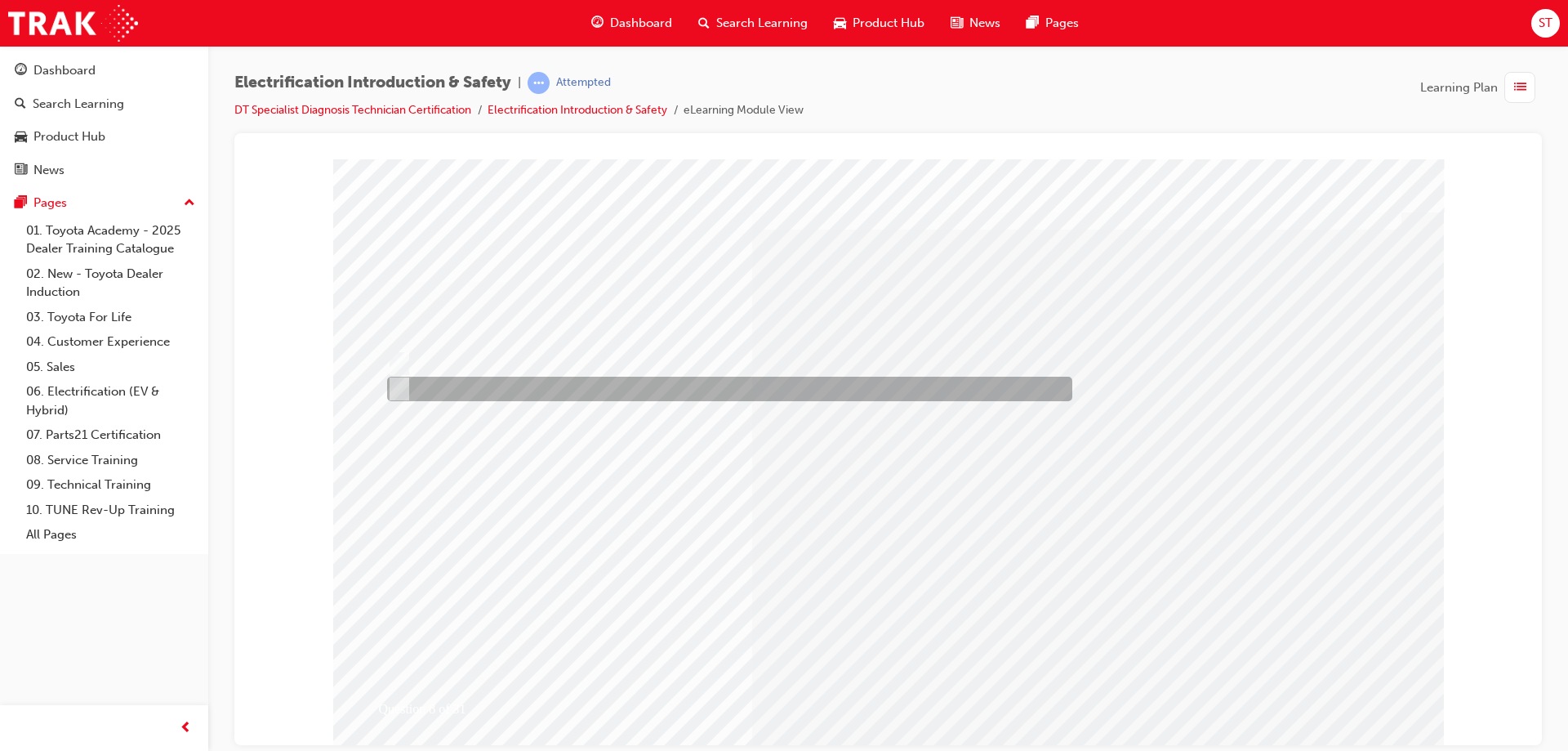
click at [403, 388] on input "False" at bounding box center [397, 389] width 18 height 18
radio input "true"
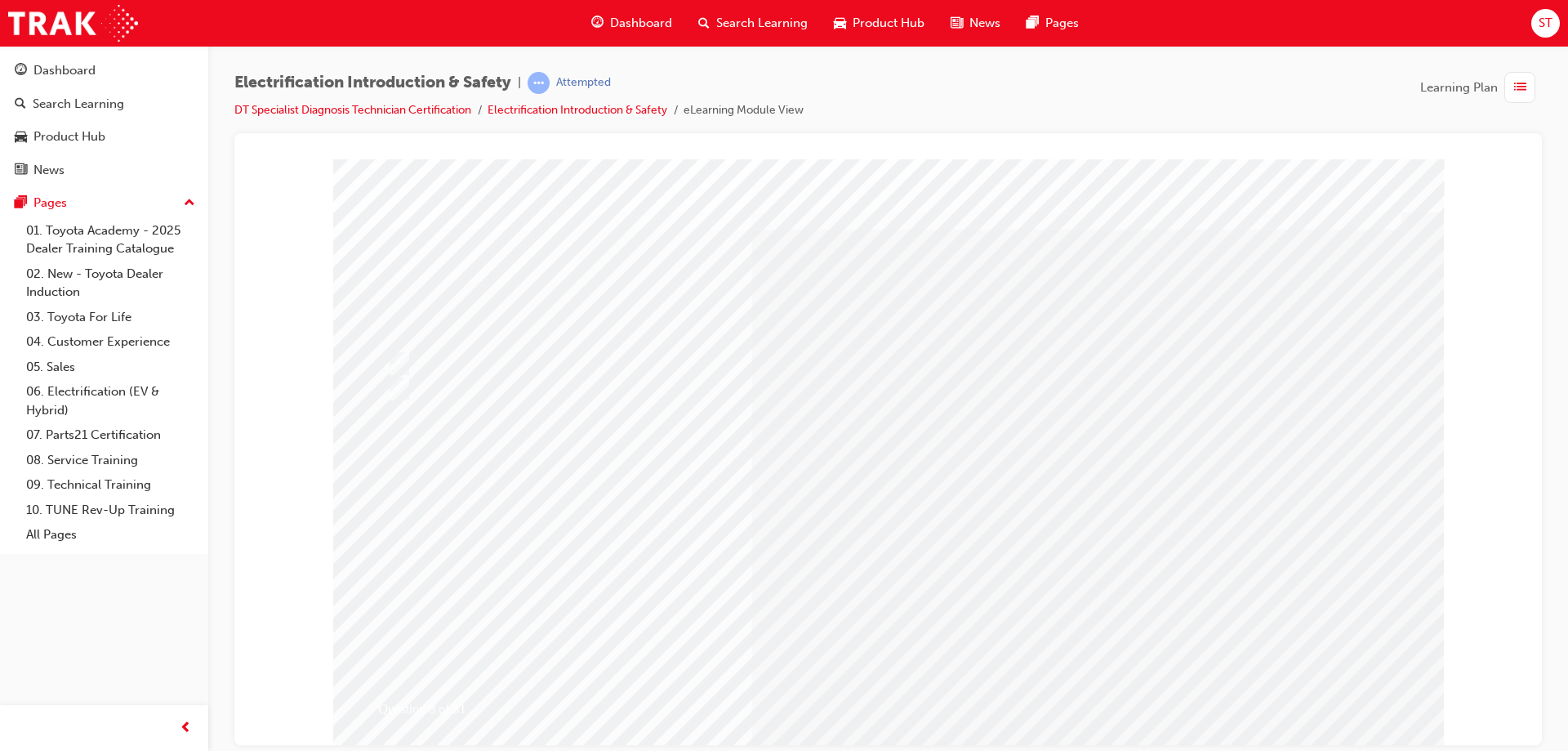
click at [426, 371] on div at bounding box center [726, 363] width 685 height 25
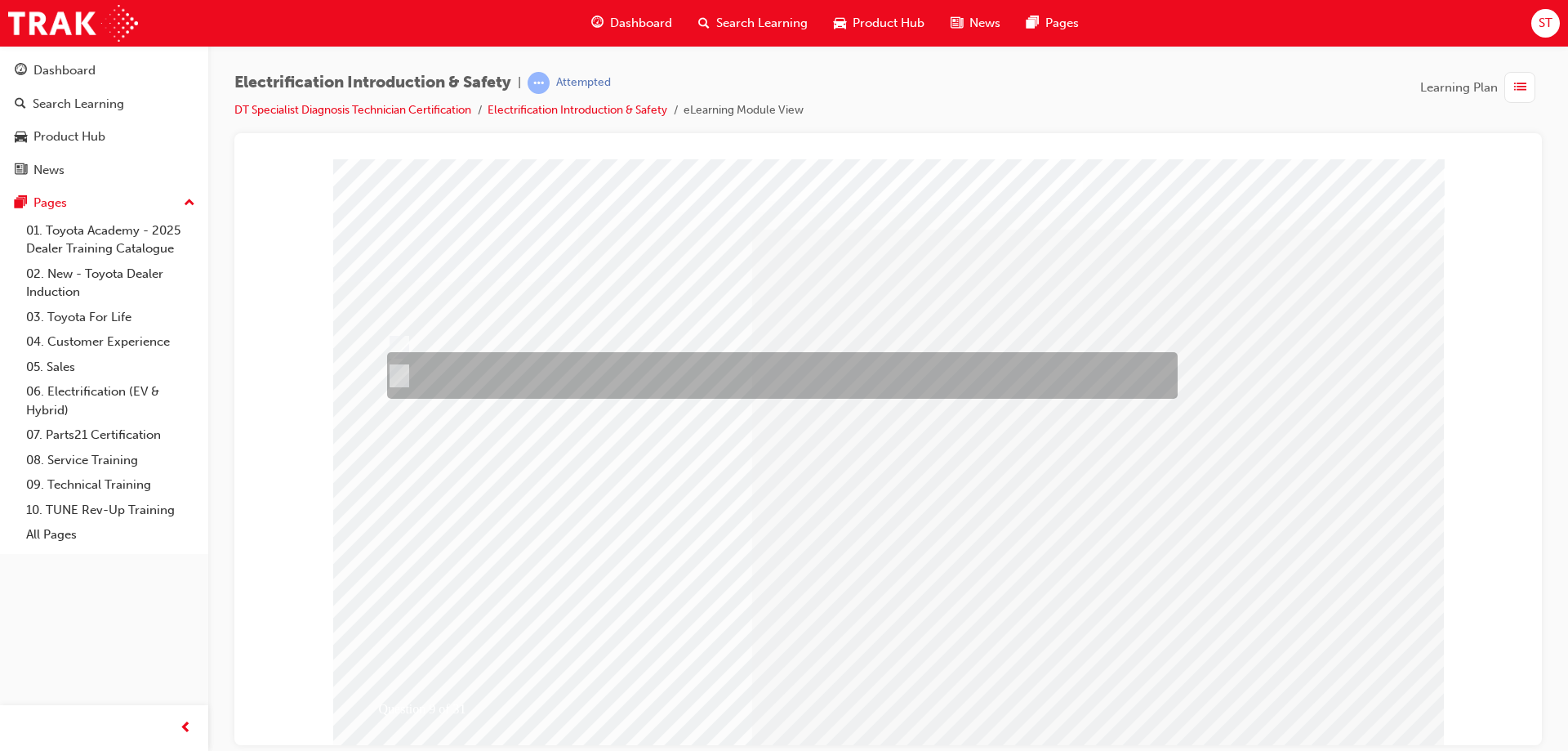
click at [411, 375] on div at bounding box center [778, 375] width 791 height 46
radio input "true"
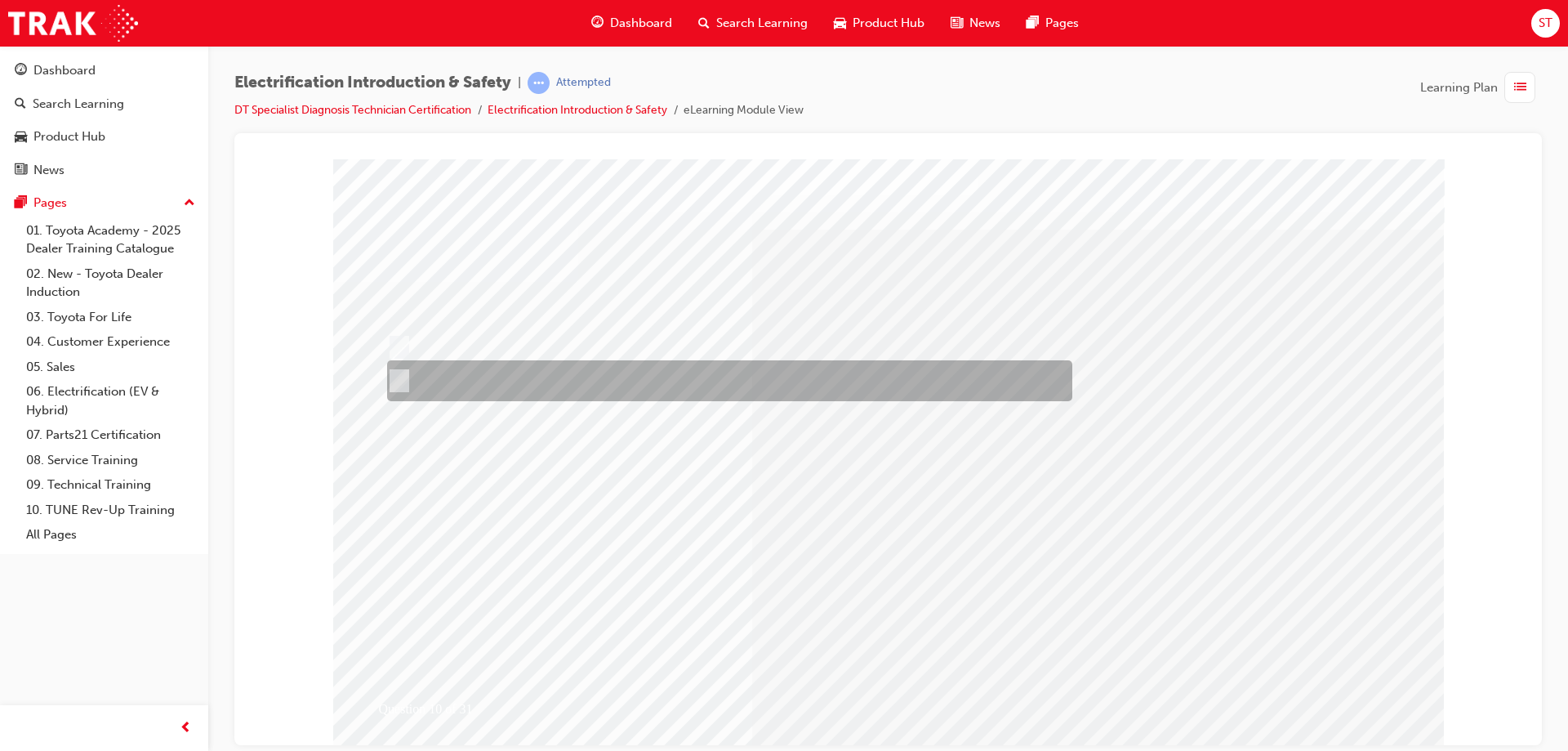
click at [420, 382] on div at bounding box center [726, 380] width 685 height 41
radio input "true"
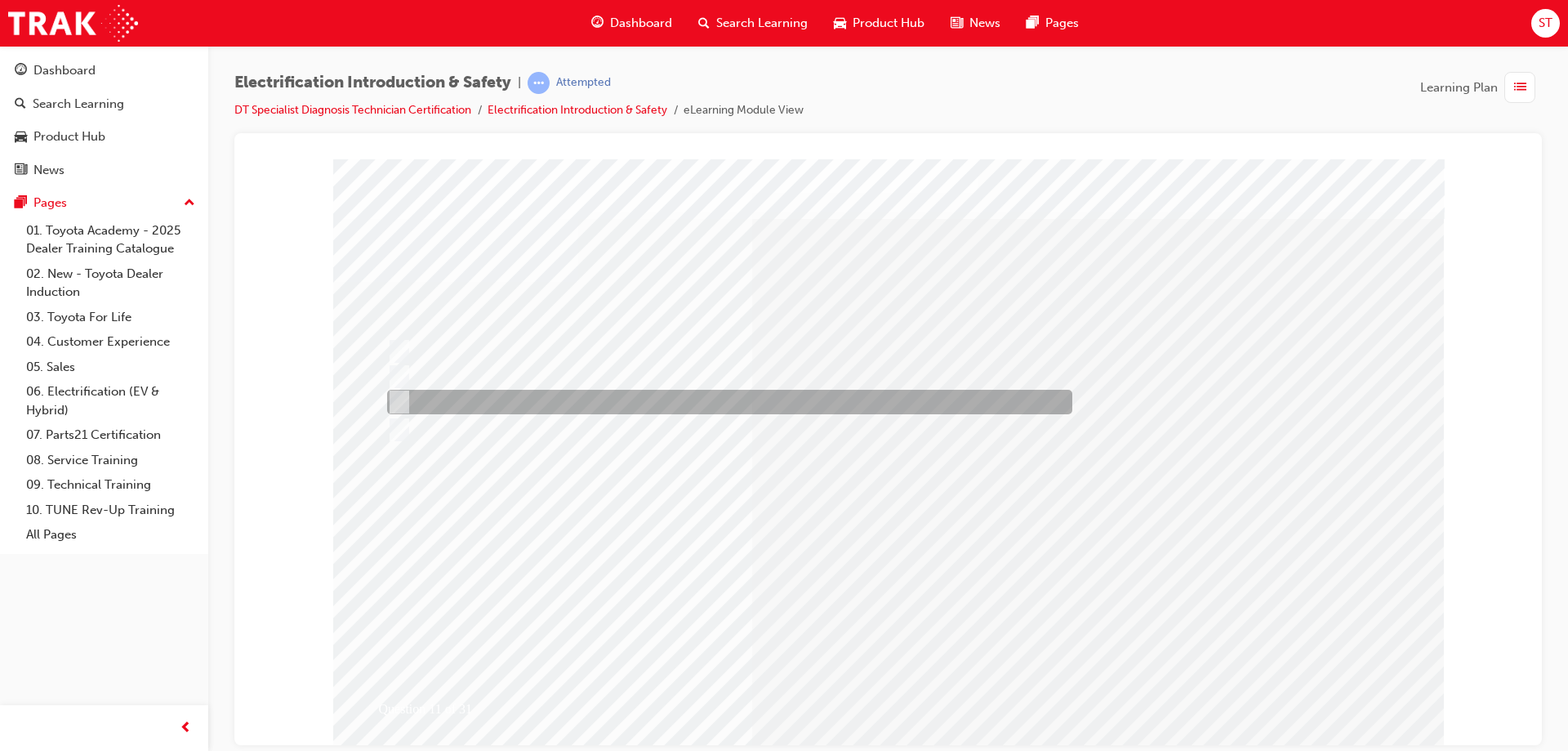
click at [411, 398] on div at bounding box center [726, 402] width 685 height 25
radio input "true"
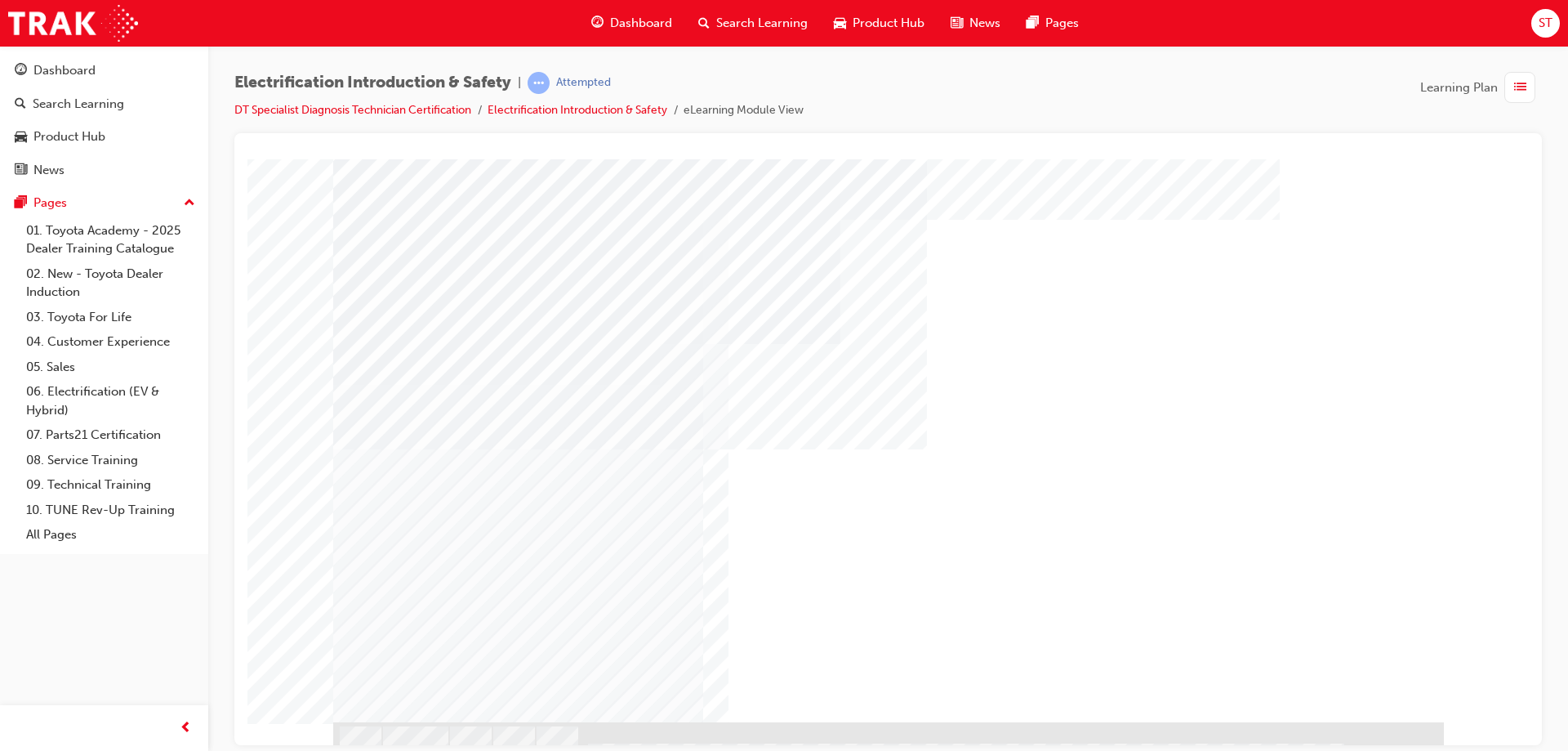
scroll to position [39, 0]
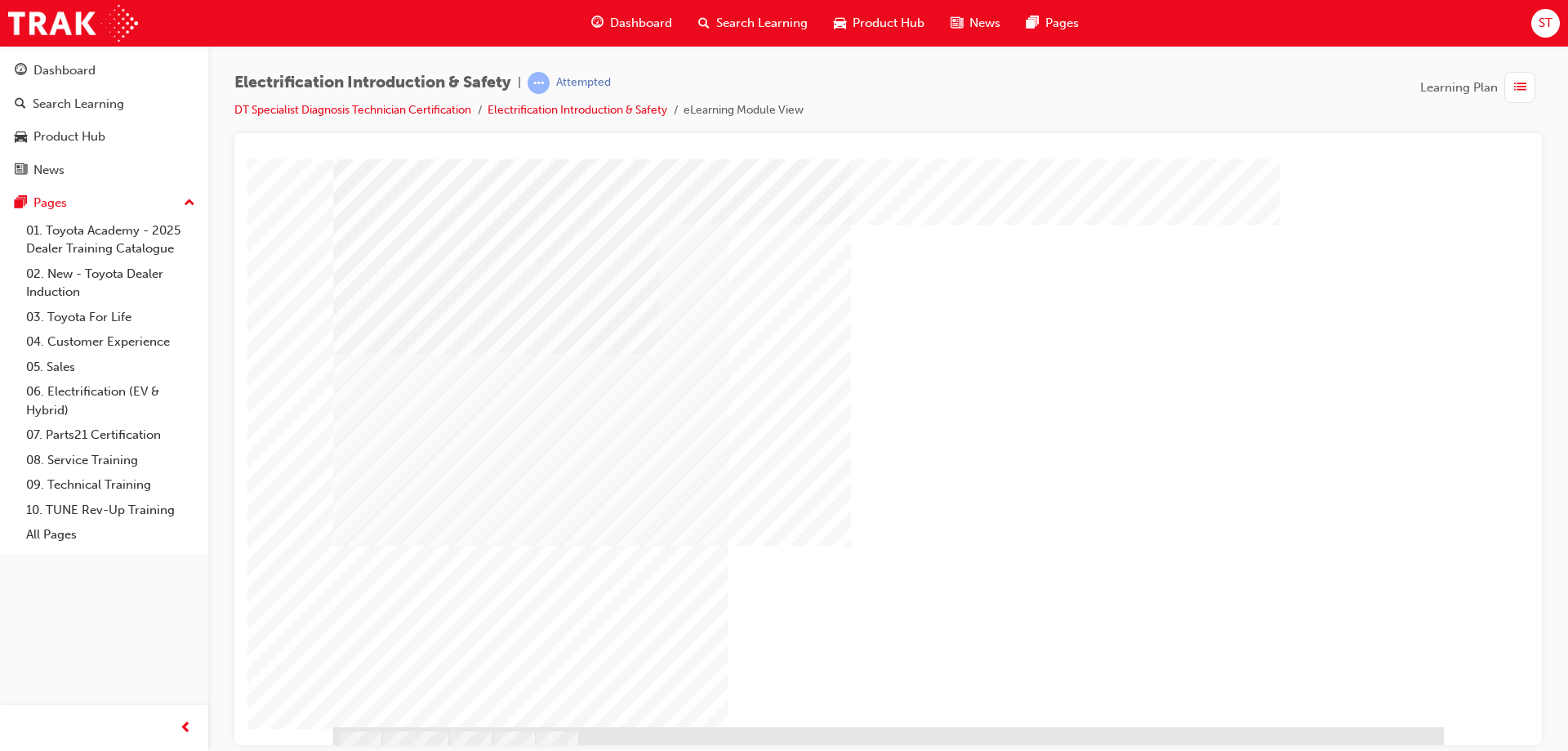
scroll to position [39, 0]
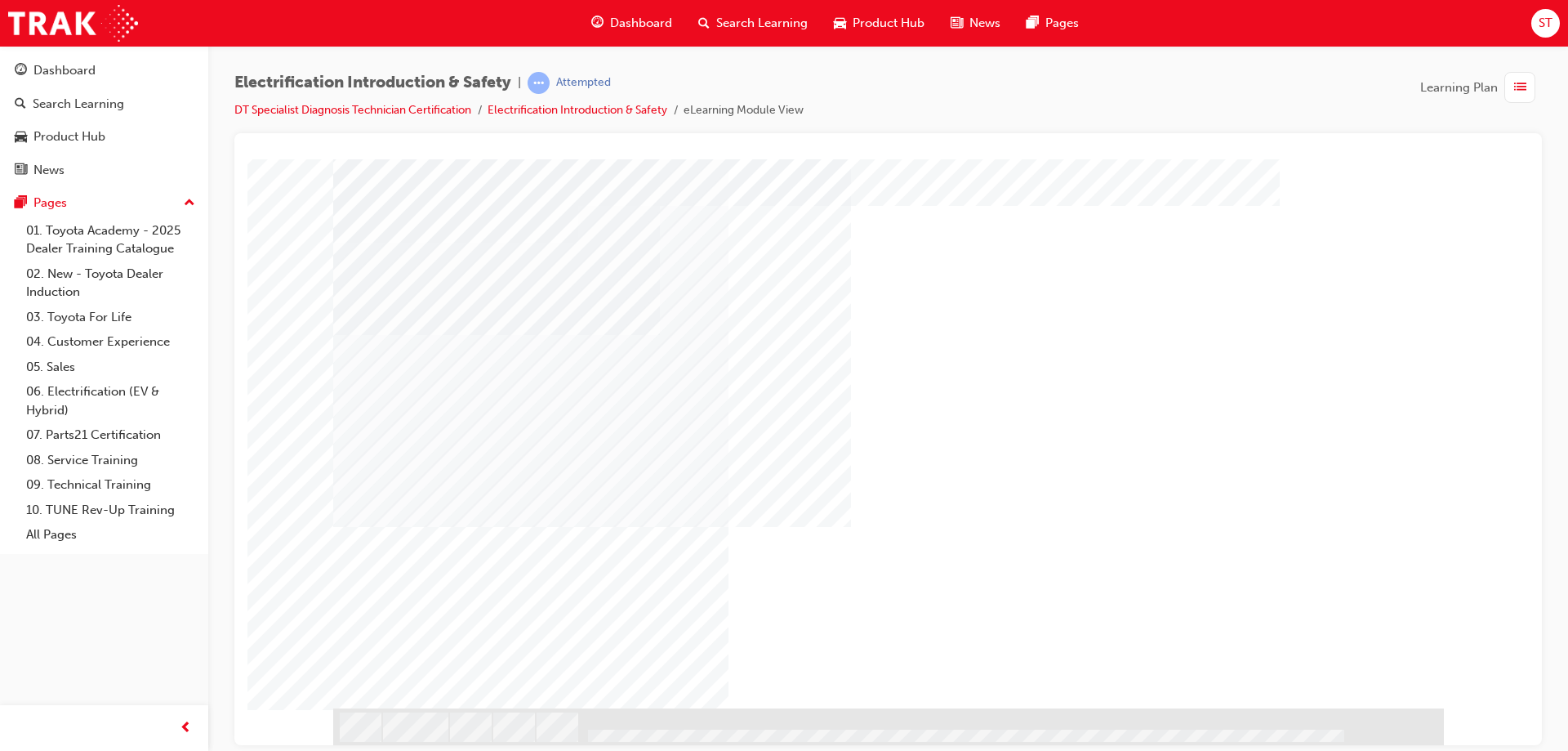
click at [436, 737] on div "NEXT Trigger this button to go to the next slide" at bounding box center [384, 752] width 103 height 30
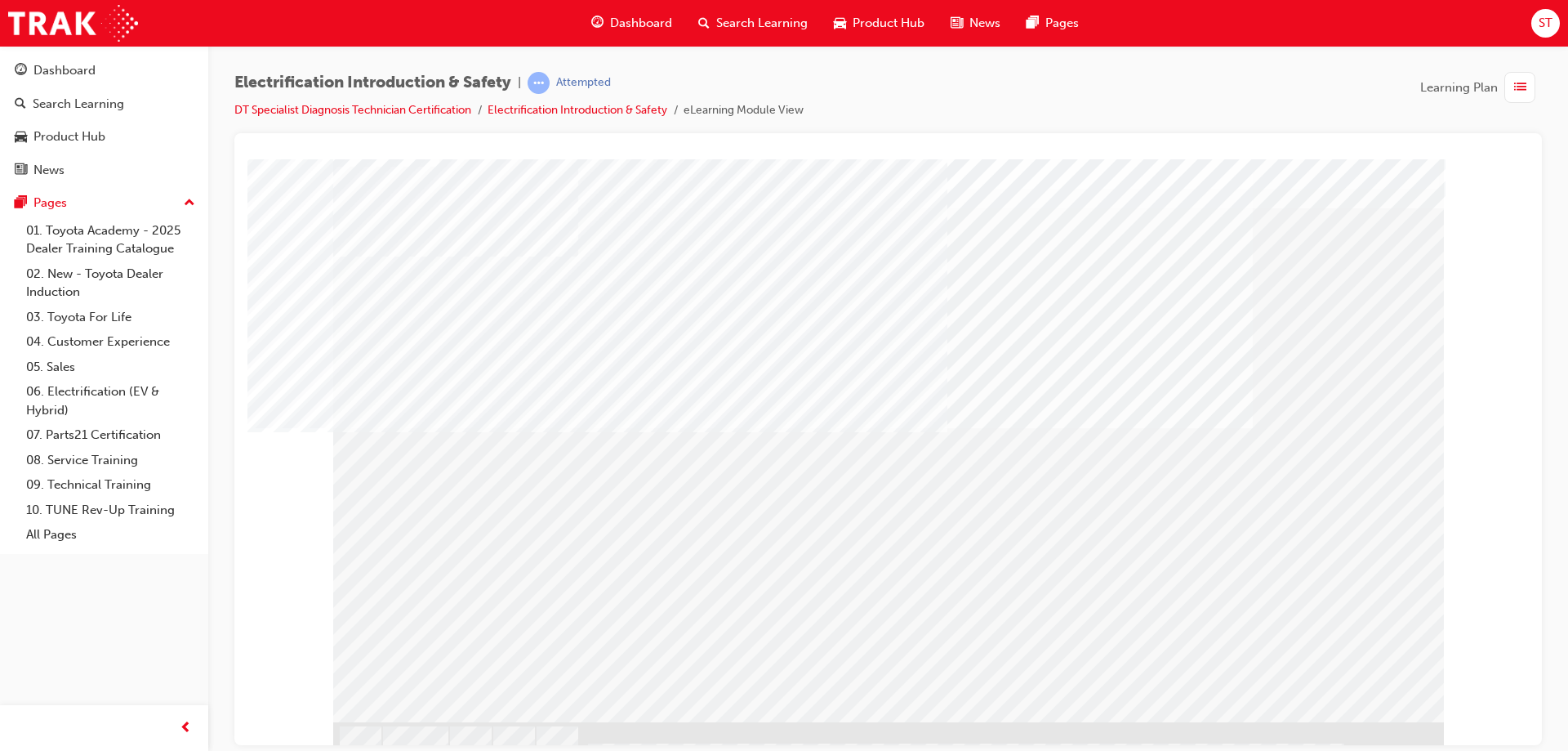
scroll to position [39, 0]
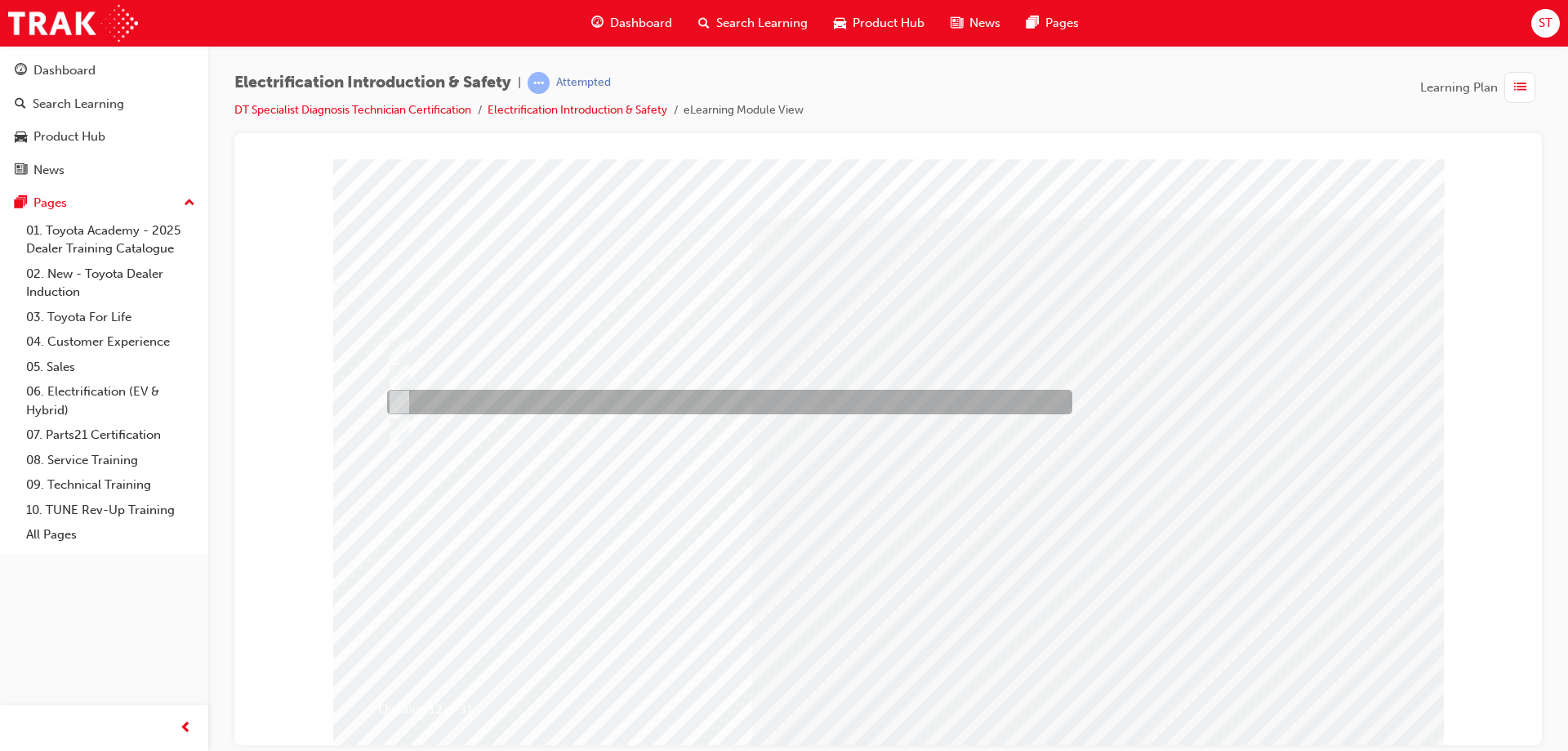
click at [499, 405] on div at bounding box center [726, 402] width 685 height 25
radio input "true"
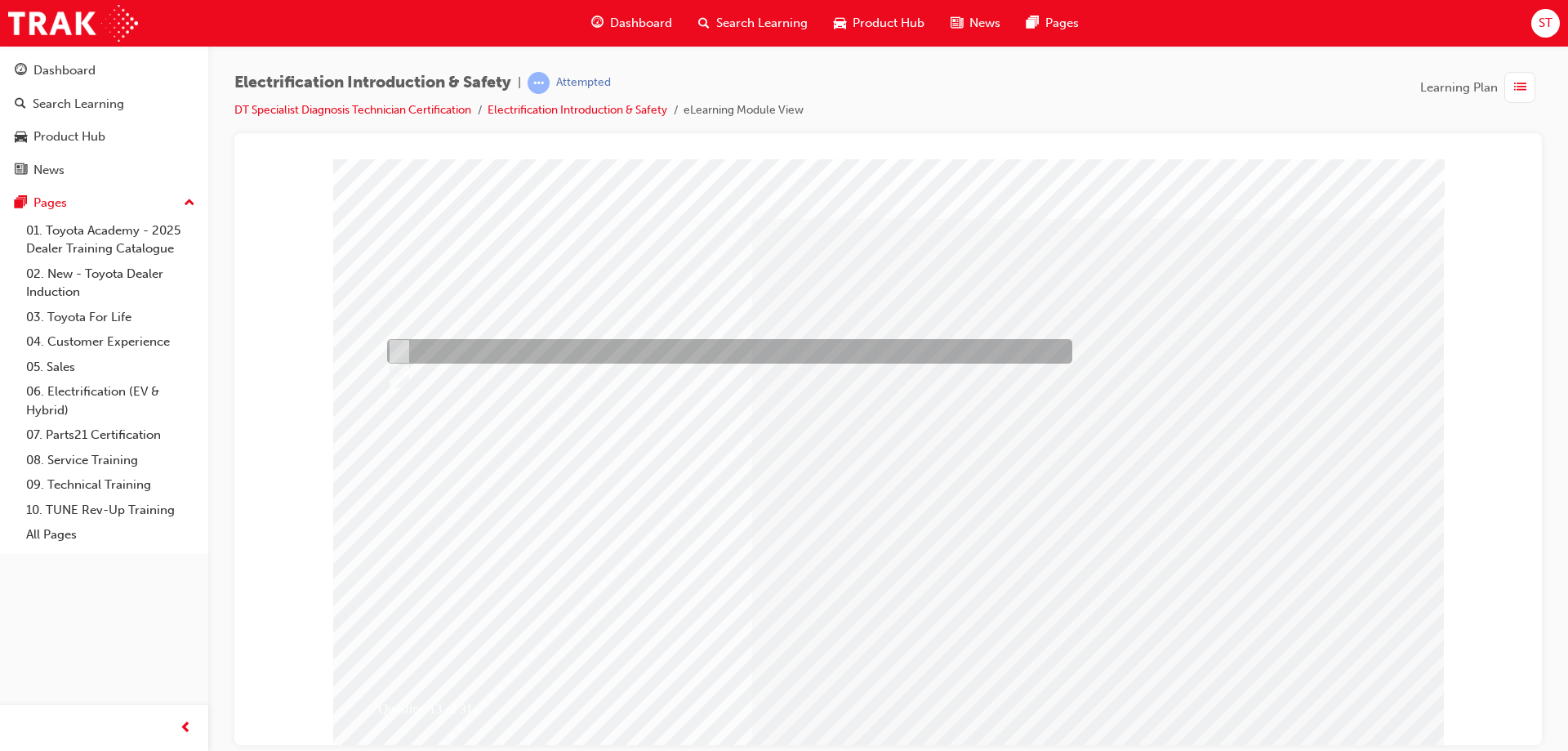
click at [399, 354] on input "True" at bounding box center [397, 351] width 18 height 18
radio input "true"
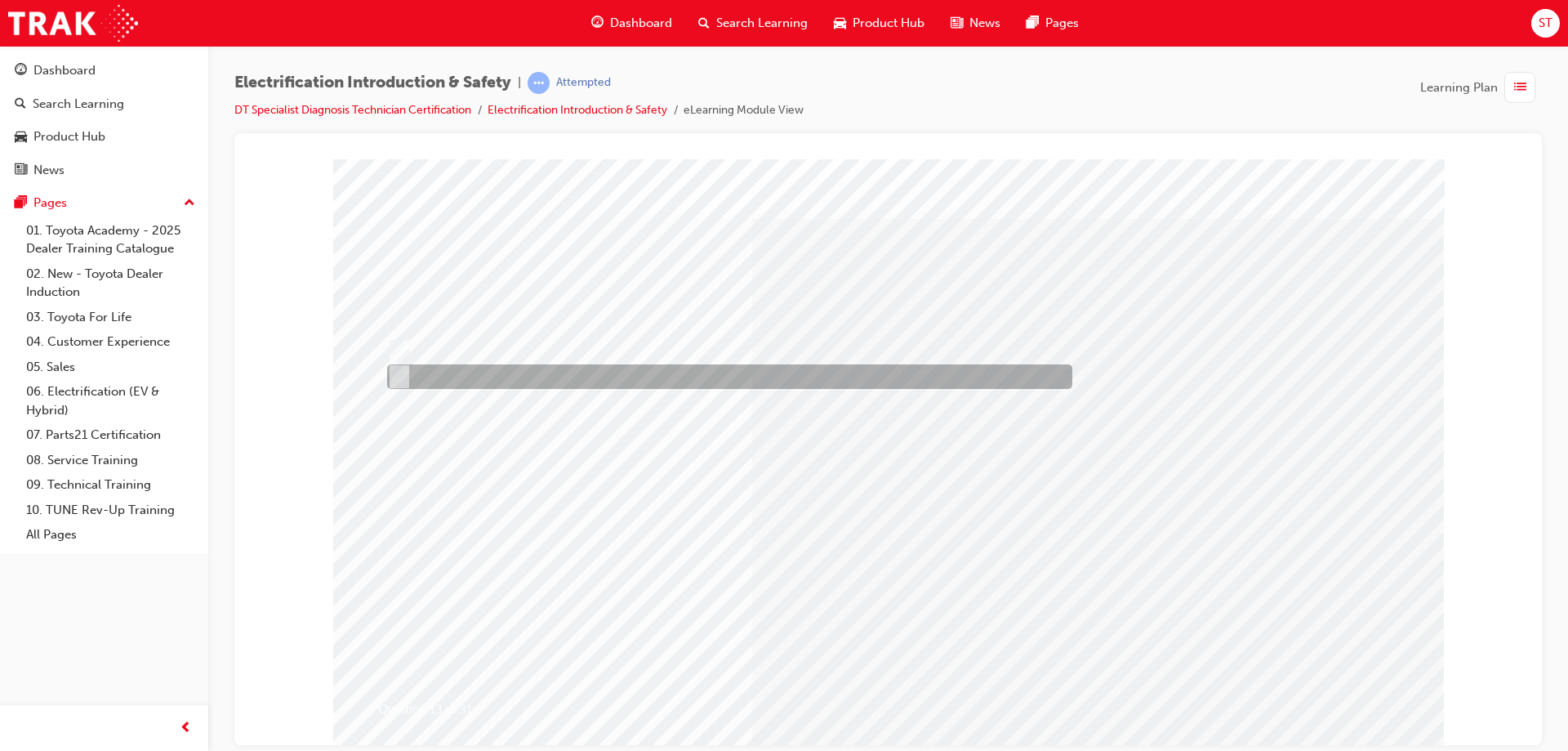
click at [394, 373] on input "False" at bounding box center [397, 377] width 18 height 18
radio input "true"
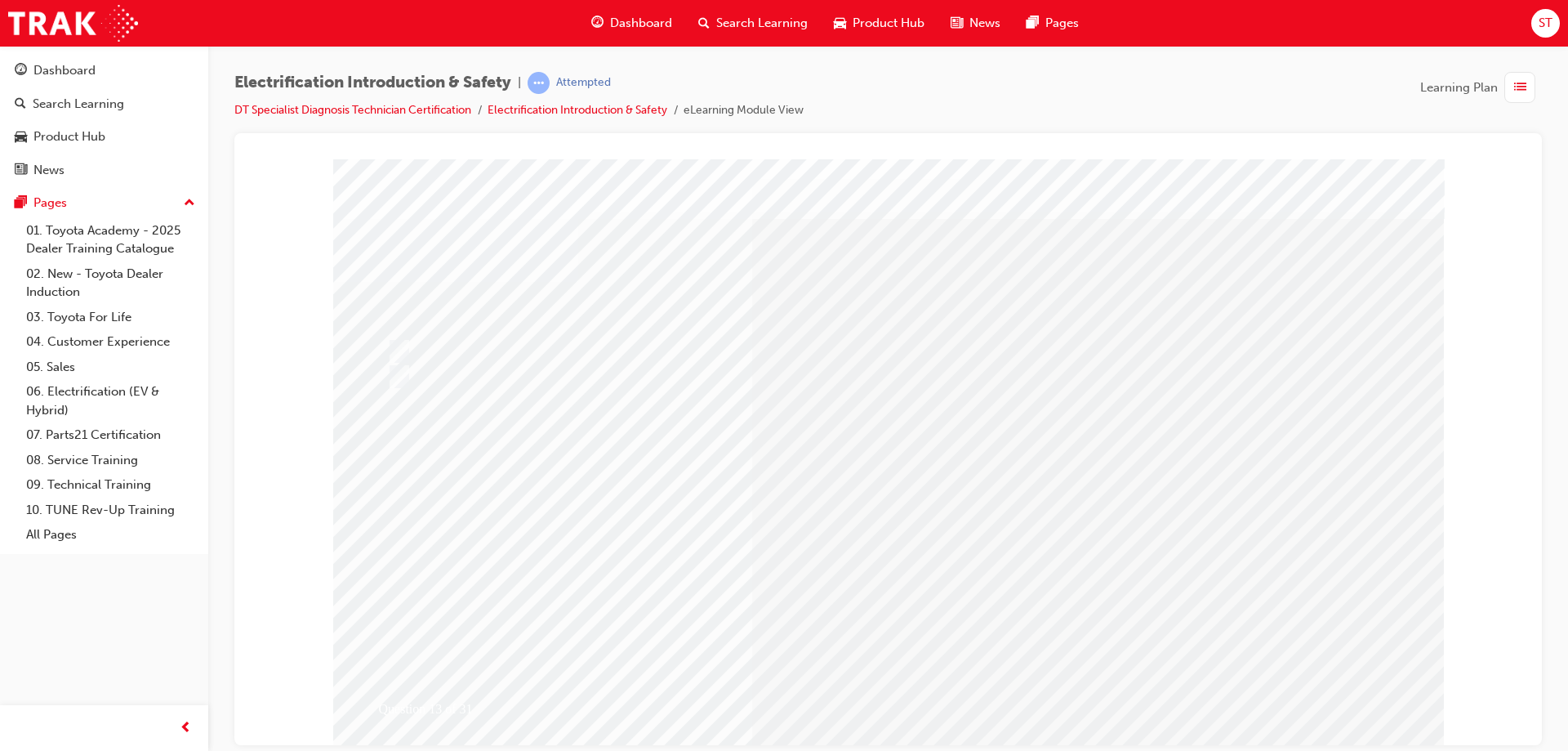
click at [405, 344] on div at bounding box center [726, 351] width 685 height 25
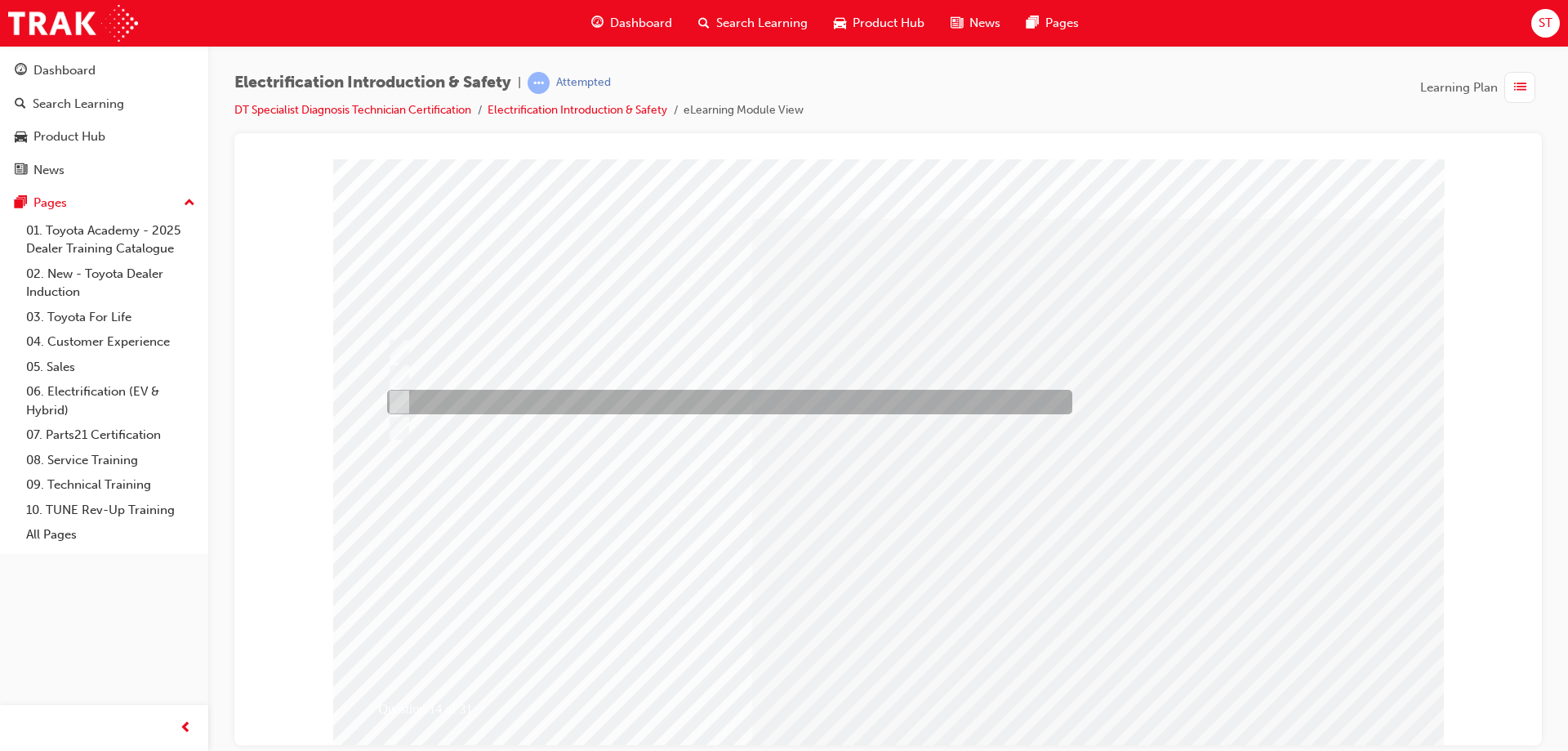
click at [432, 405] on div at bounding box center [726, 402] width 685 height 25
radio input "true"
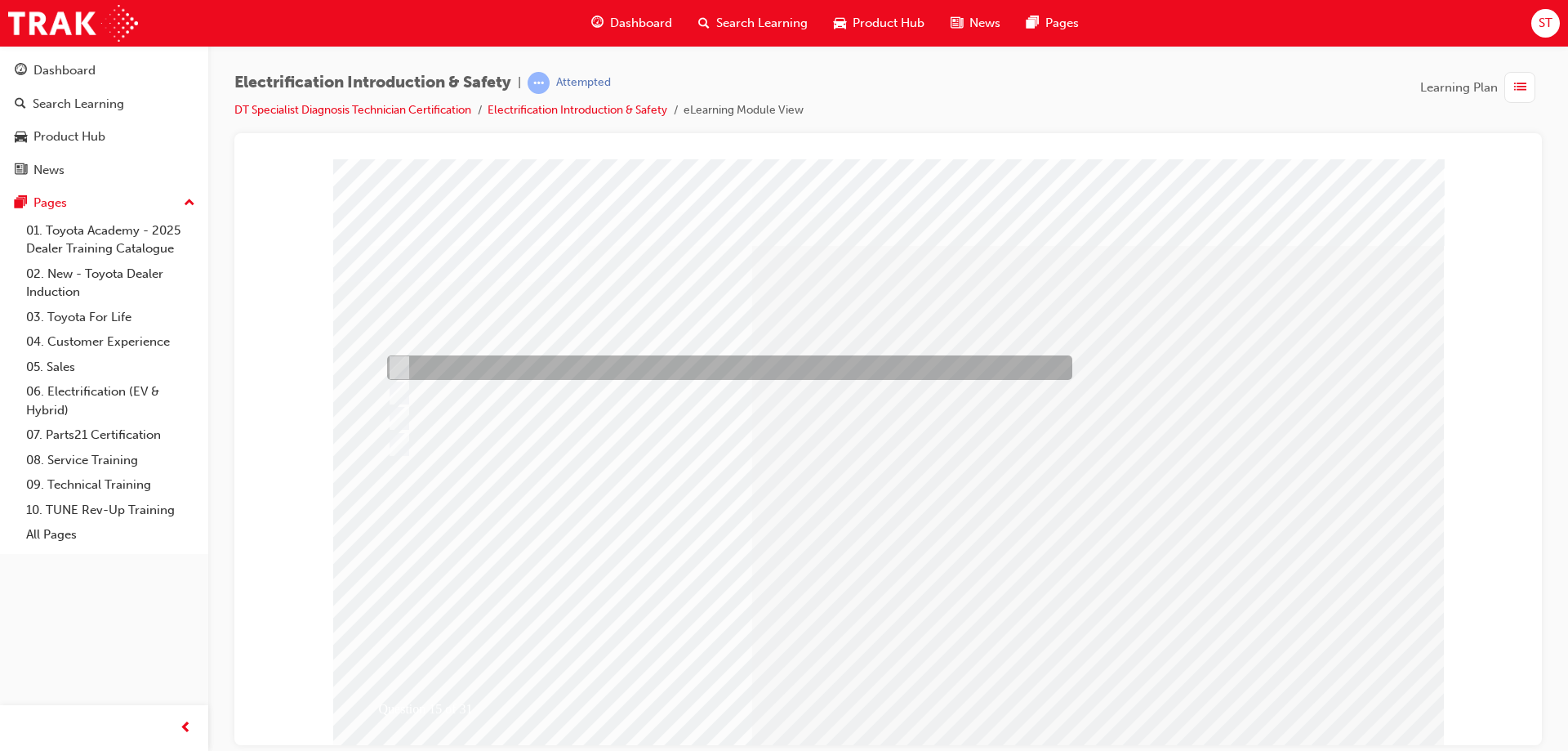
click at [415, 368] on div at bounding box center [726, 368] width 685 height 25
checkbox input "true"
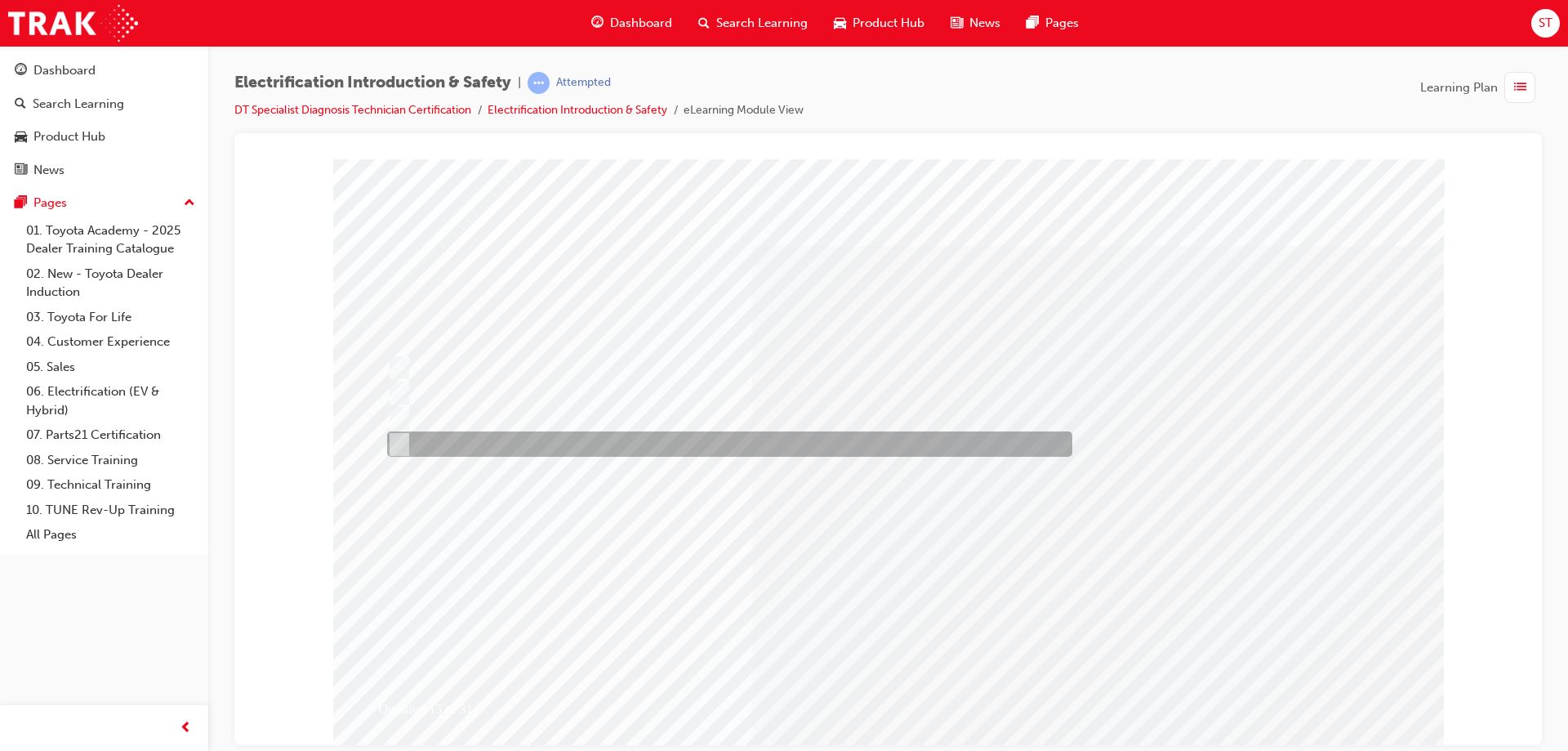
click at [402, 434] on div at bounding box center [726, 444] width 685 height 26
checkbox input "true"
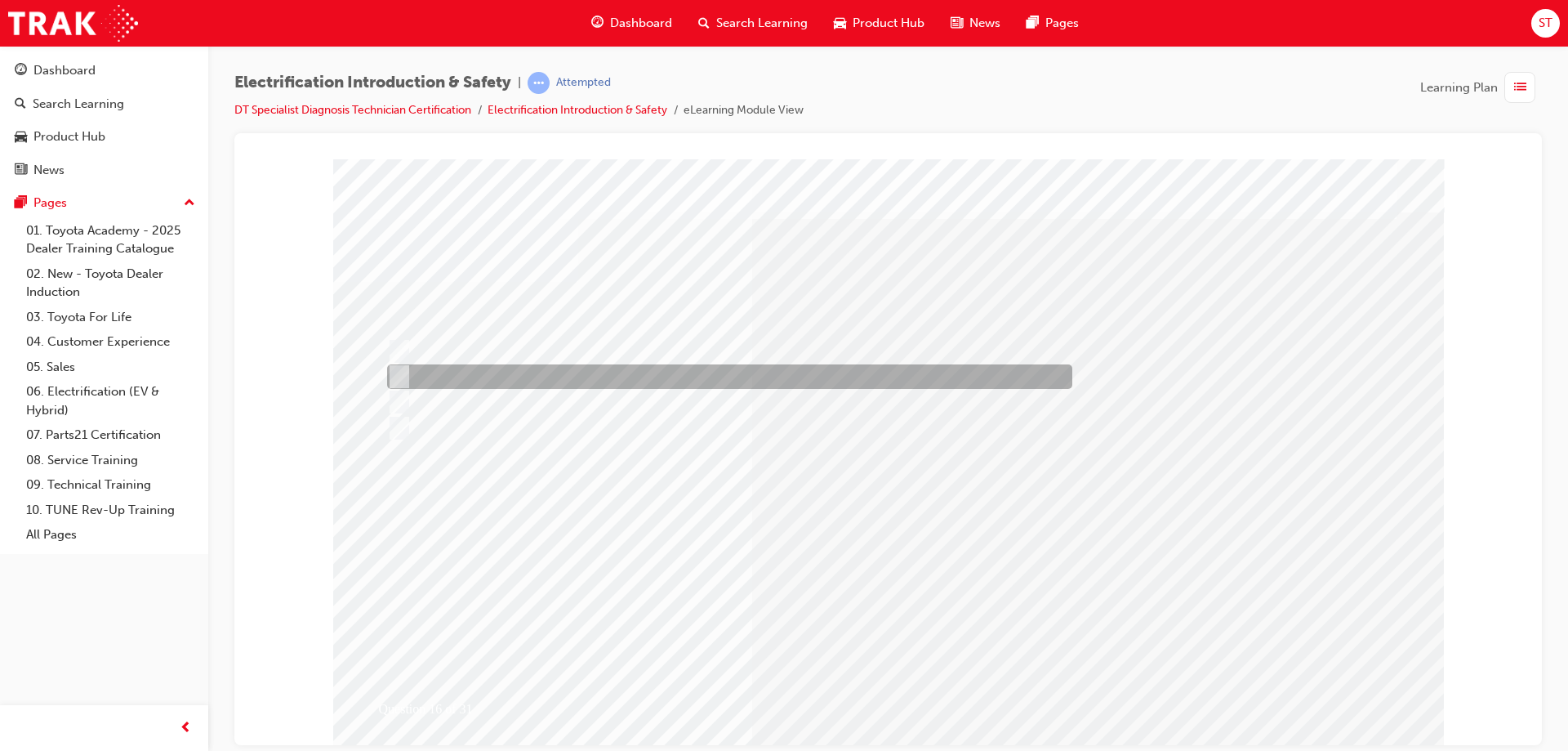
click at [513, 374] on div at bounding box center [726, 377] width 685 height 25
radio input "true"
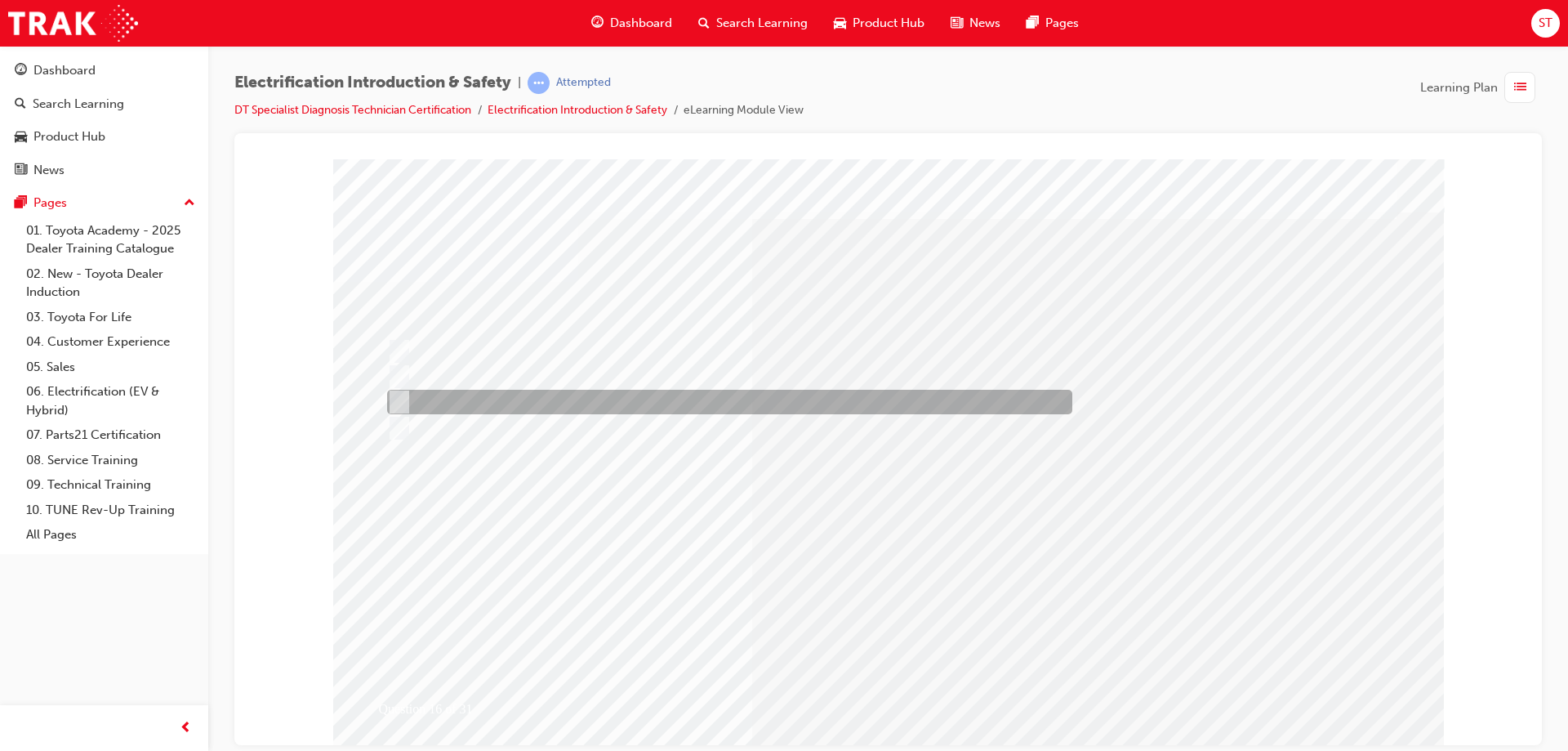
click at [398, 402] on input "Place the battery in the old carton." at bounding box center [397, 402] width 18 height 18
radio input "true"
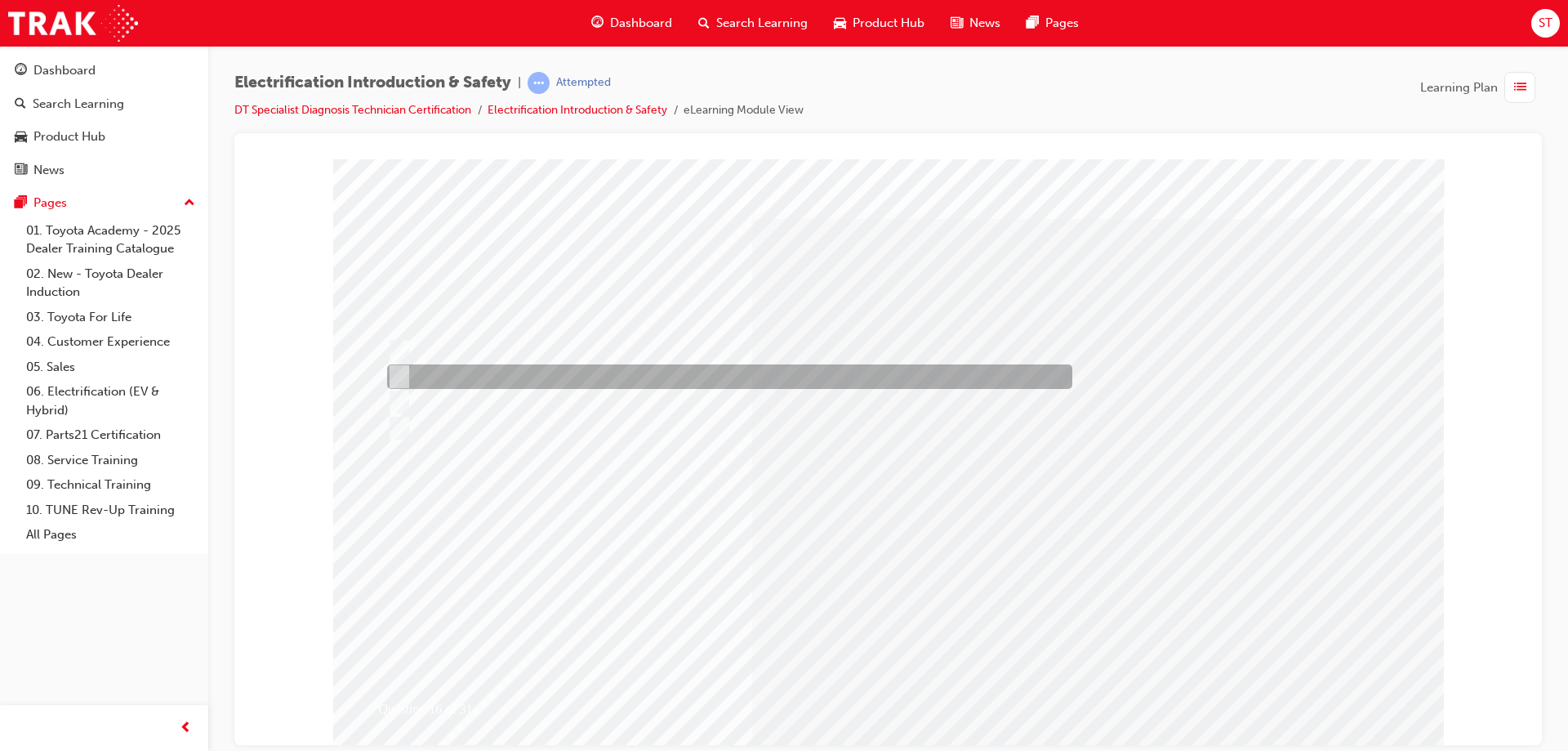
click at [405, 385] on div at bounding box center [726, 377] width 685 height 25
radio input "true"
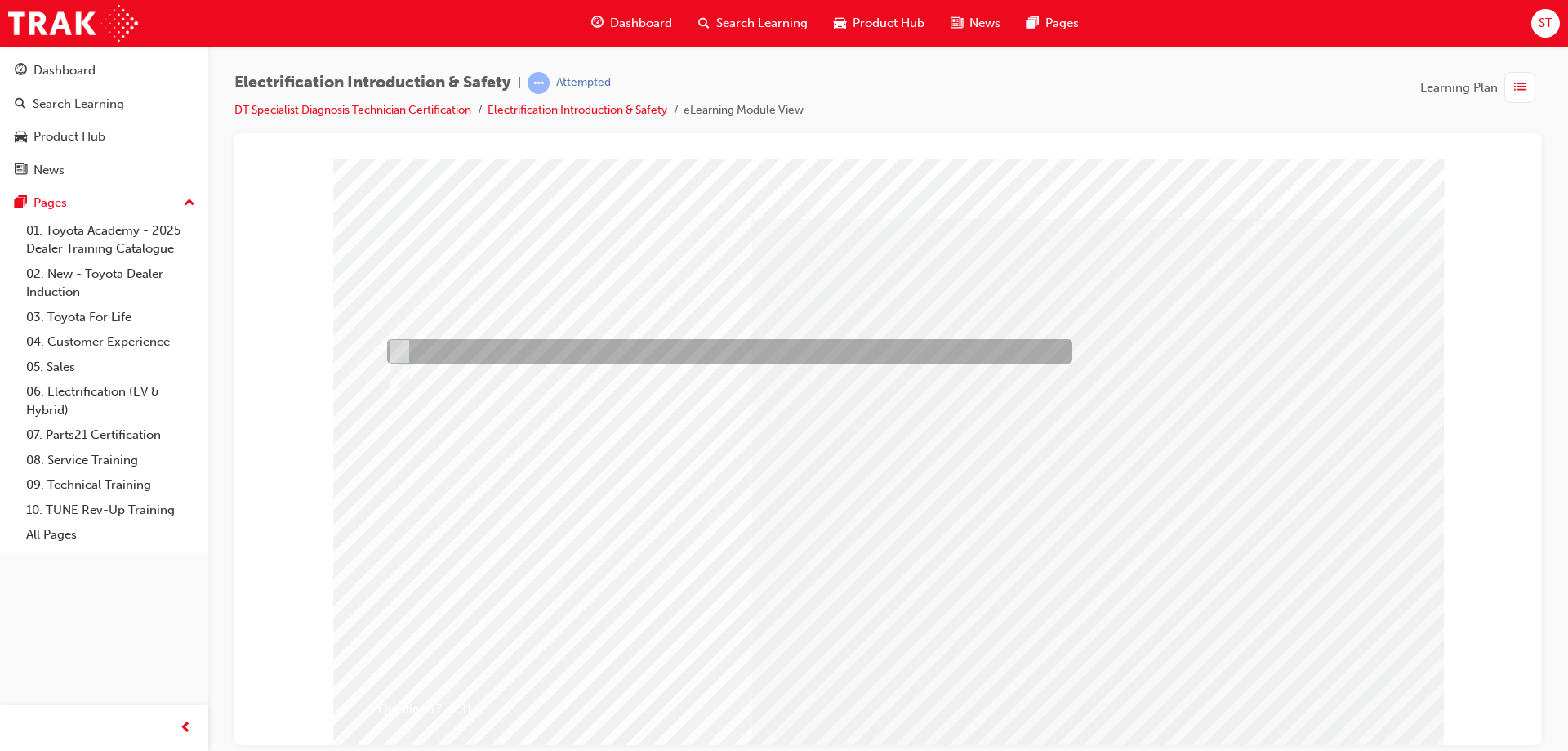
click at [406, 348] on div at bounding box center [726, 351] width 685 height 25
radio input "true"
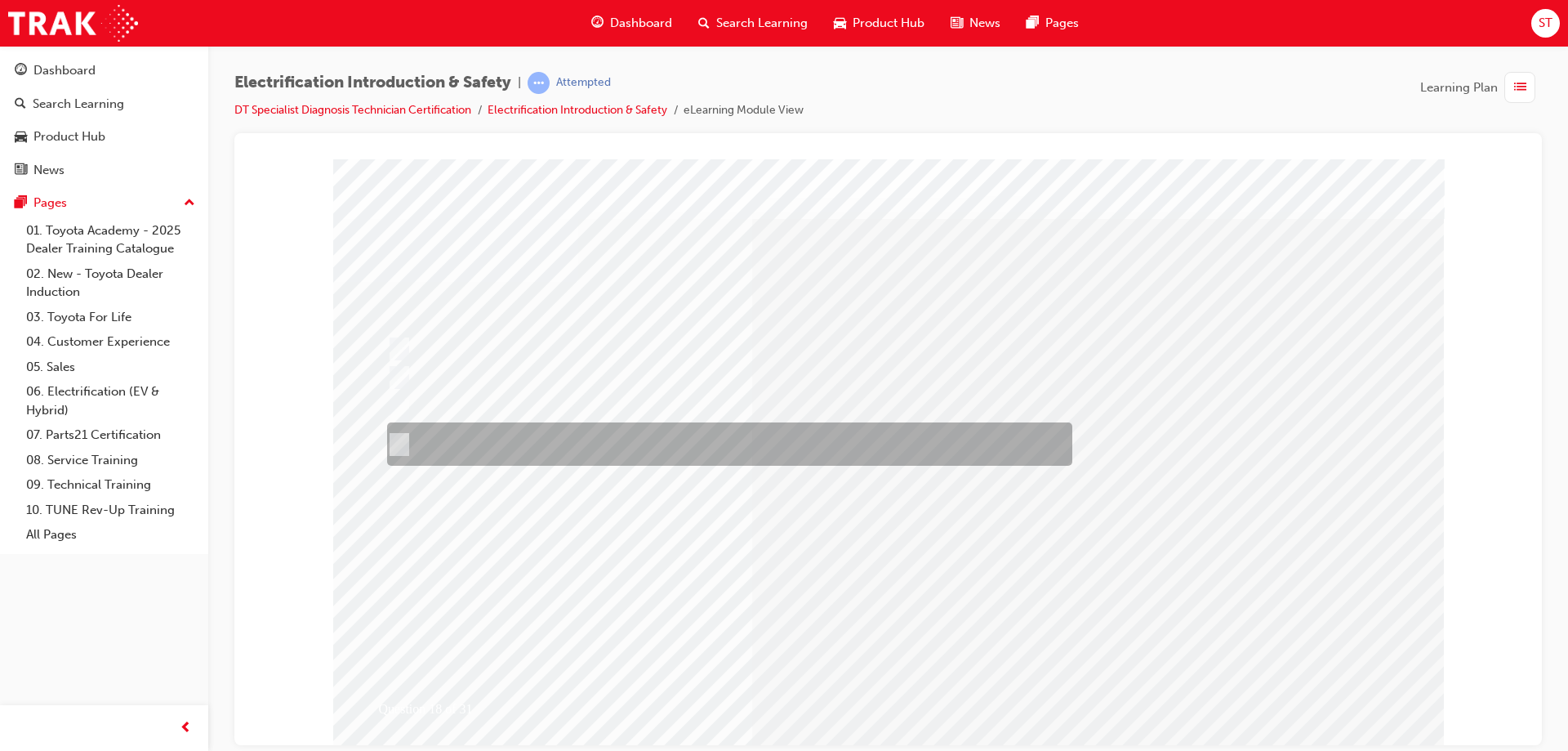
click at [410, 453] on div at bounding box center [726, 444] width 685 height 43
radio input "true"
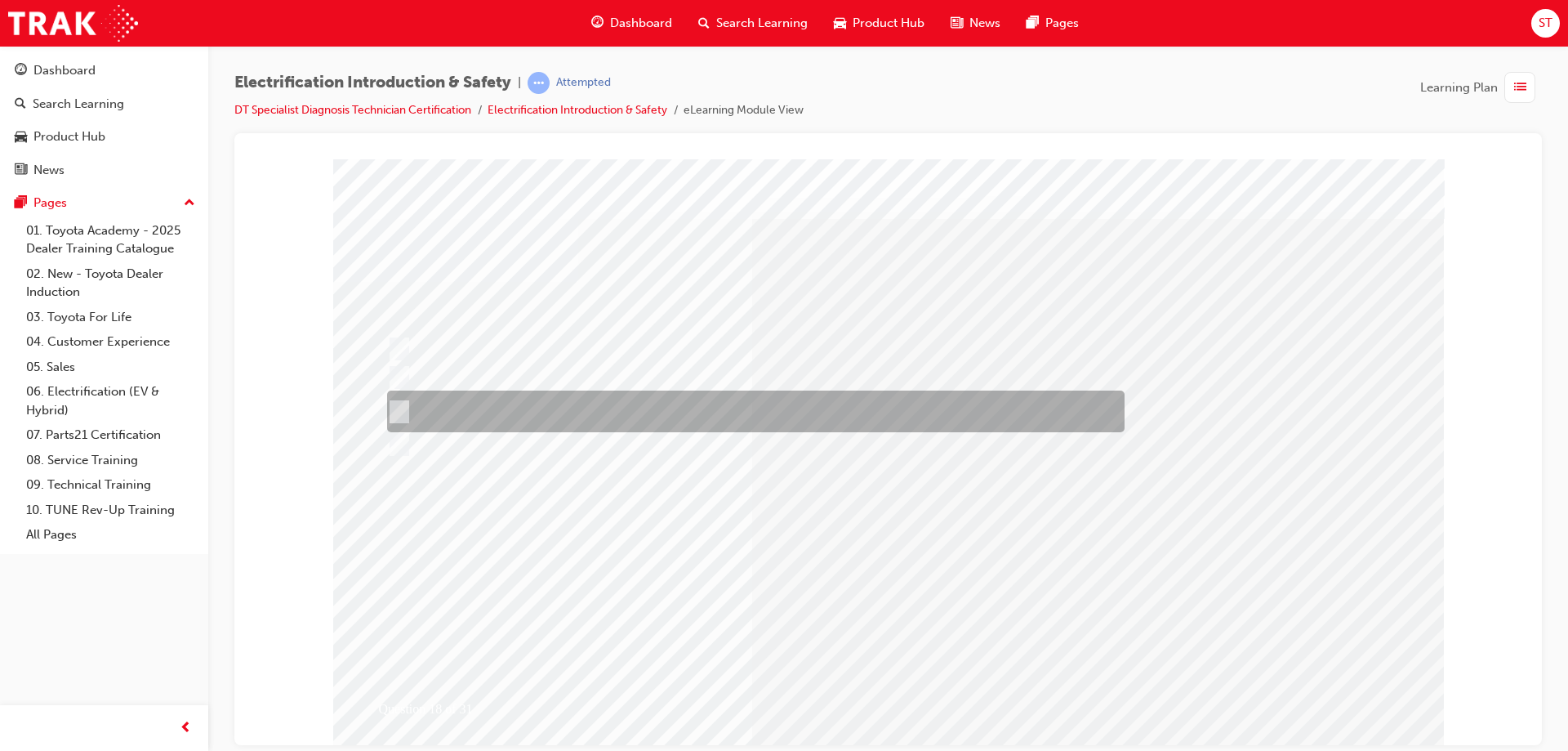
click at [393, 411] on input "The Auxiliary battery is not powerful enough, the conventional battery is too p…" at bounding box center [397, 412] width 18 height 18
radio input "true"
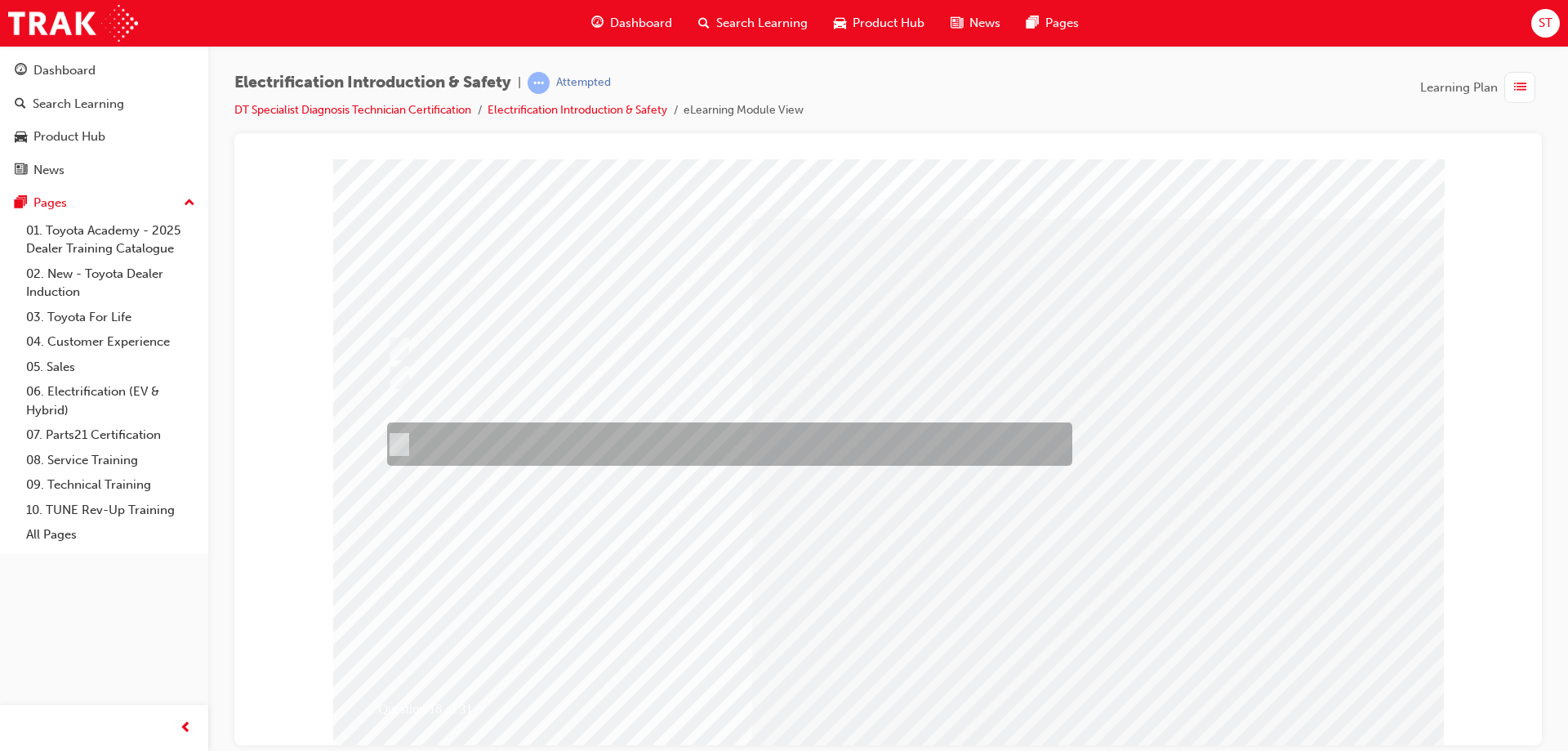
click at [402, 446] on input "Damage to the DC/DC converter or Vehicle may arise and gasses may become trappe…" at bounding box center [397, 445] width 18 height 18
radio input "true"
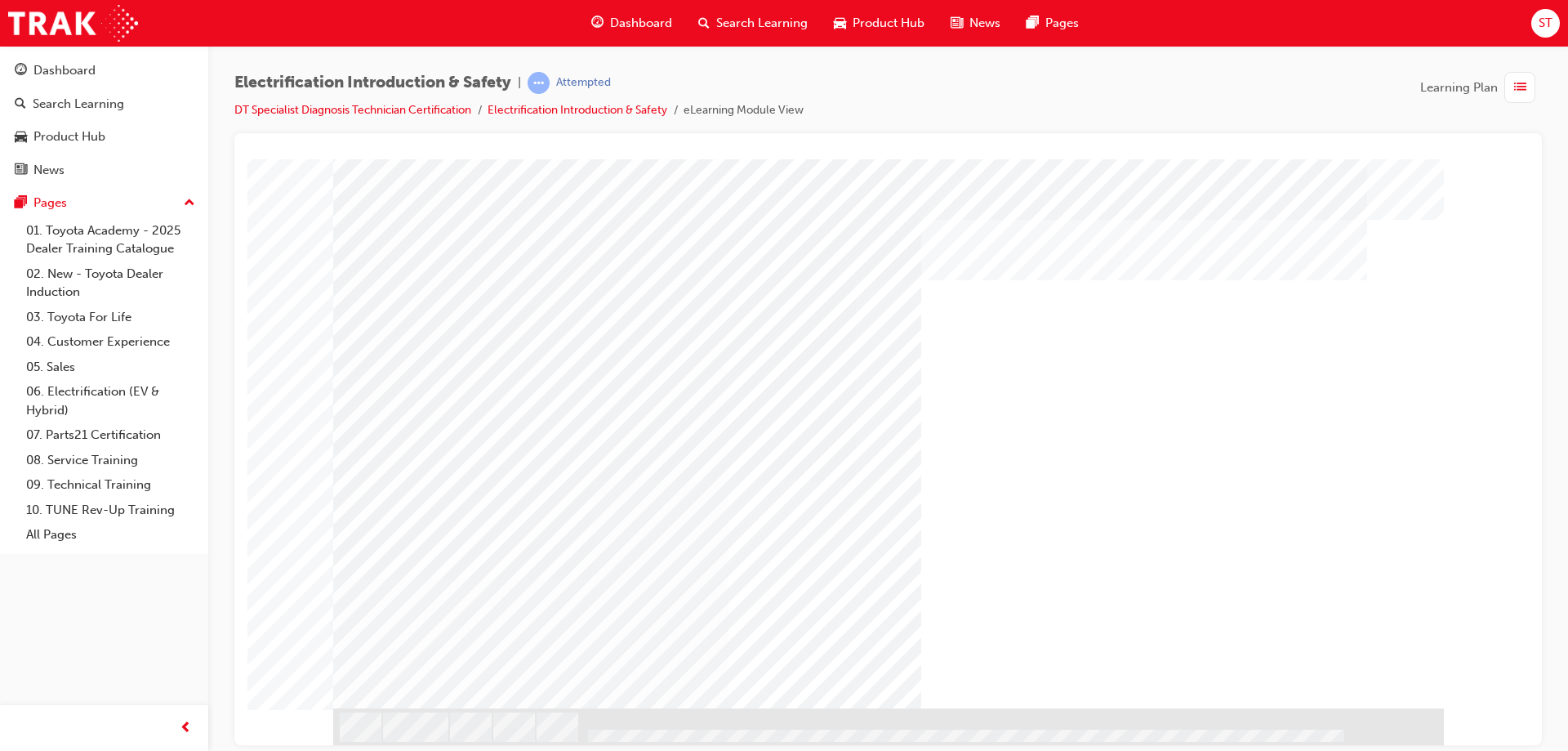
scroll to position [0, 0]
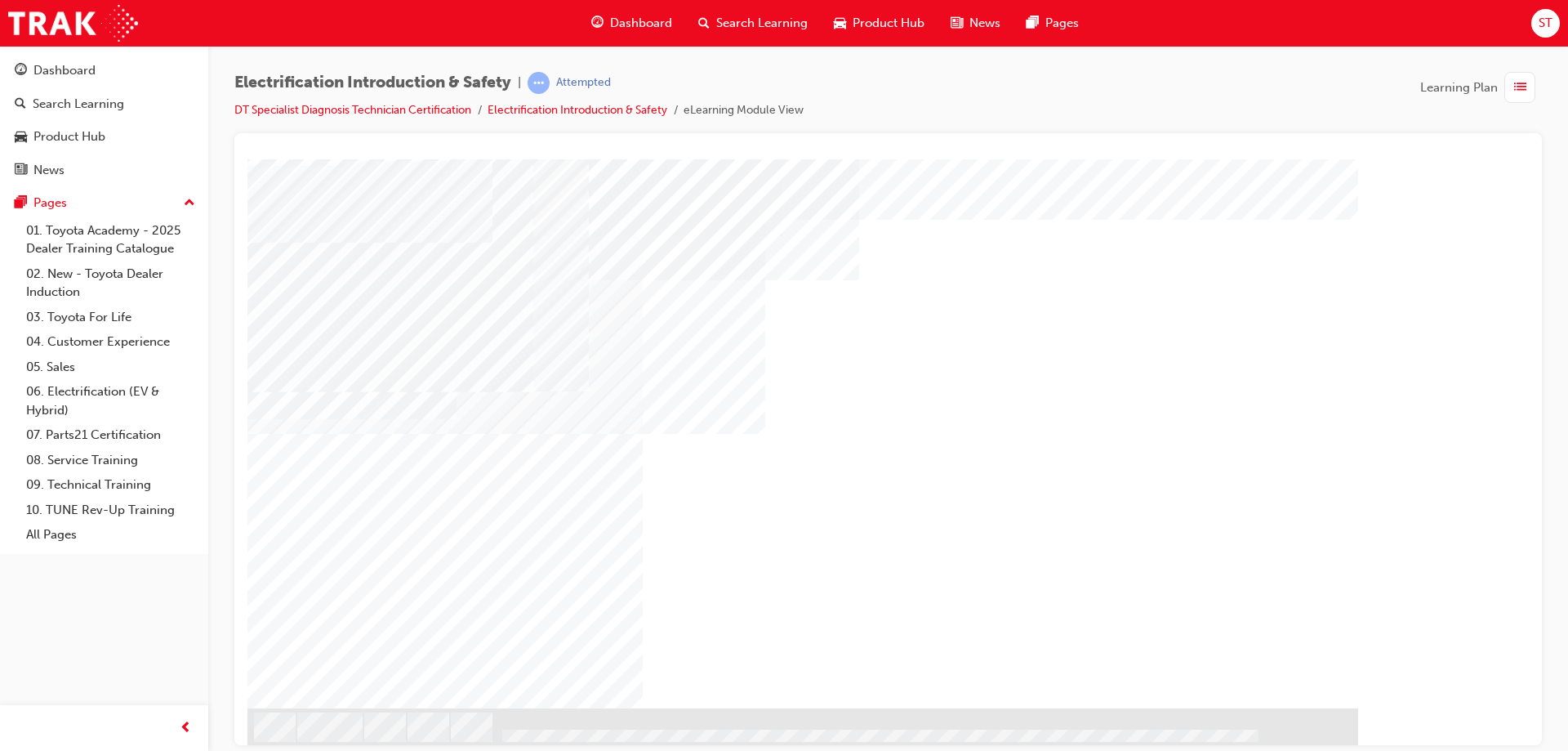
scroll to position [0, 0]
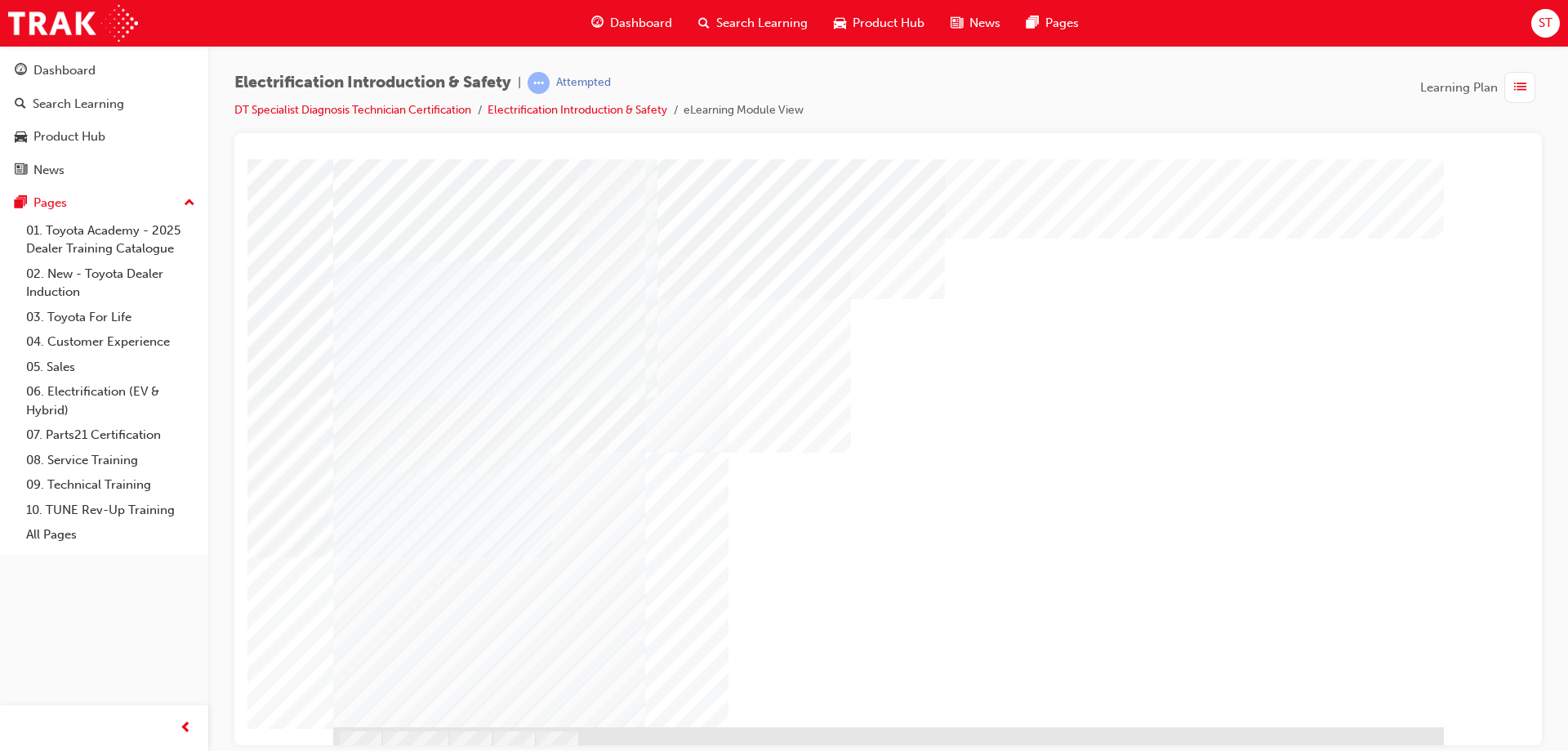
scroll to position [39, 0]
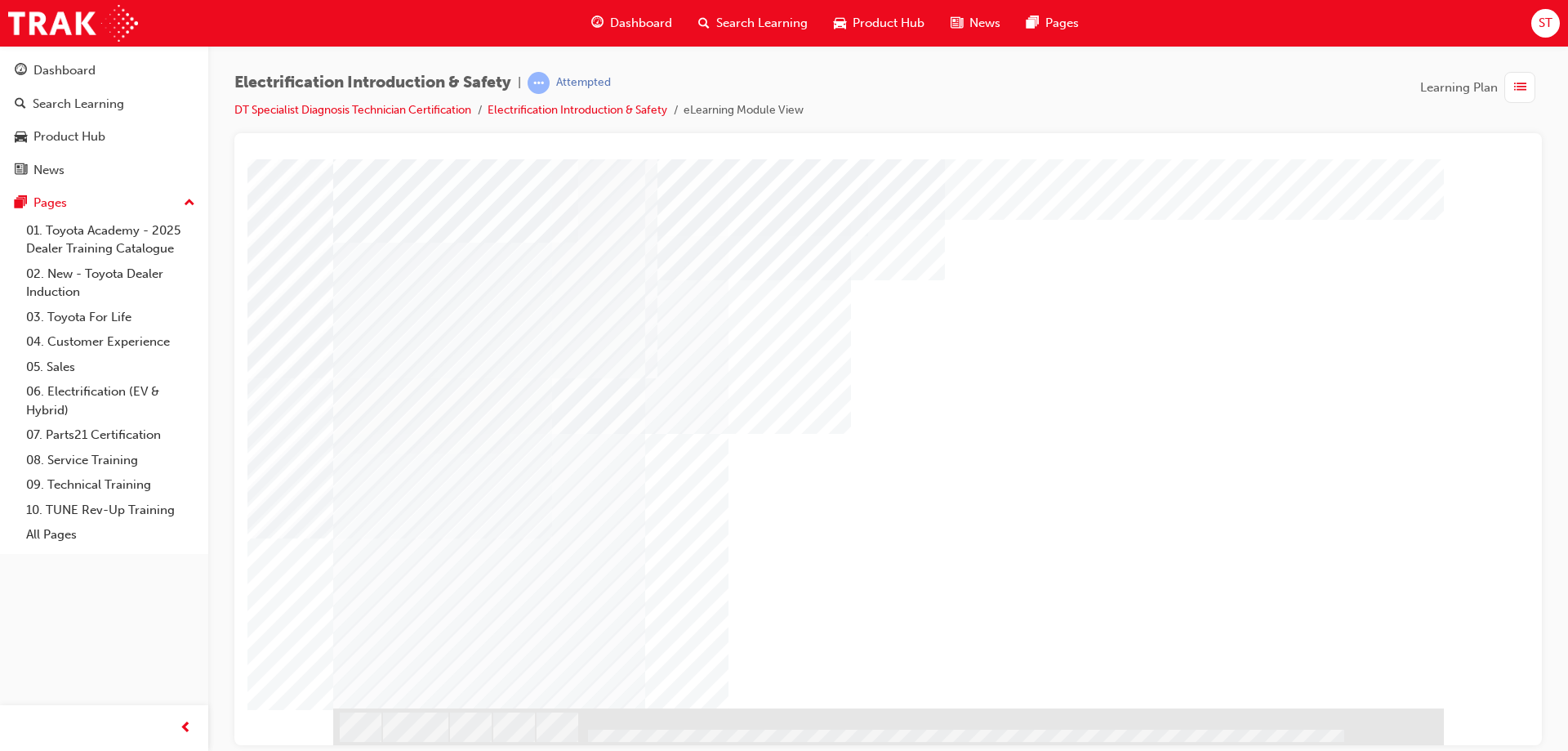
click at [529, 487] on div "multistate" at bounding box center [888, 413] width 1111 height 588
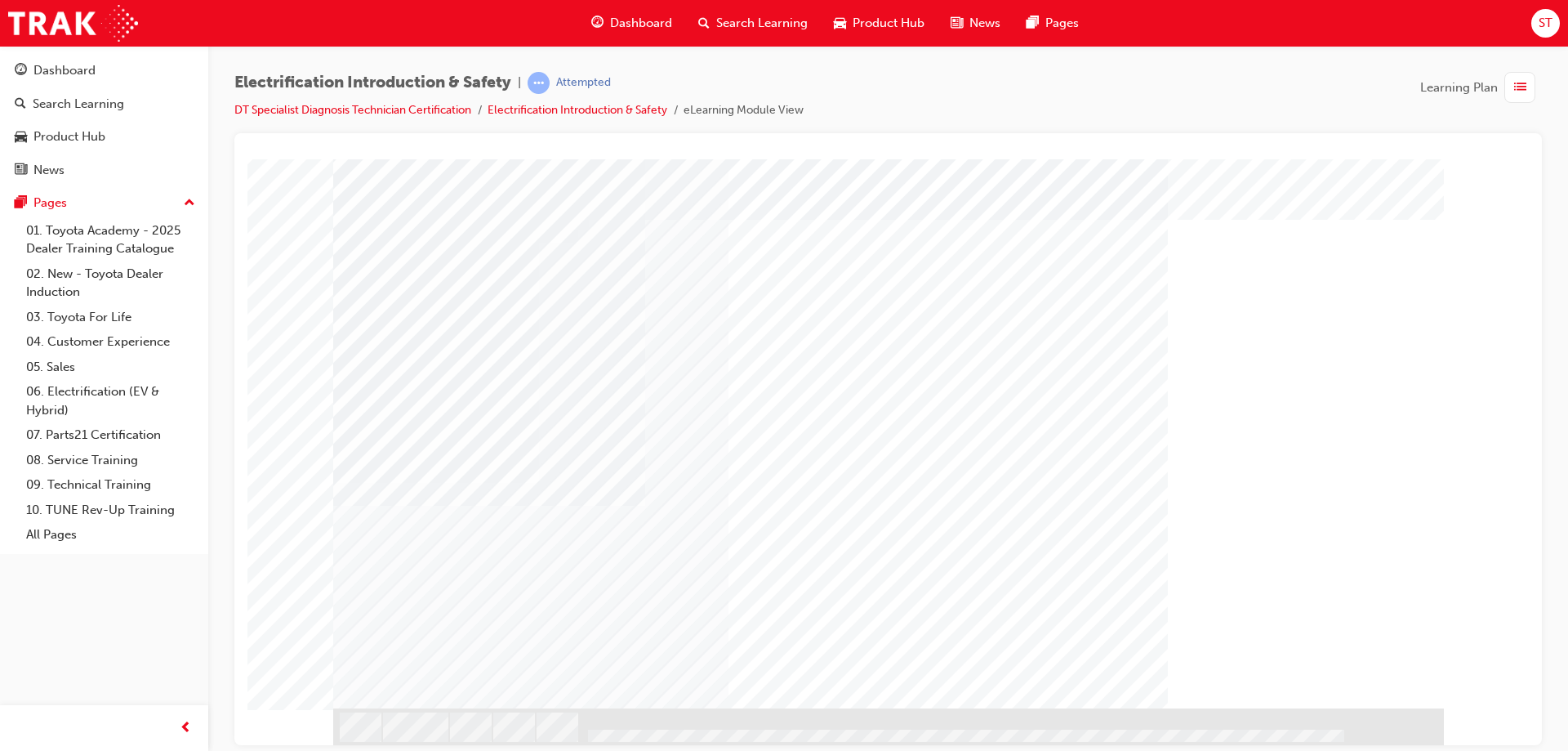
scroll to position [0, 0]
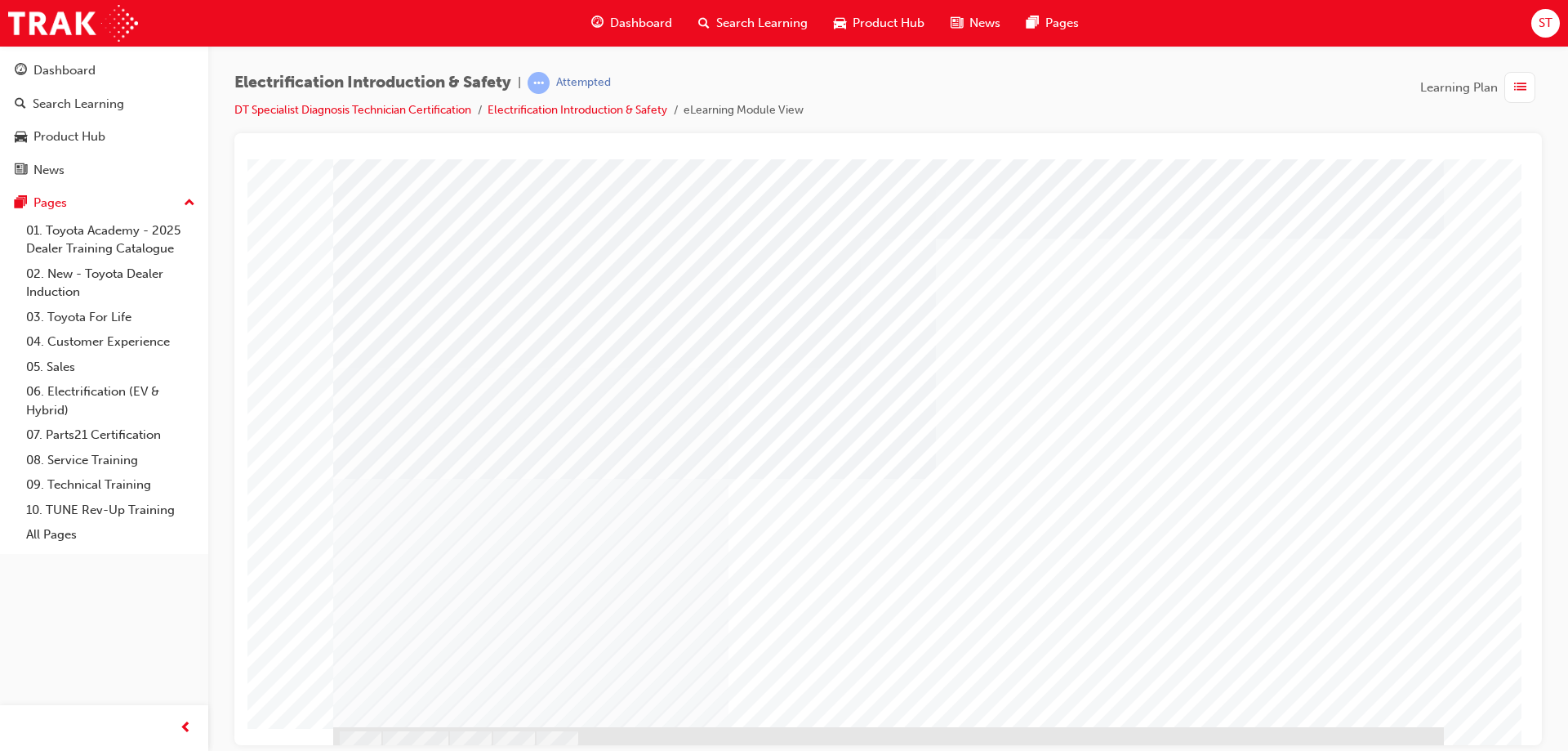
scroll to position [39, 0]
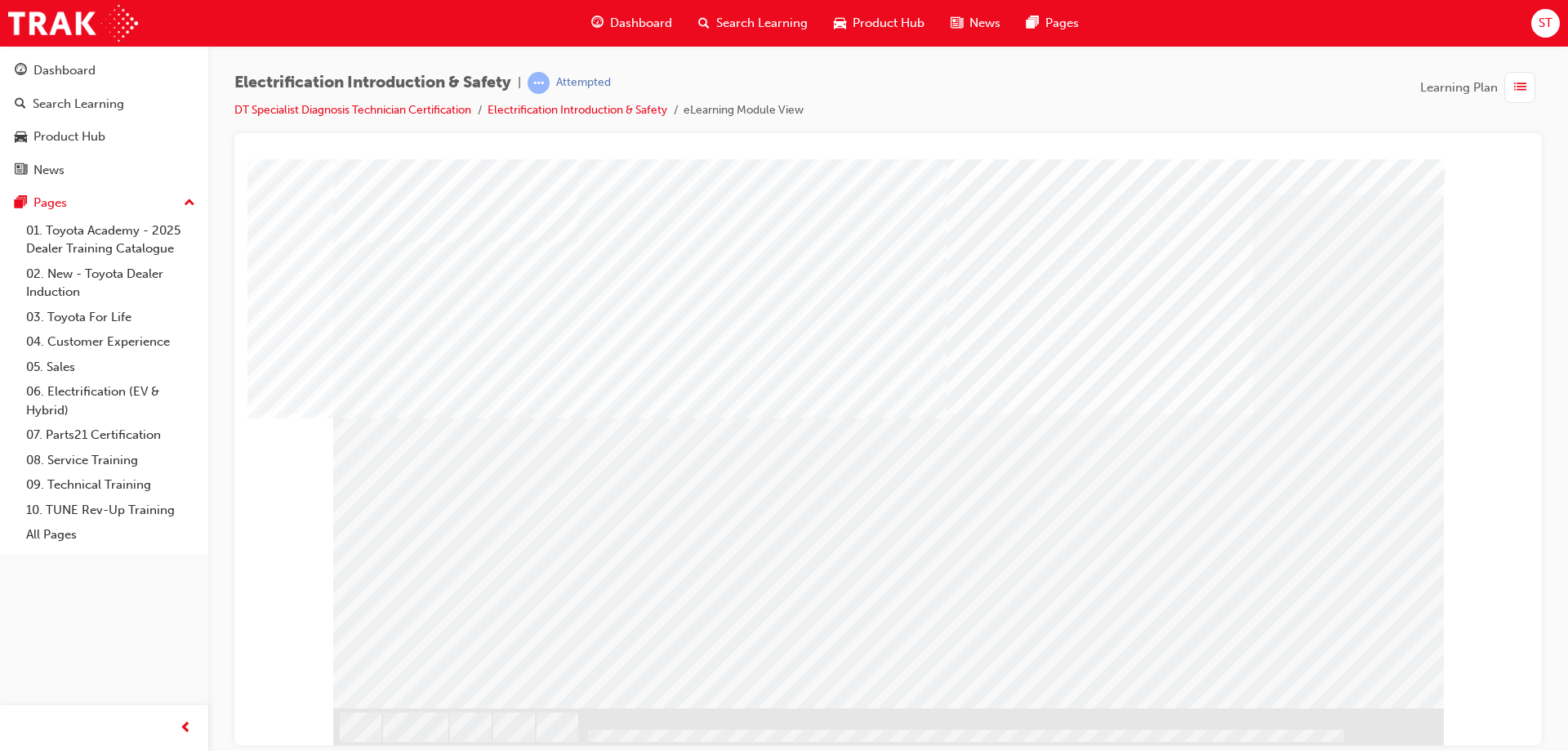
scroll to position [0, 0]
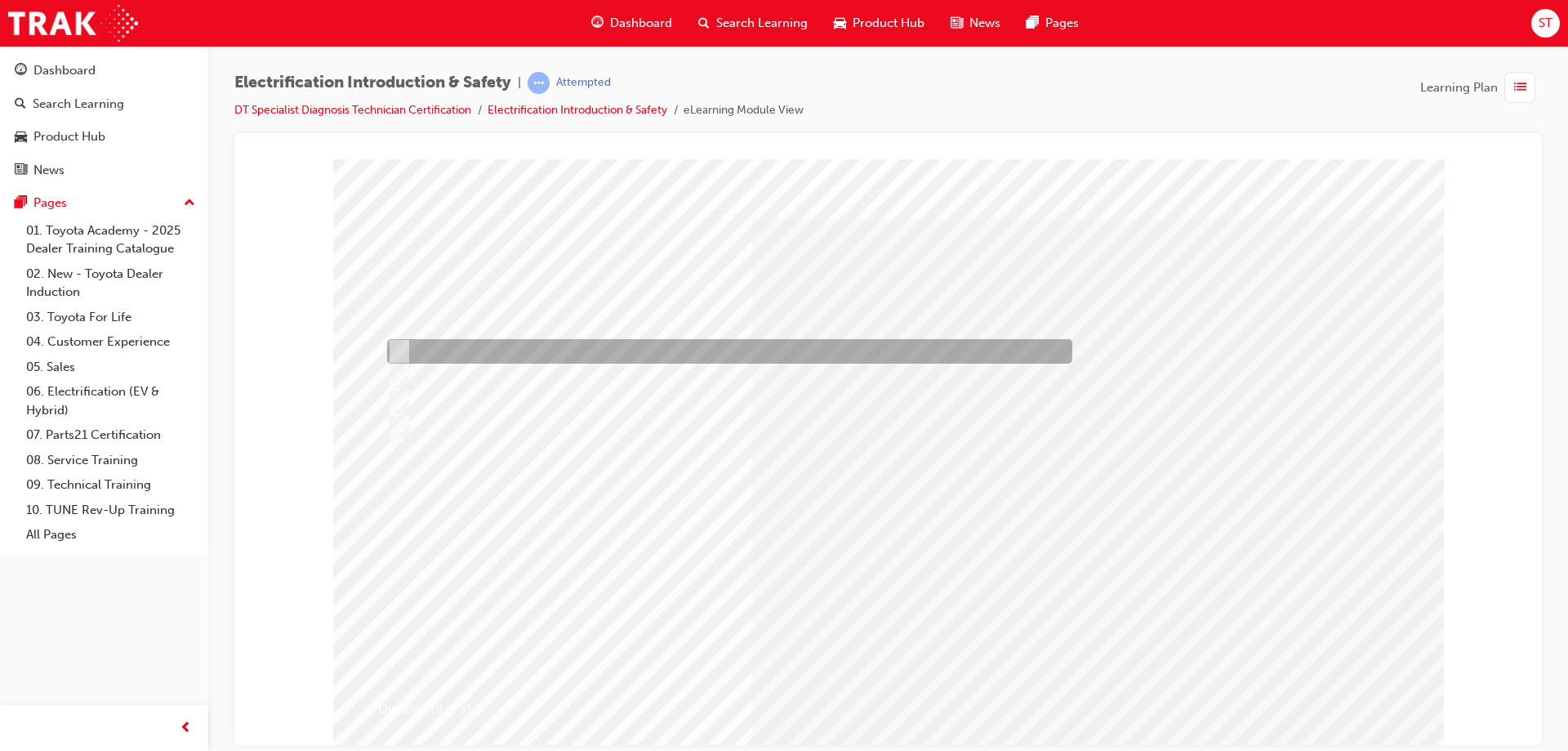
click at [556, 352] on div at bounding box center [726, 351] width 685 height 25
radio input "true"
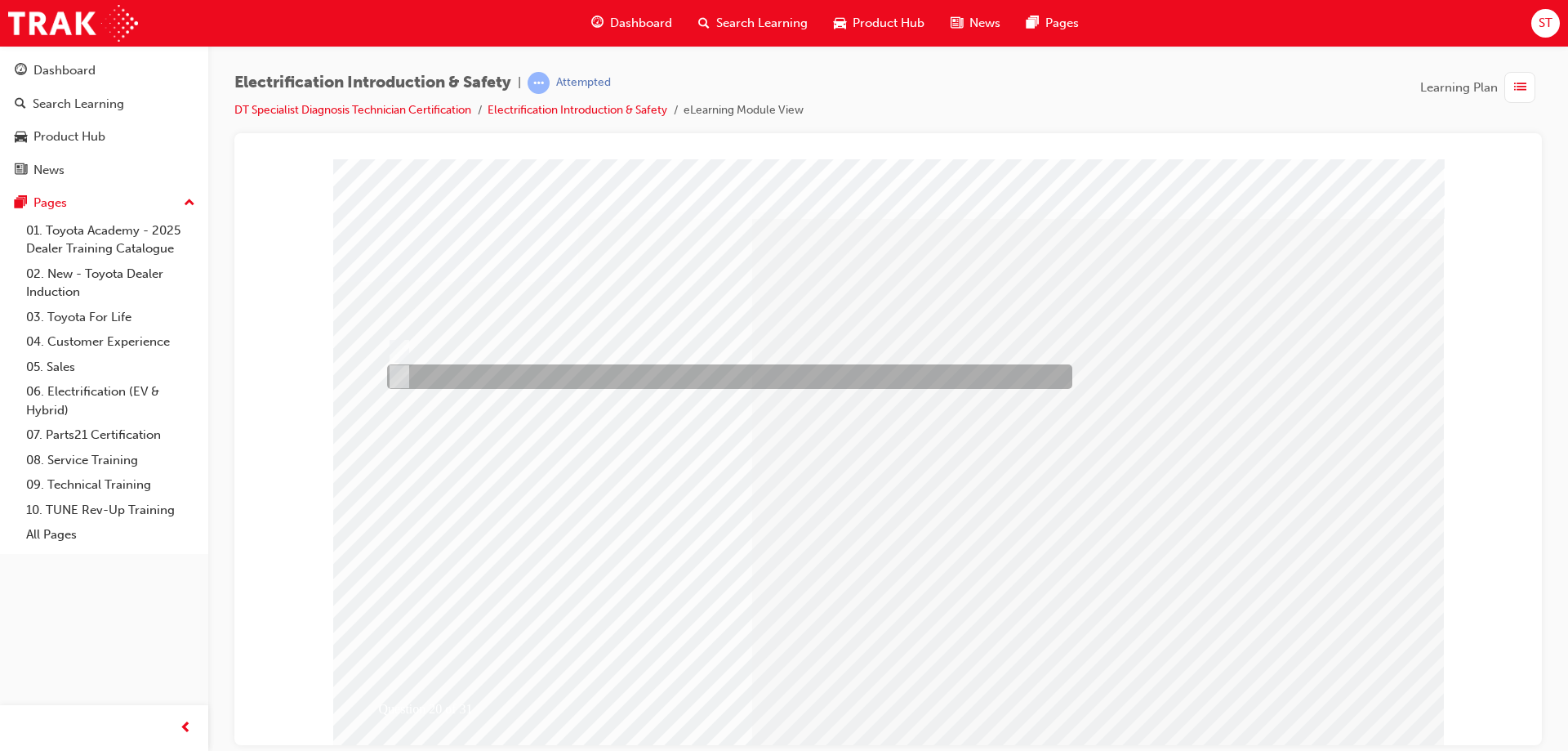
click at [408, 371] on div at bounding box center [726, 377] width 685 height 25
radio input "true"
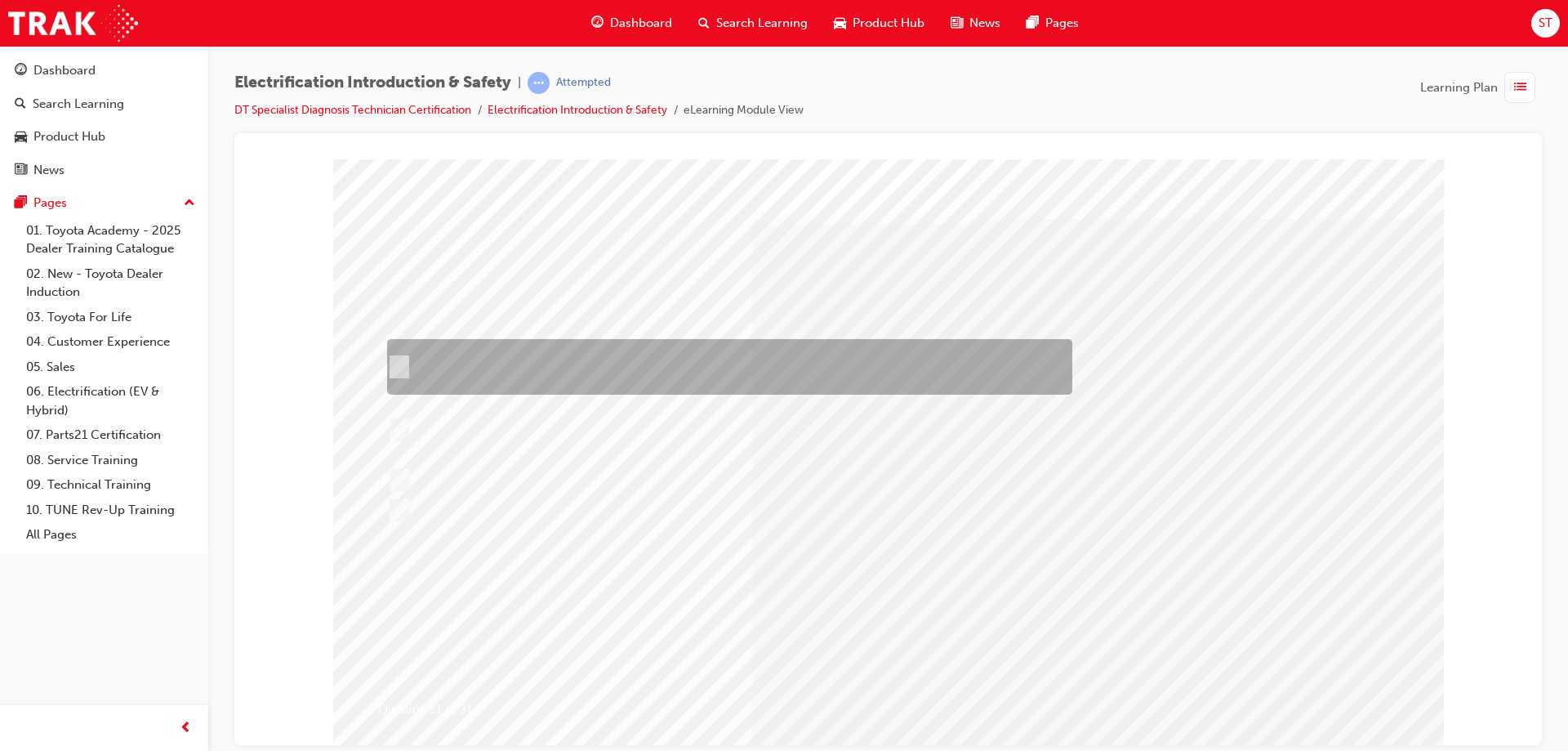
click at [642, 363] on div at bounding box center [726, 366] width 685 height 55
radio input "true"
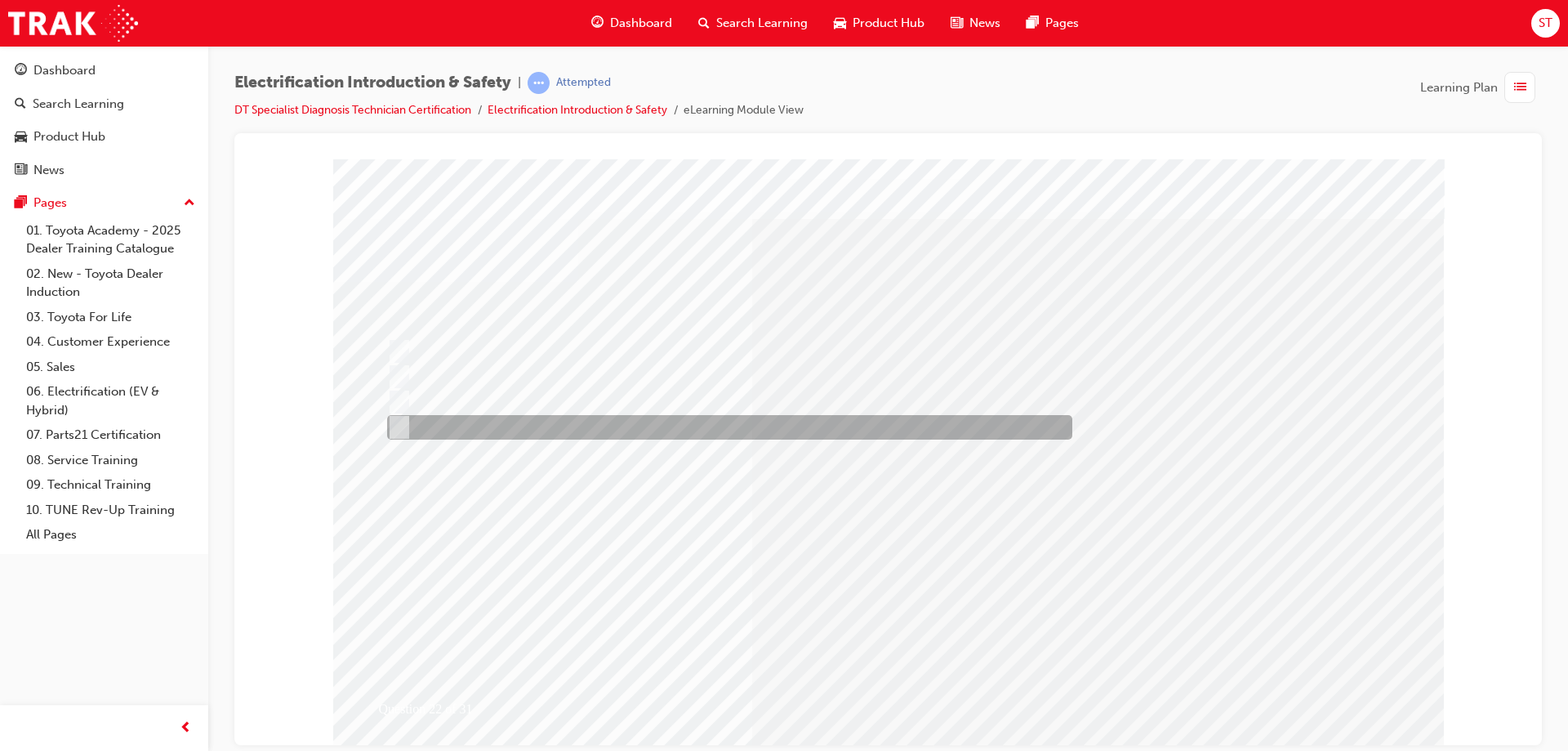
click at [464, 432] on div at bounding box center [726, 427] width 685 height 25
radio input "true"
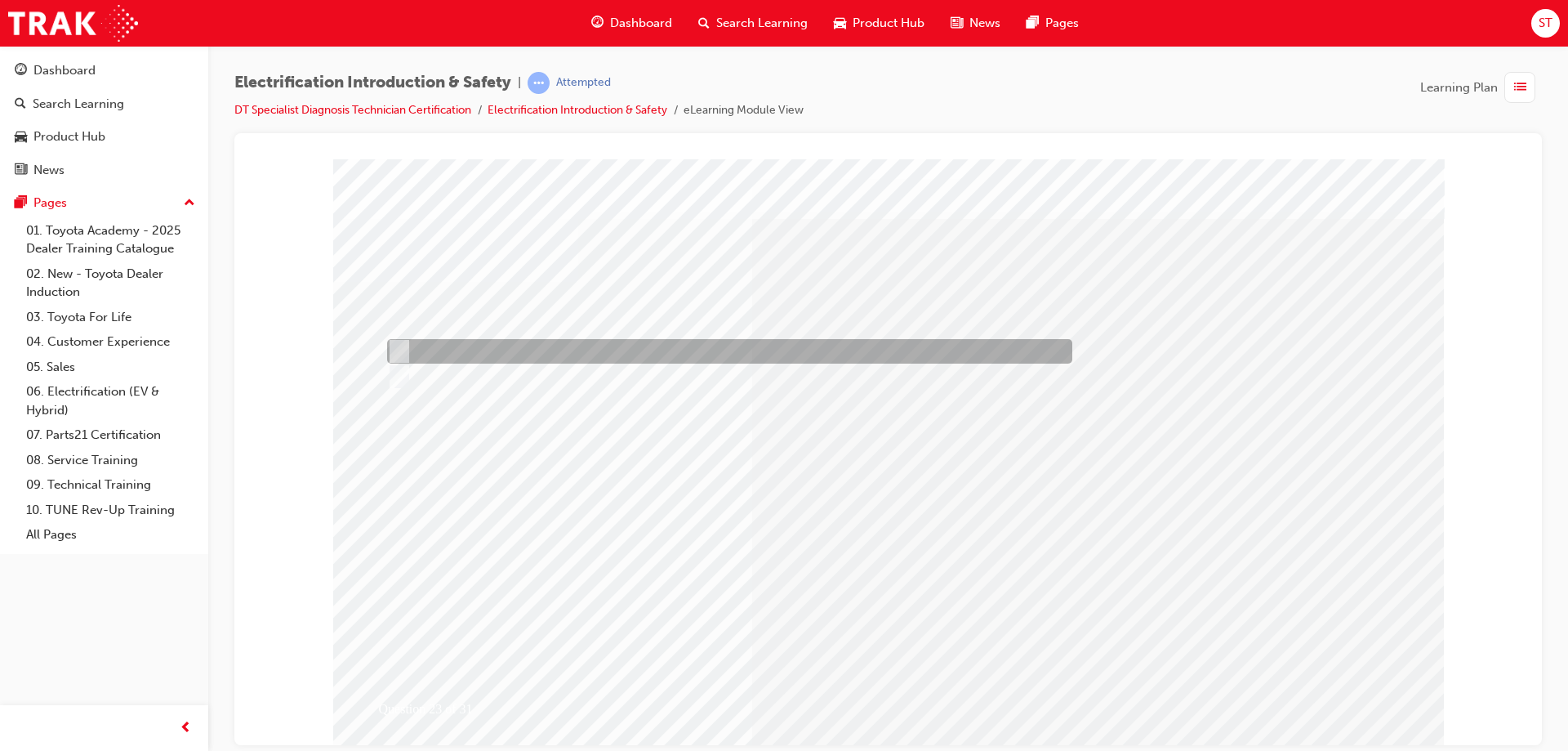
click at [406, 352] on div at bounding box center [726, 351] width 685 height 25
radio input "true"
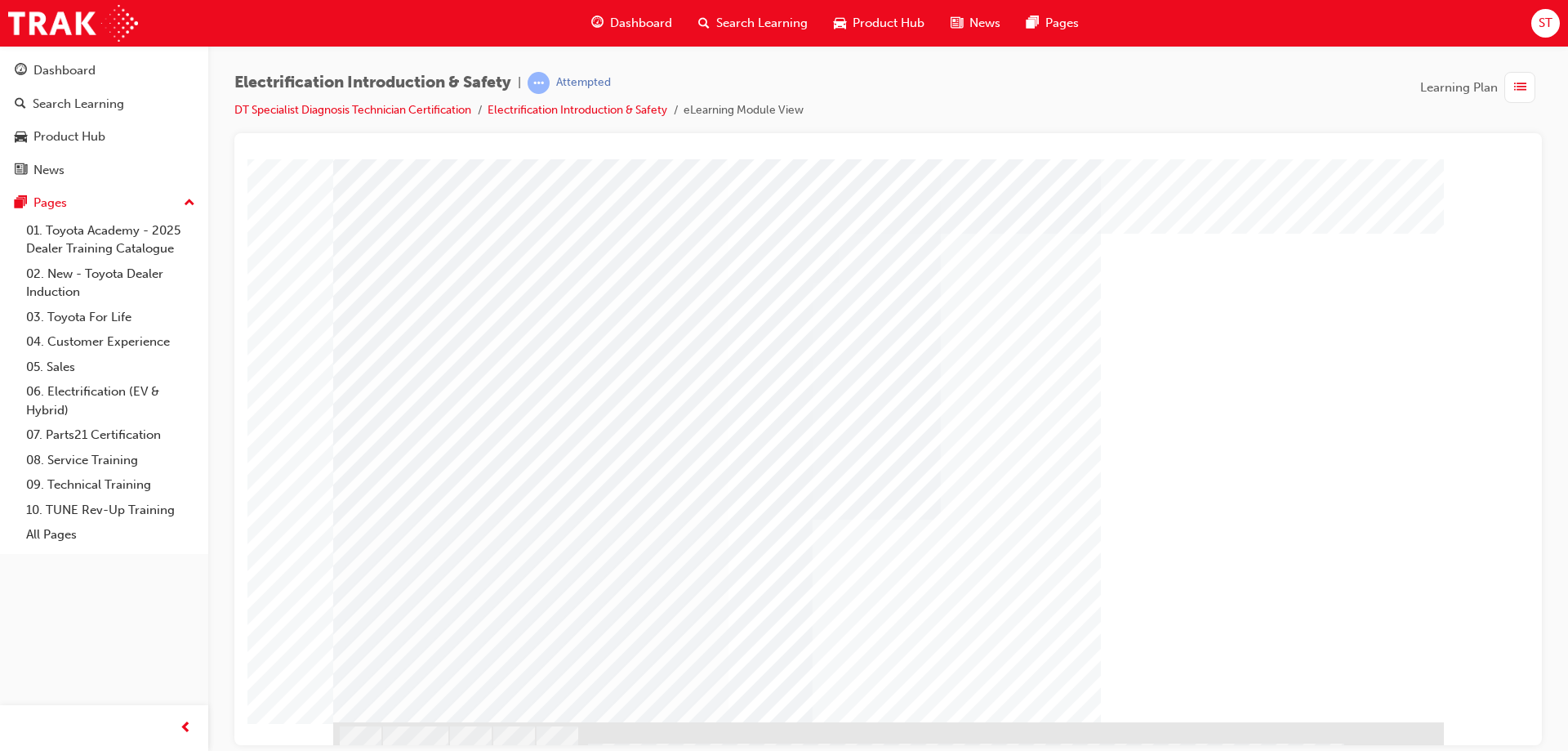
scroll to position [39, 0]
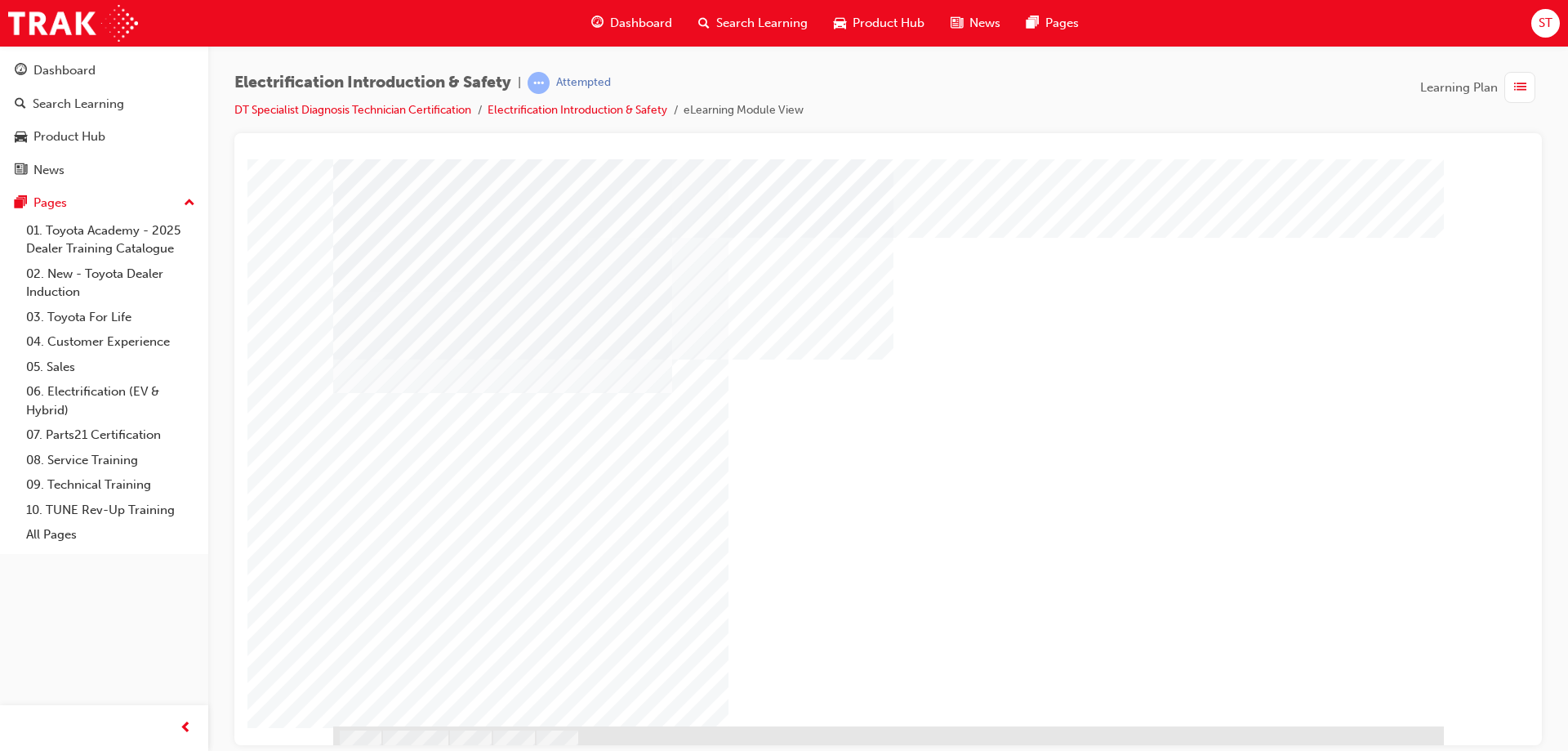
scroll to position [39, 0]
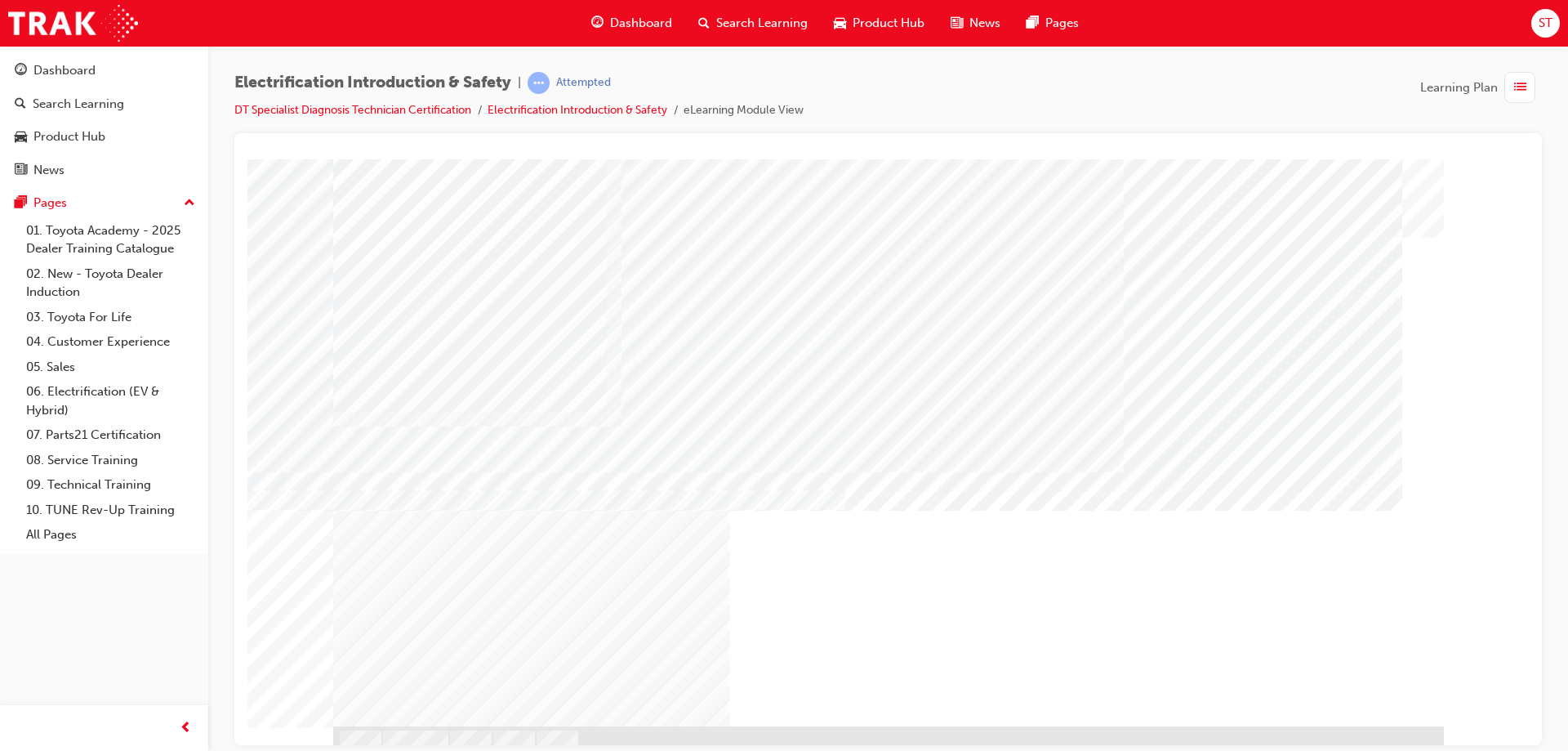
scroll to position [39, 0]
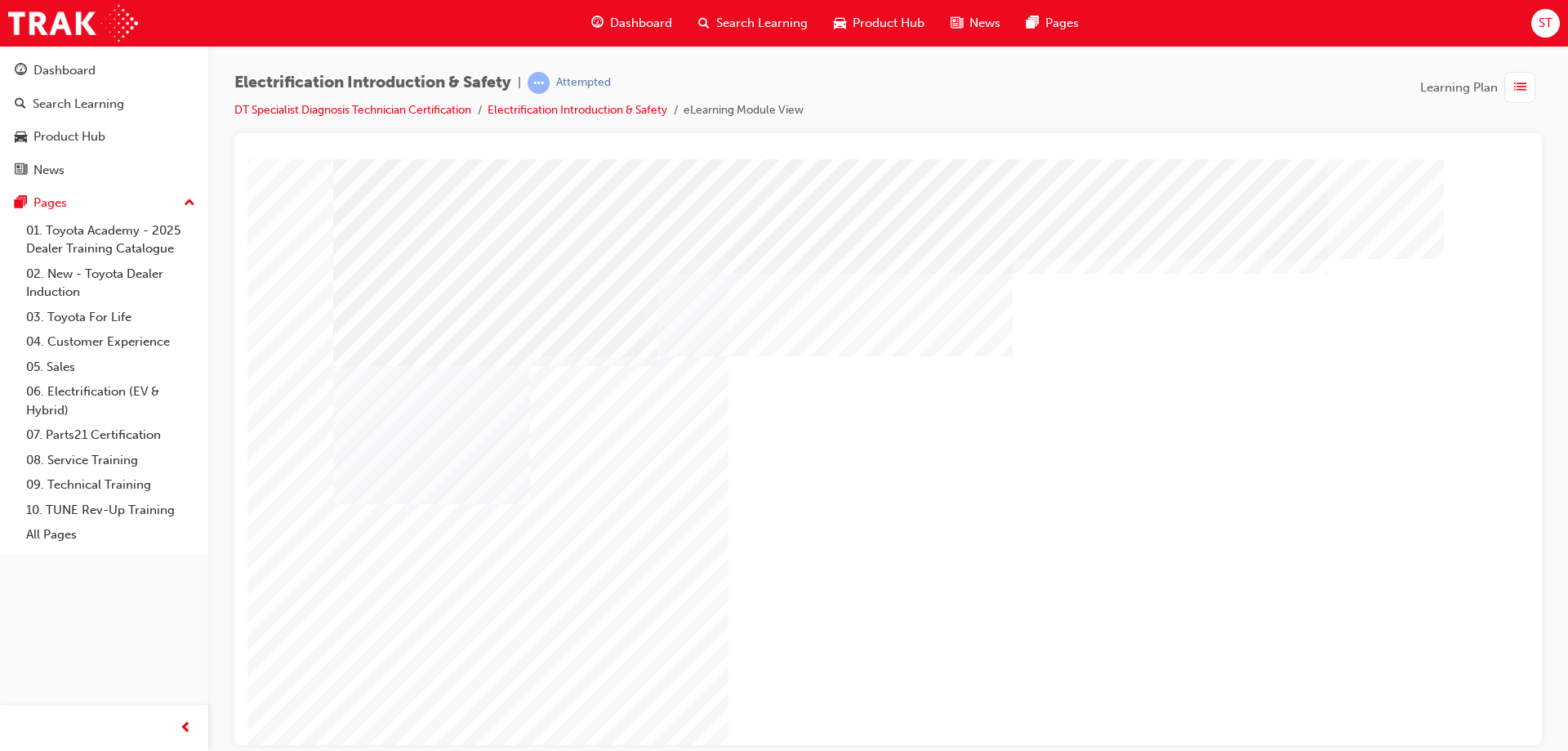
drag, startPoint x: 1171, startPoint y: 418, endPoint x: 1179, endPoint y: 423, distance: 9.4
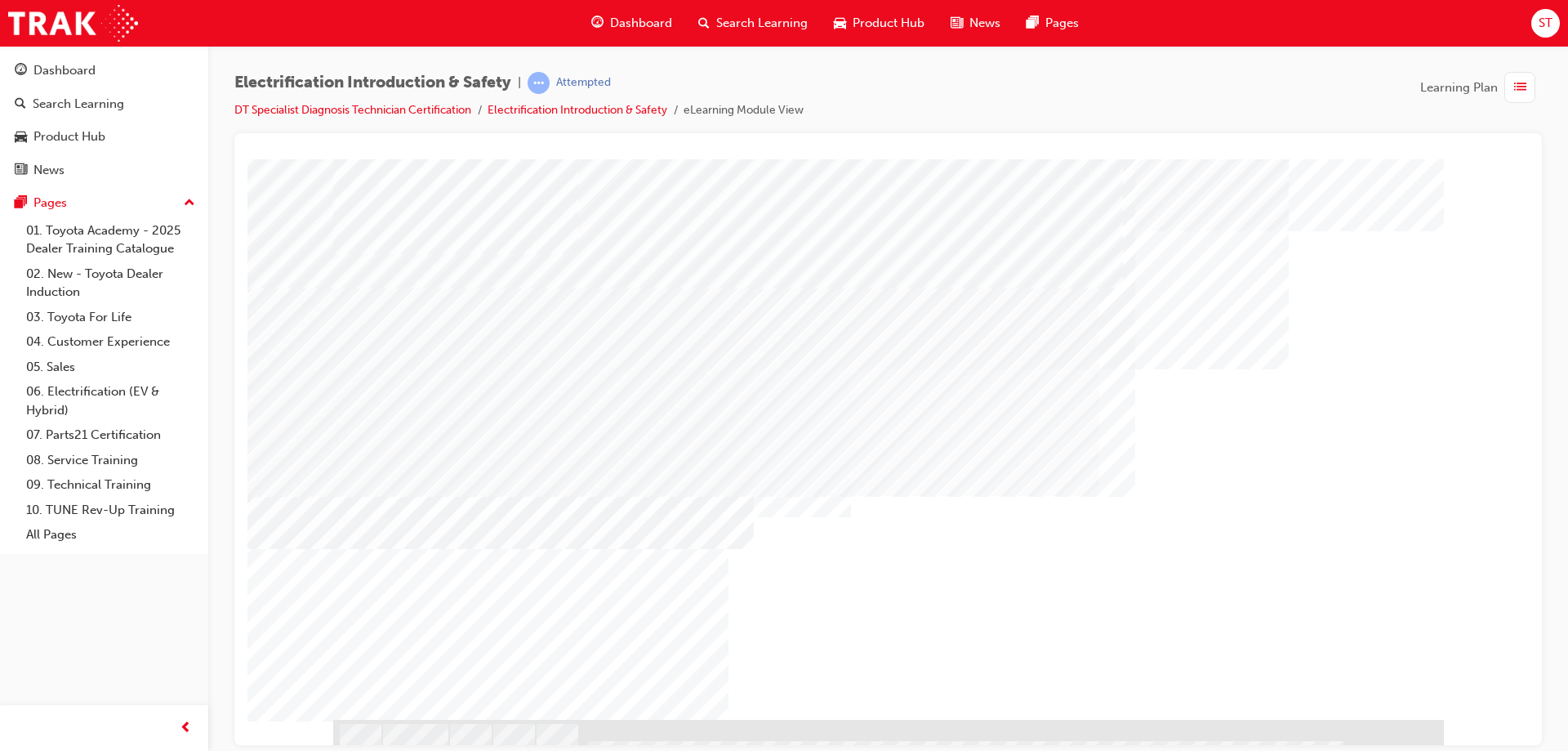
scroll to position [39, 0]
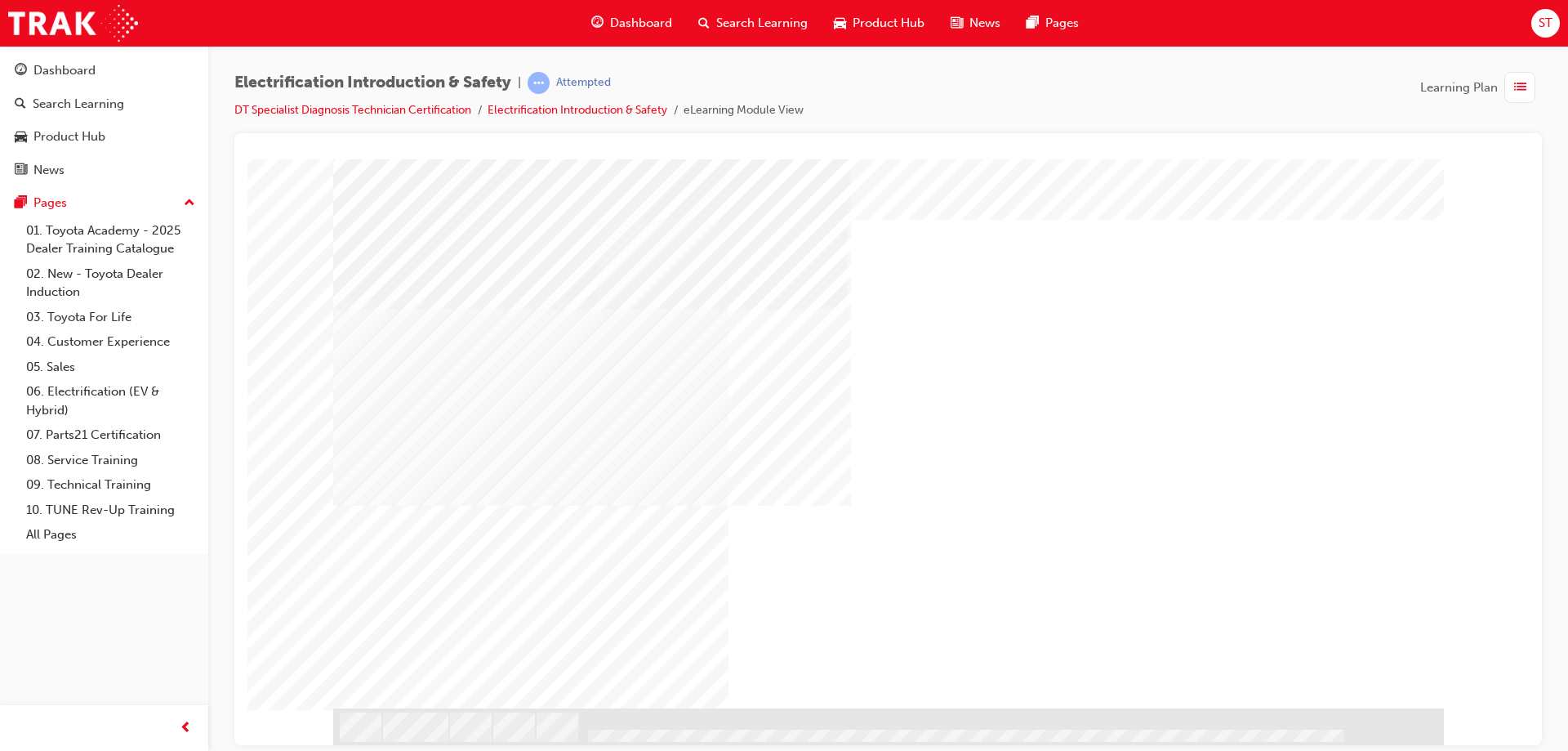
scroll to position [0, 0]
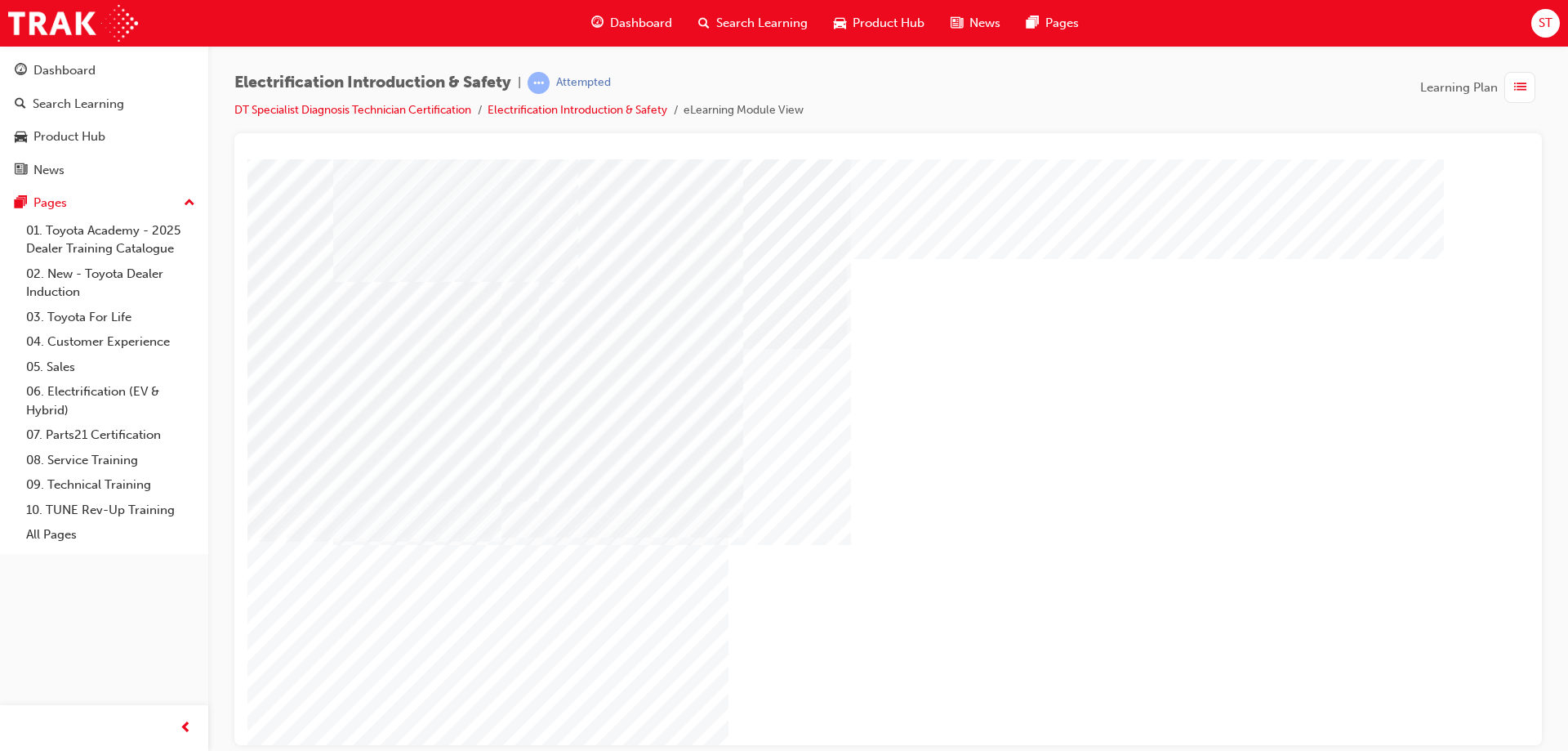
drag, startPoint x: 382, startPoint y: 565, endPoint x: 488, endPoint y: 530, distance: 111.6
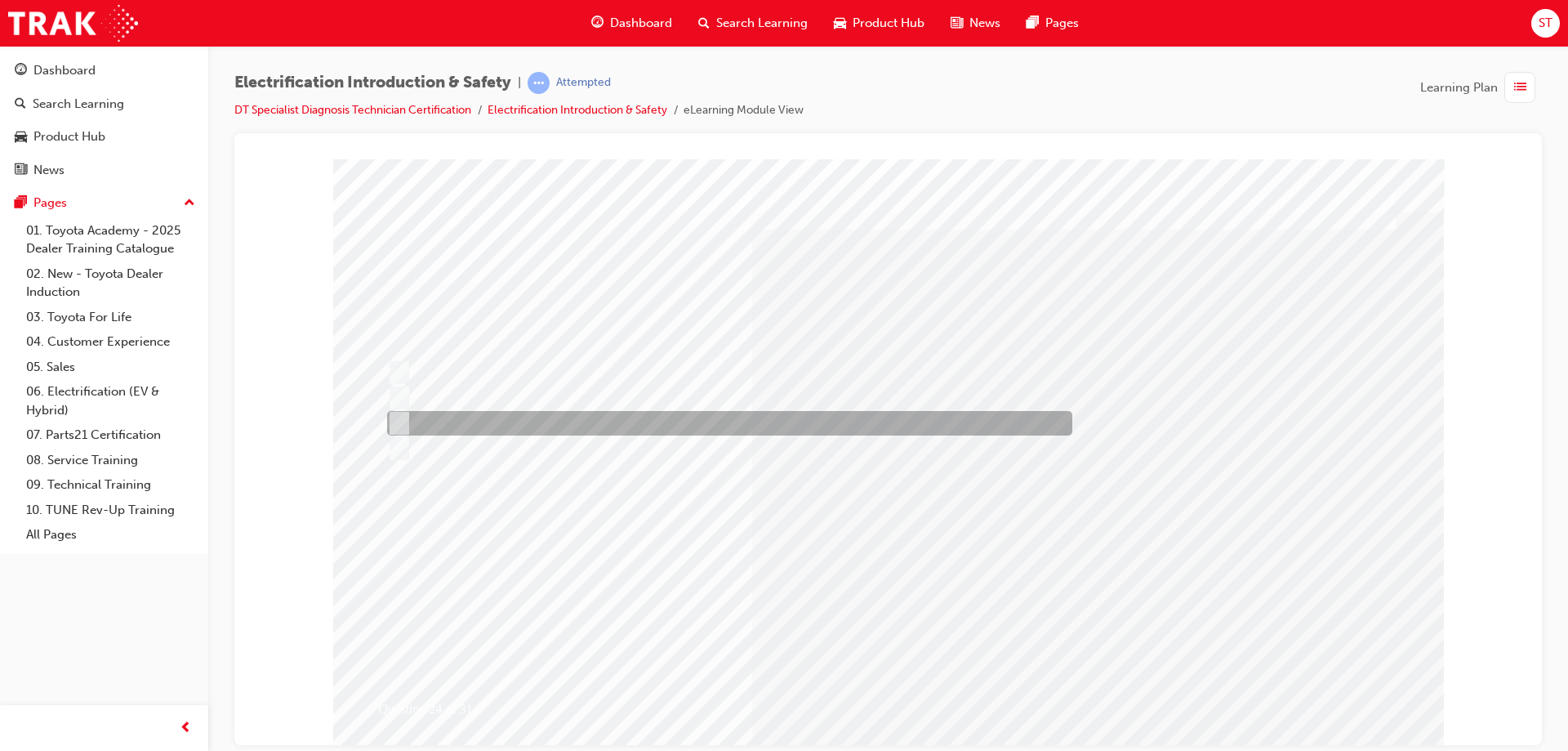
click at [413, 412] on div at bounding box center [726, 423] width 685 height 25
radio input "true"
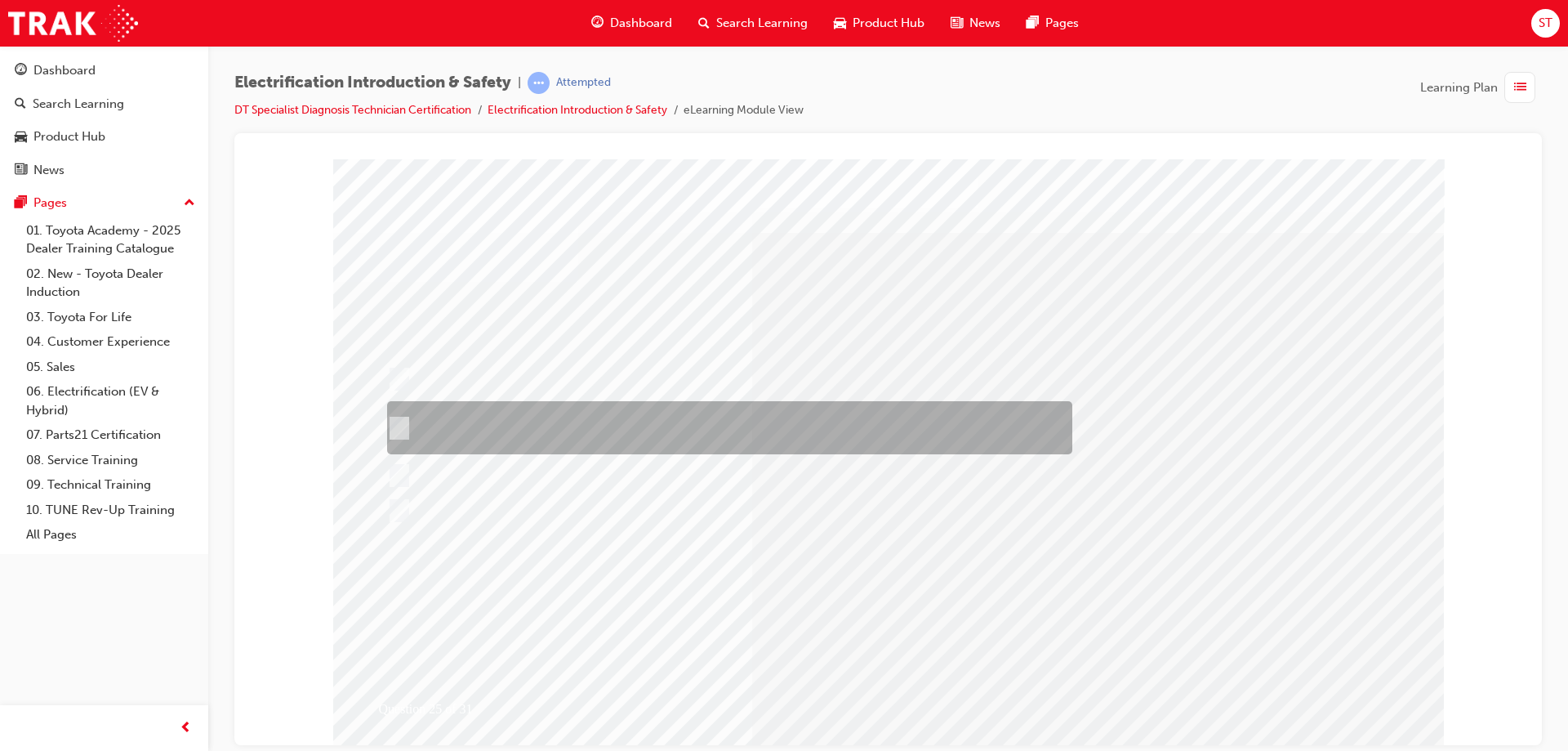
click at [414, 436] on div at bounding box center [726, 427] width 685 height 53
radio input "true"
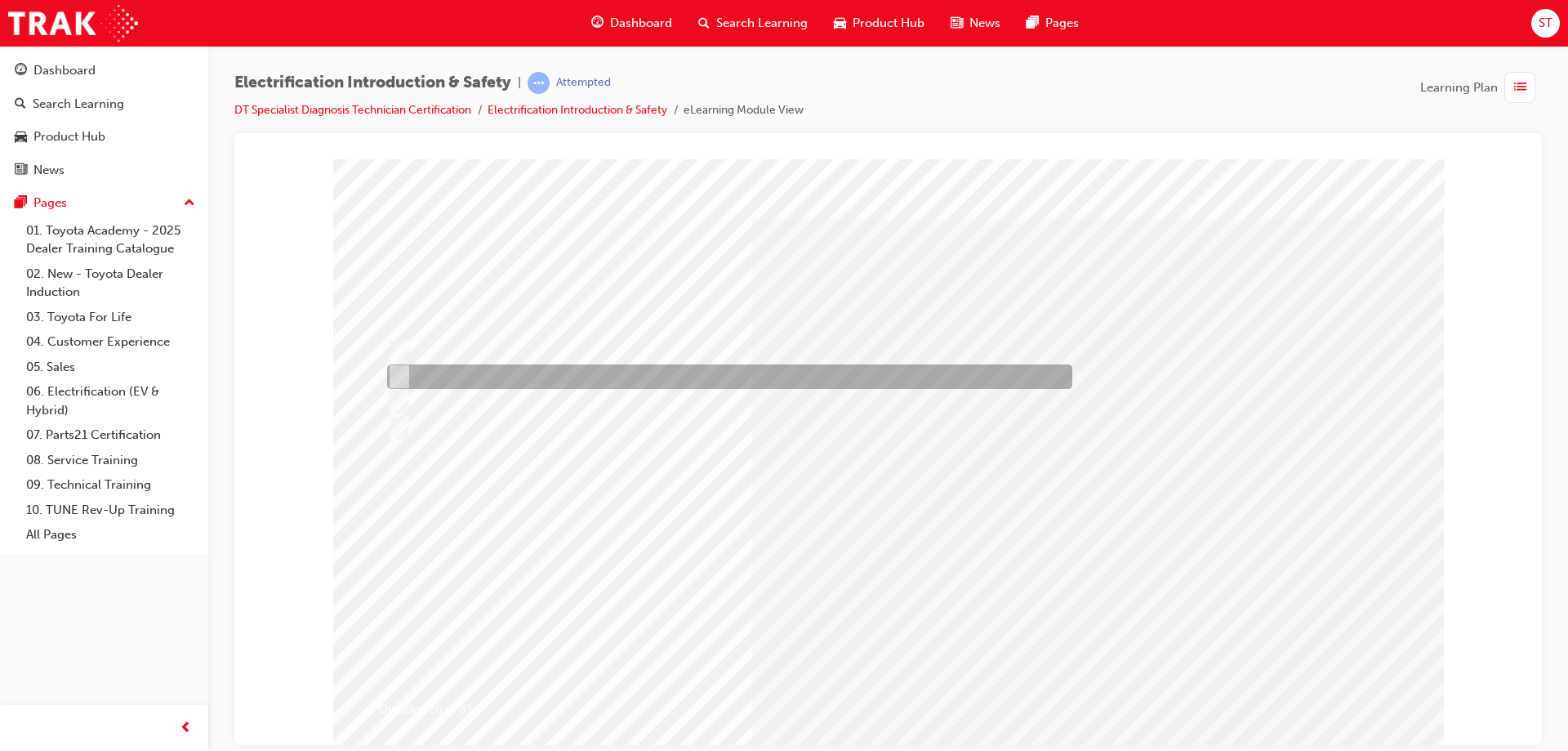
click at [394, 379] on input "High – Voltage Capacitor Terminal" at bounding box center [397, 377] width 18 height 18
radio input "true"
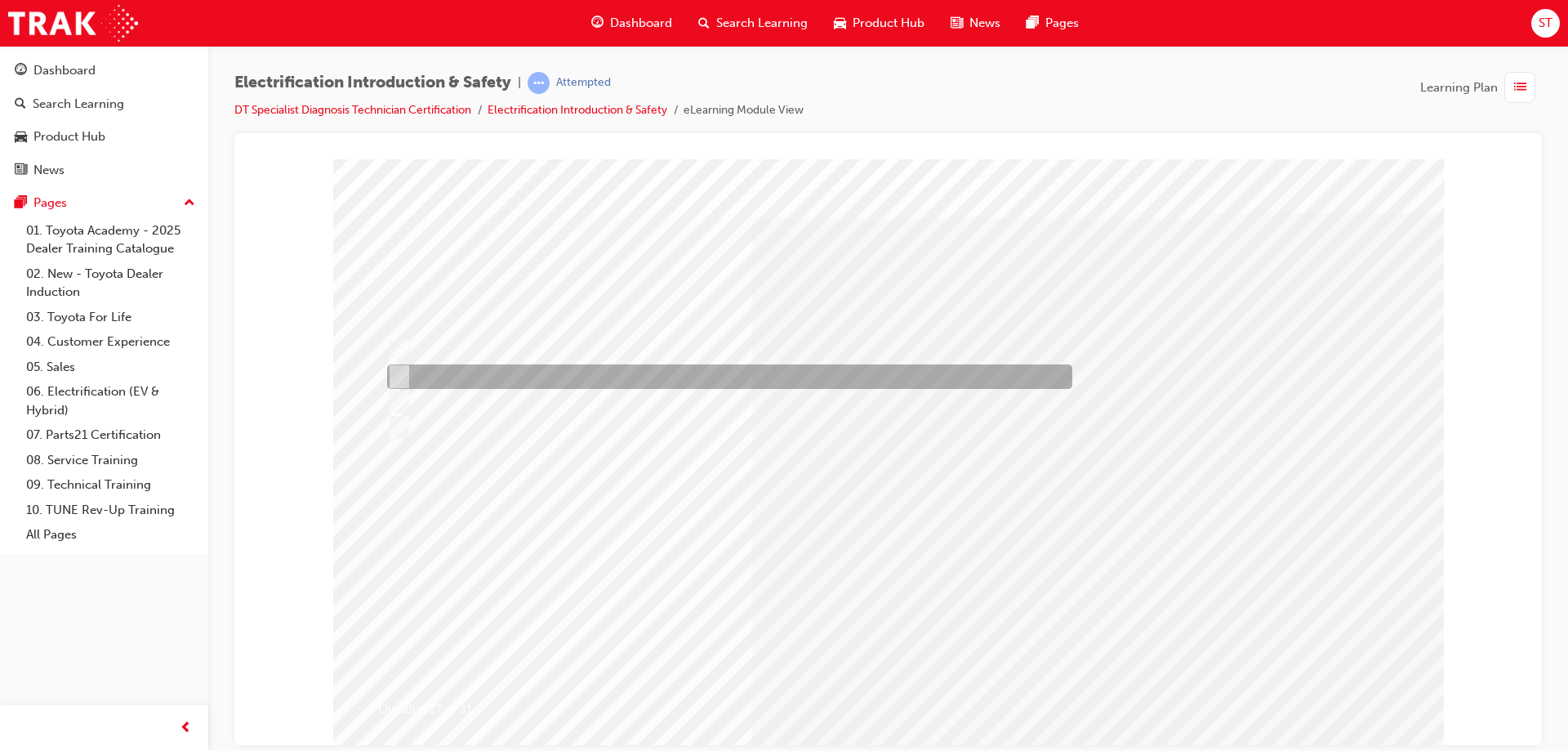
click at [489, 385] on div at bounding box center [726, 377] width 685 height 25
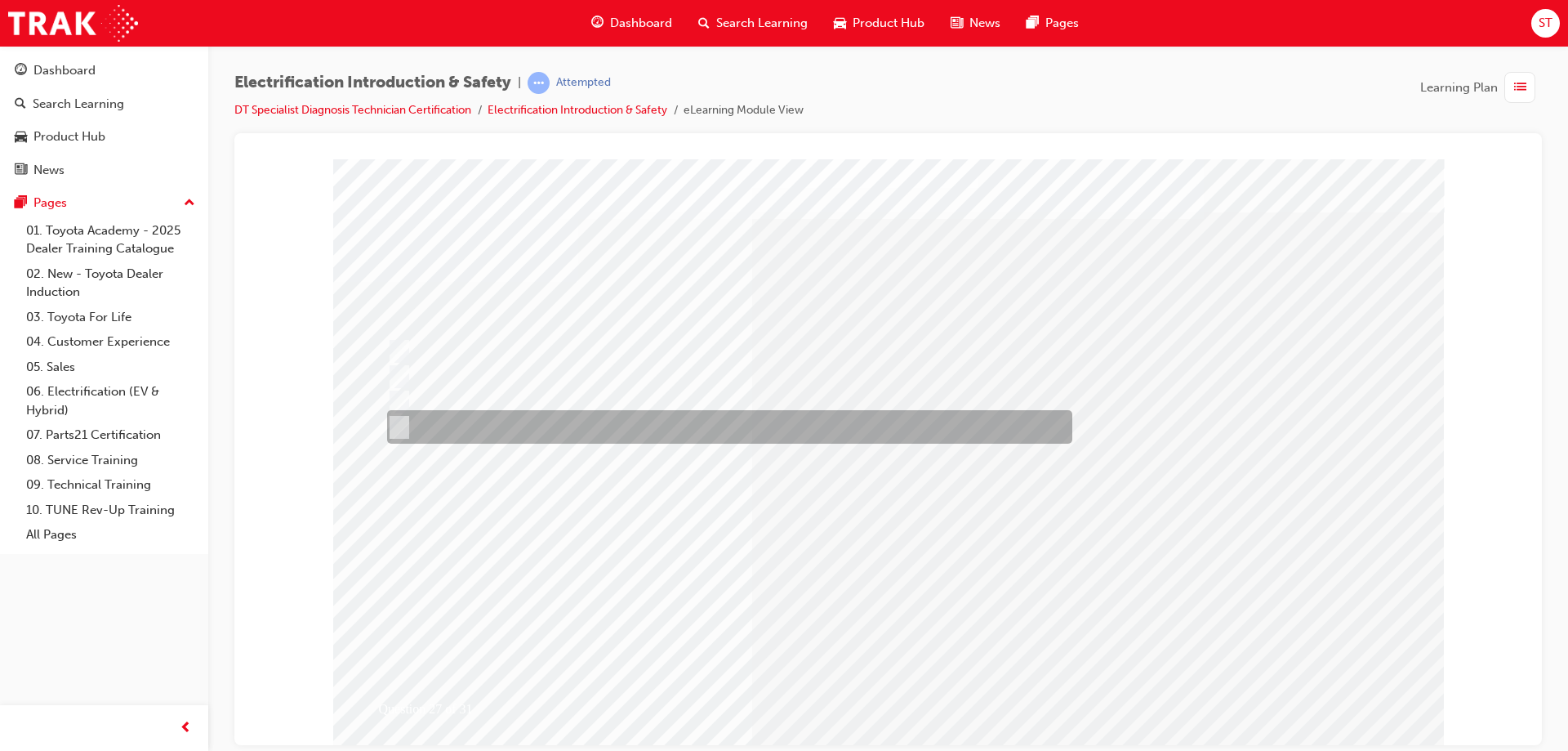
click at [493, 443] on div at bounding box center [726, 426] width 685 height 33
radio input "false"
radio input "true"
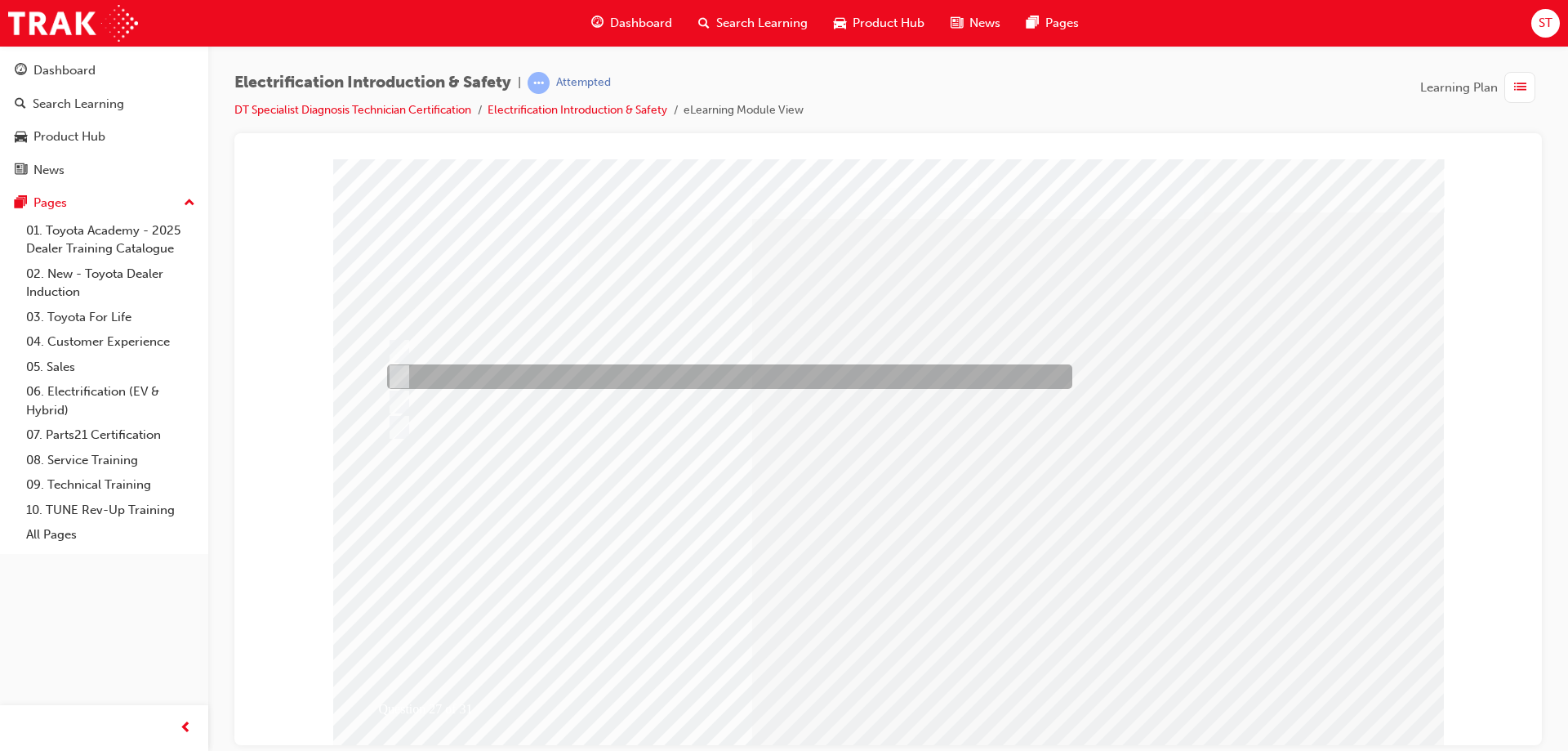
click at [465, 378] on div at bounding box center [726, 377] width 685 height 25
radio input "true"
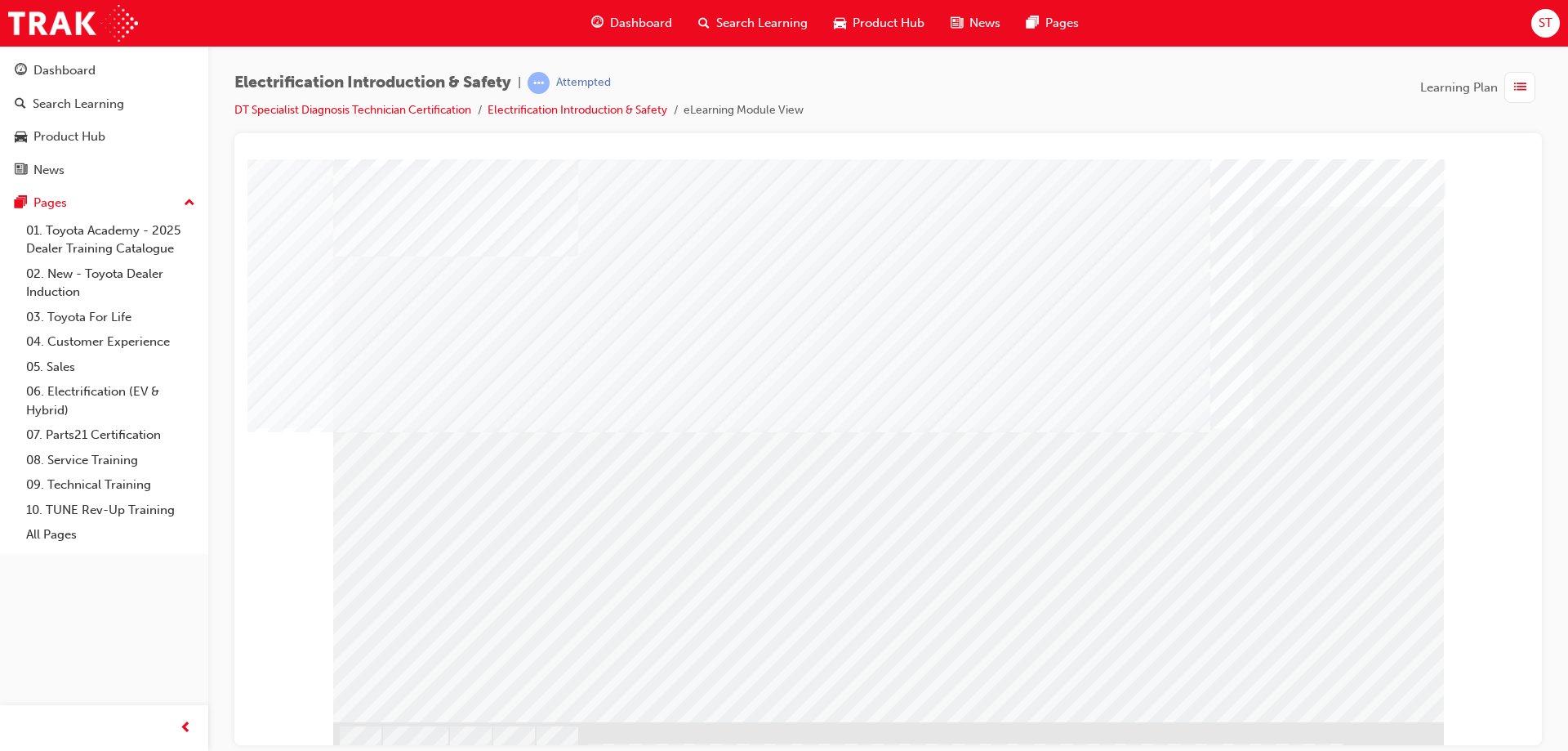
scroll to position [39, 0]
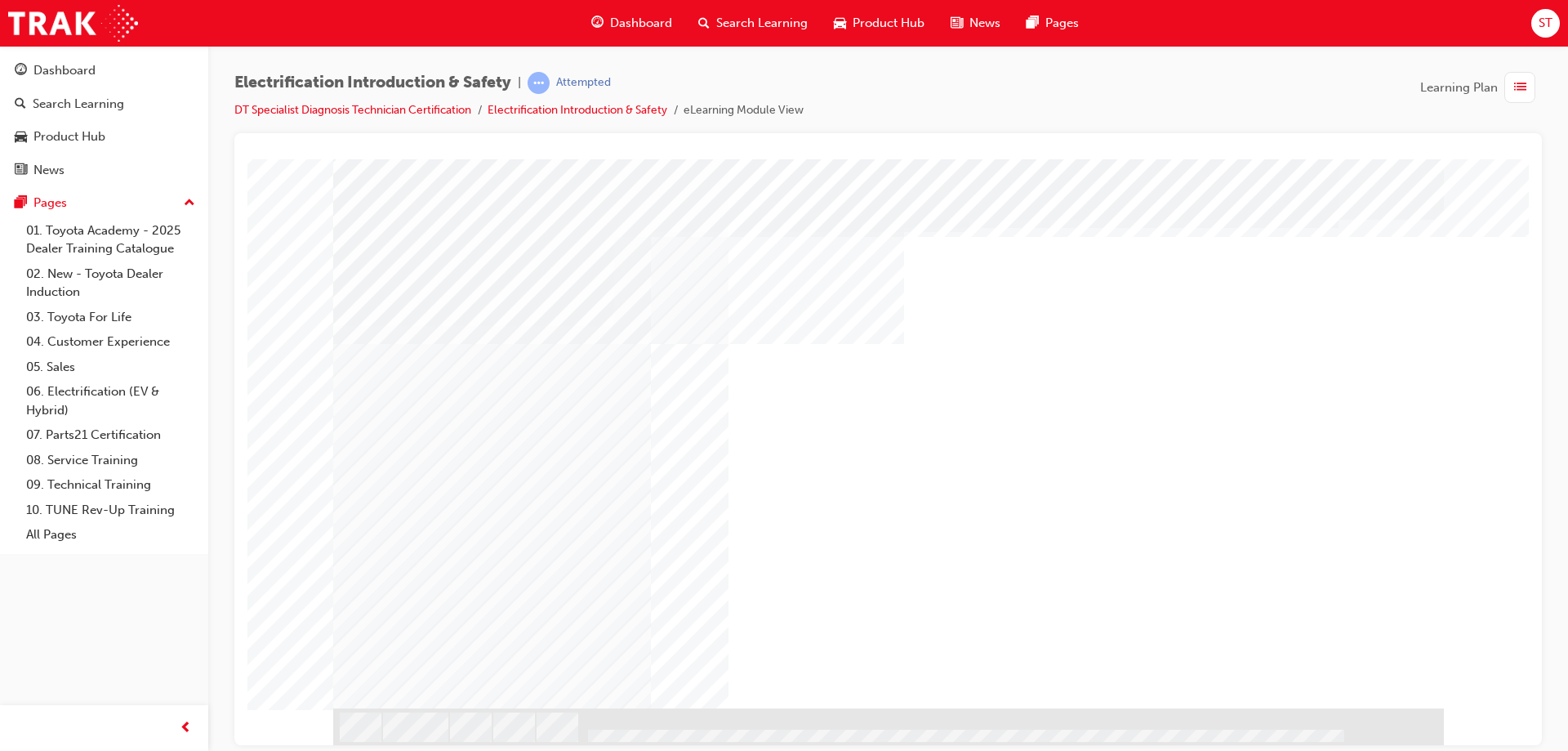
click at [436, 737] on div "NEXT Trigger this button to go to the next slide" at bounding box center [384, 752] width 103 height 30
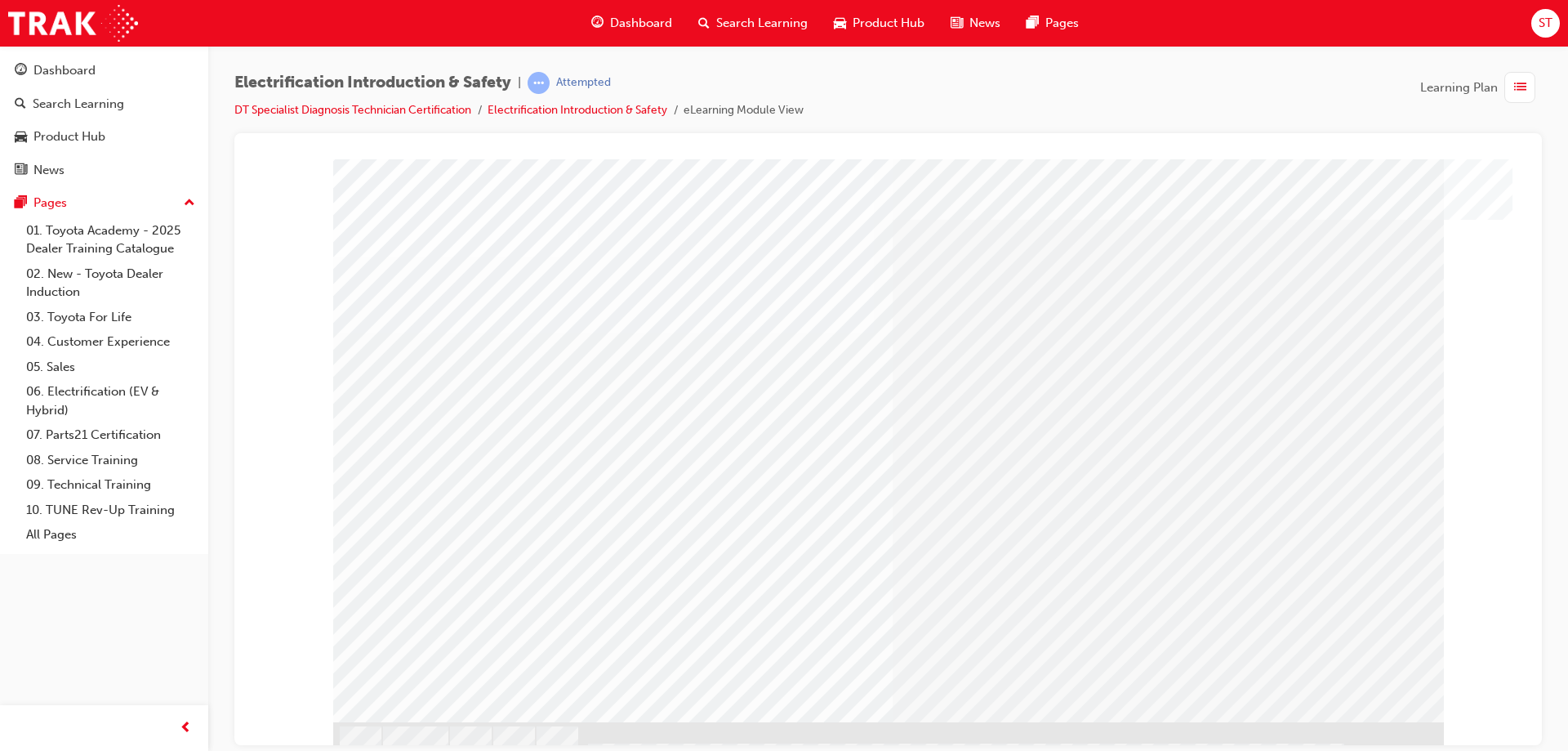
scroll to position [39, 0]
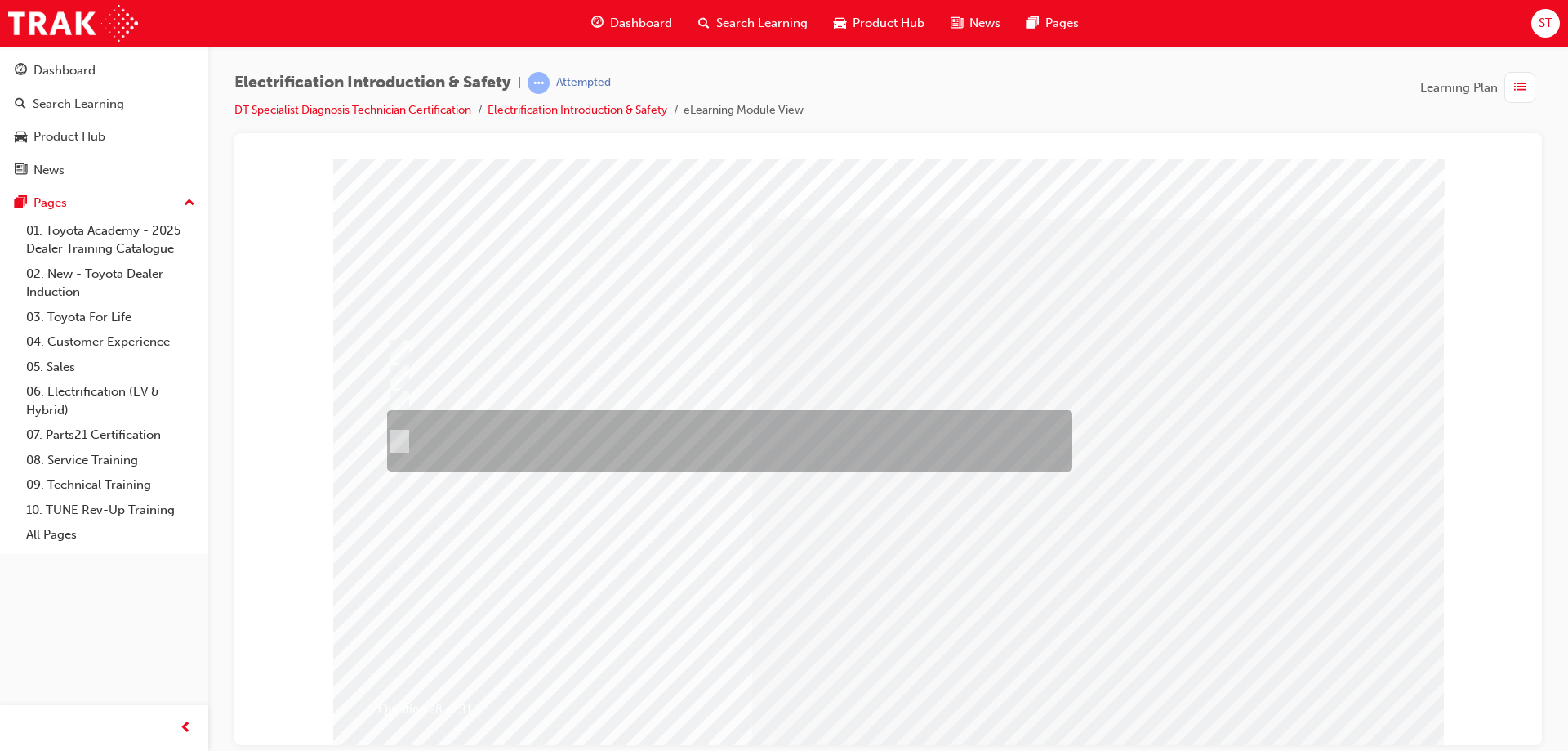
click at [479, 454] on div at bounding box center [726, 440] width 685 height 61
radio input "true"
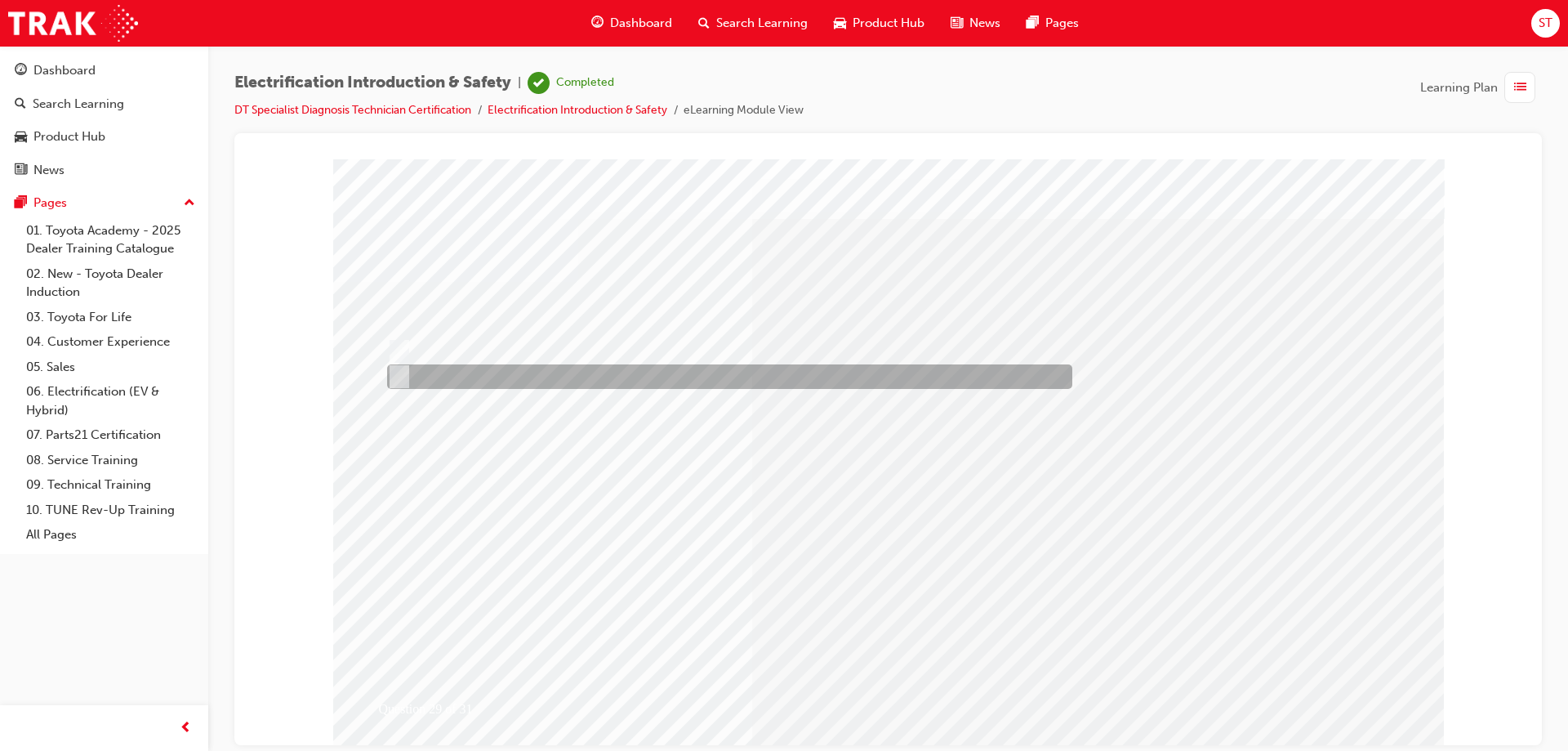
click at [393, 371] on input "False" at bounding box center [397, 377] width 18 height 18
radio input "true"
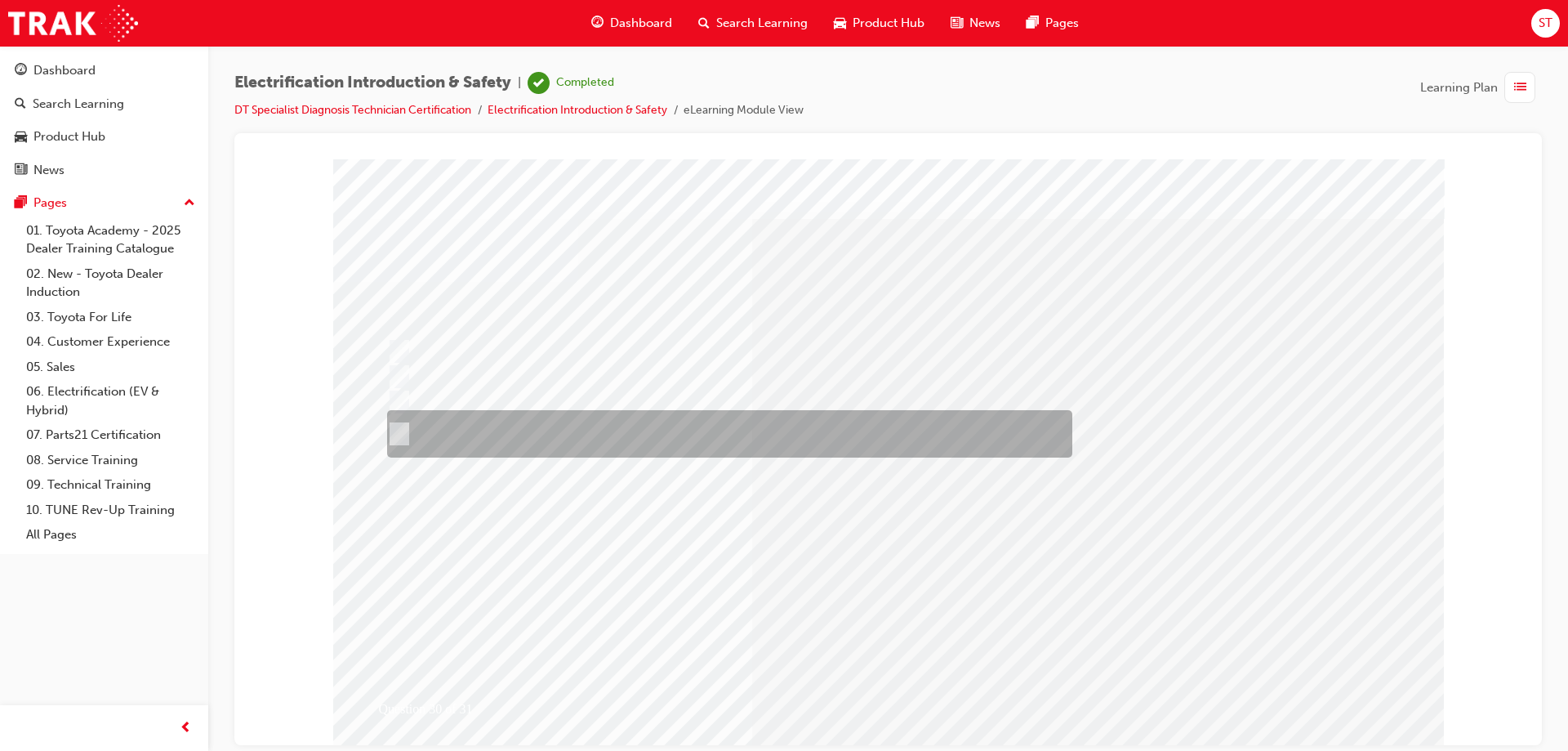
click at [403, 436] on input "Cause the MGs to operate, generating voltage. If the vehicle is damaged/malfunc…" at bounding box center [397, 434] width 18 height 18
radio input "true"
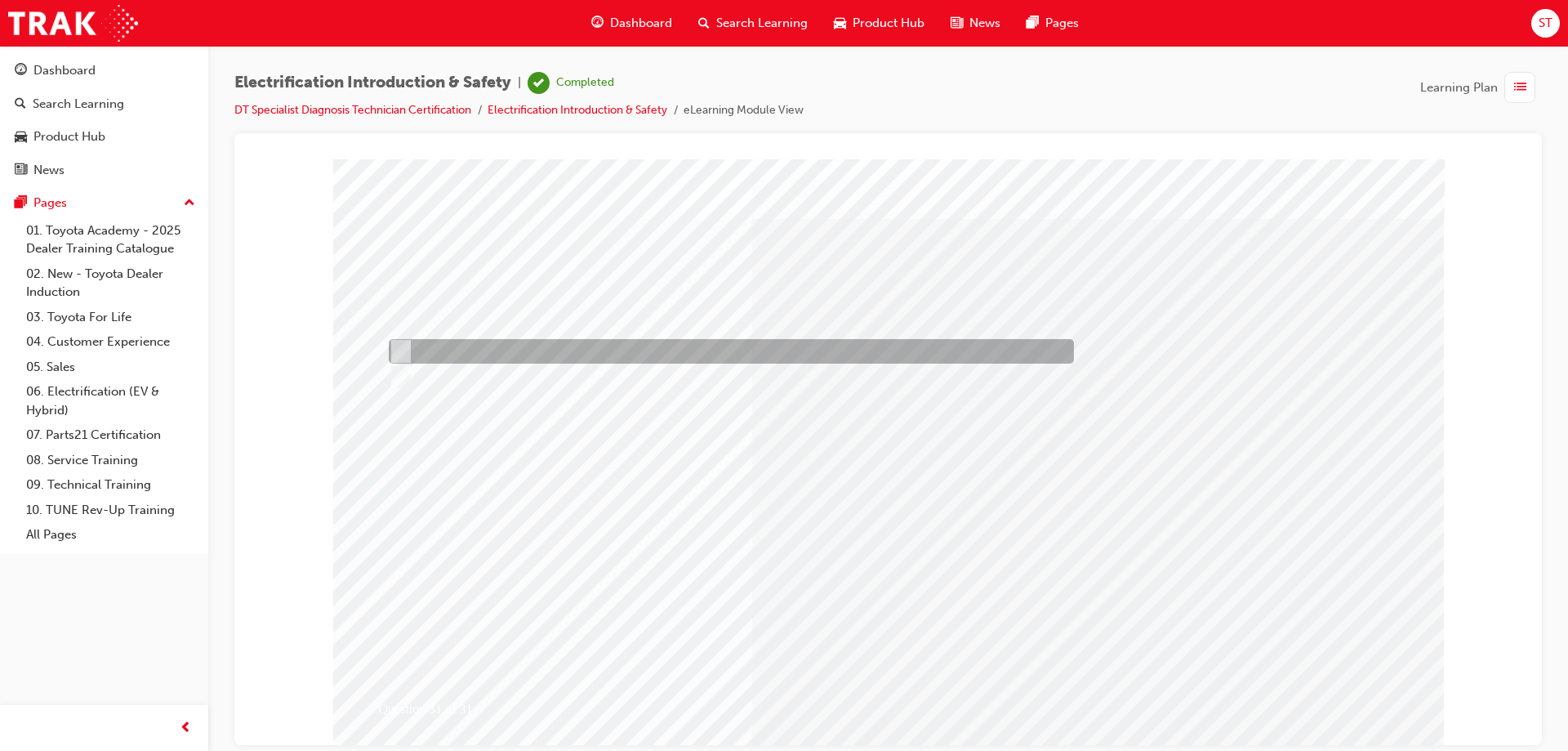
click at [404, 352] on input "True" at bounding box center [398, 351] width 18 height 18
radio input "true"
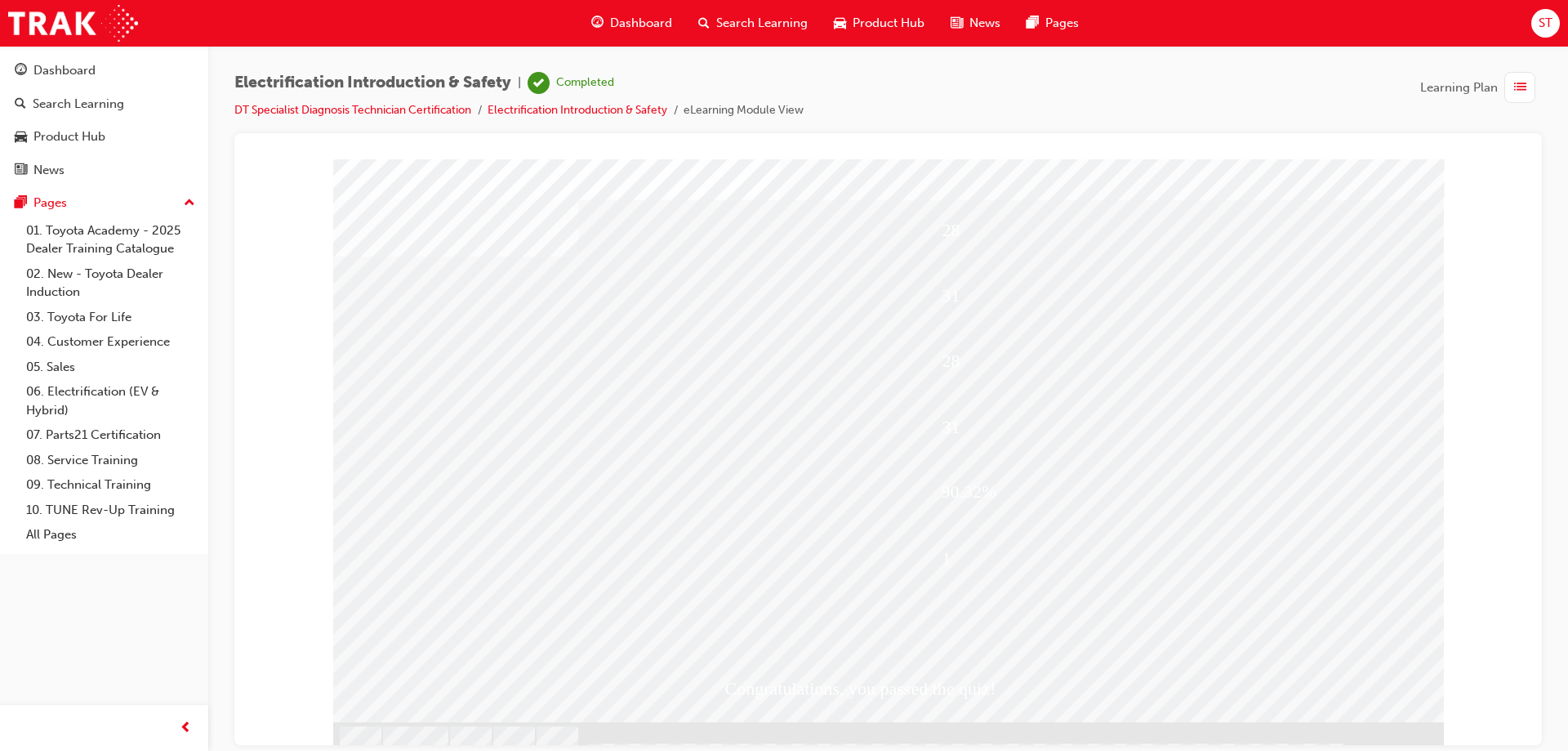
scroll to position [39, 0]
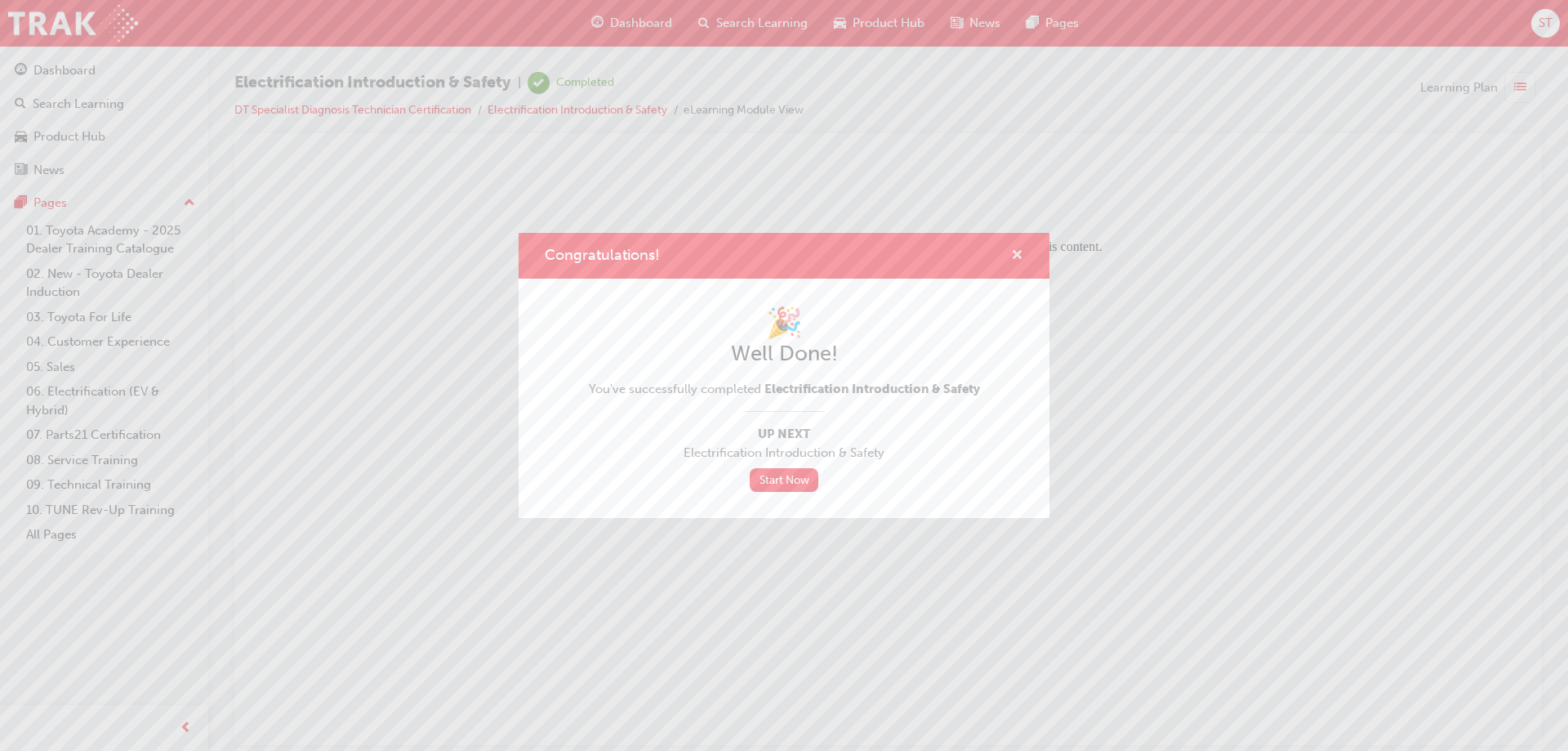
click at [1020, 252] on span "cross-icon" at bounding box center [1017, 257] width 12 height 15
